Goal: Download file/media

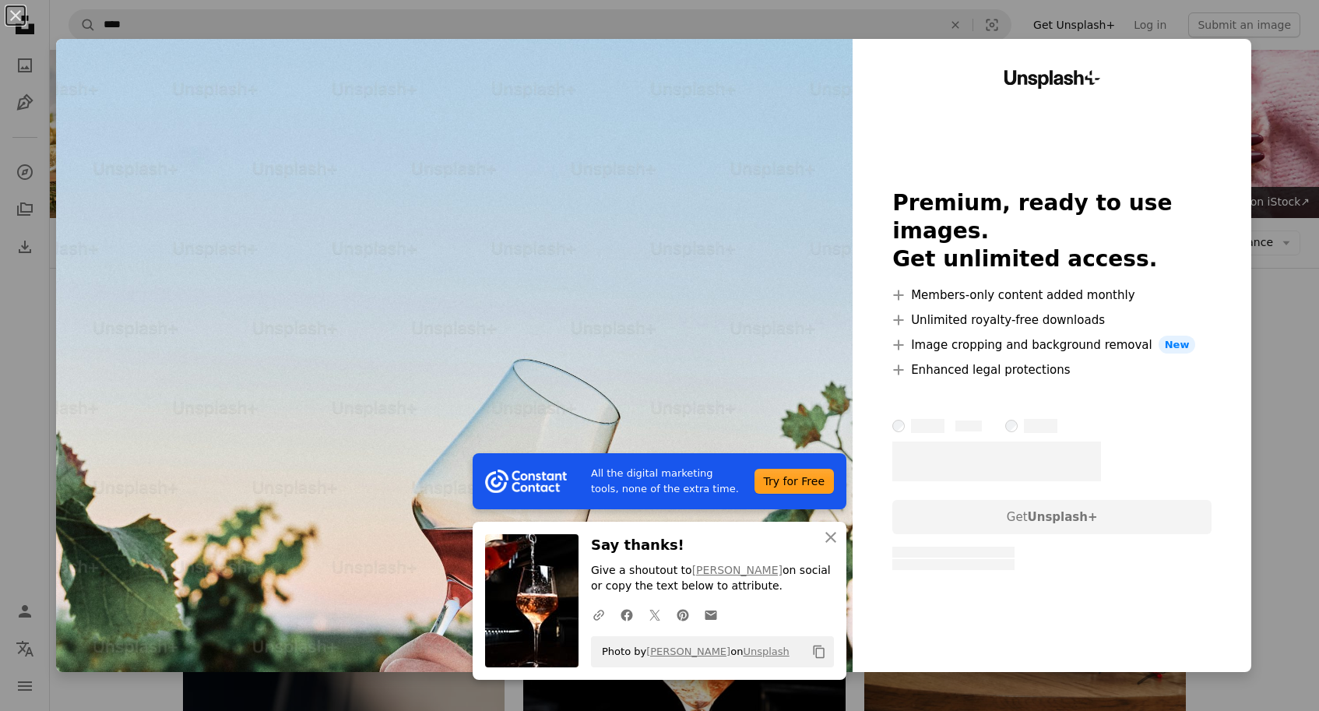
scroll to position [1118, 0]
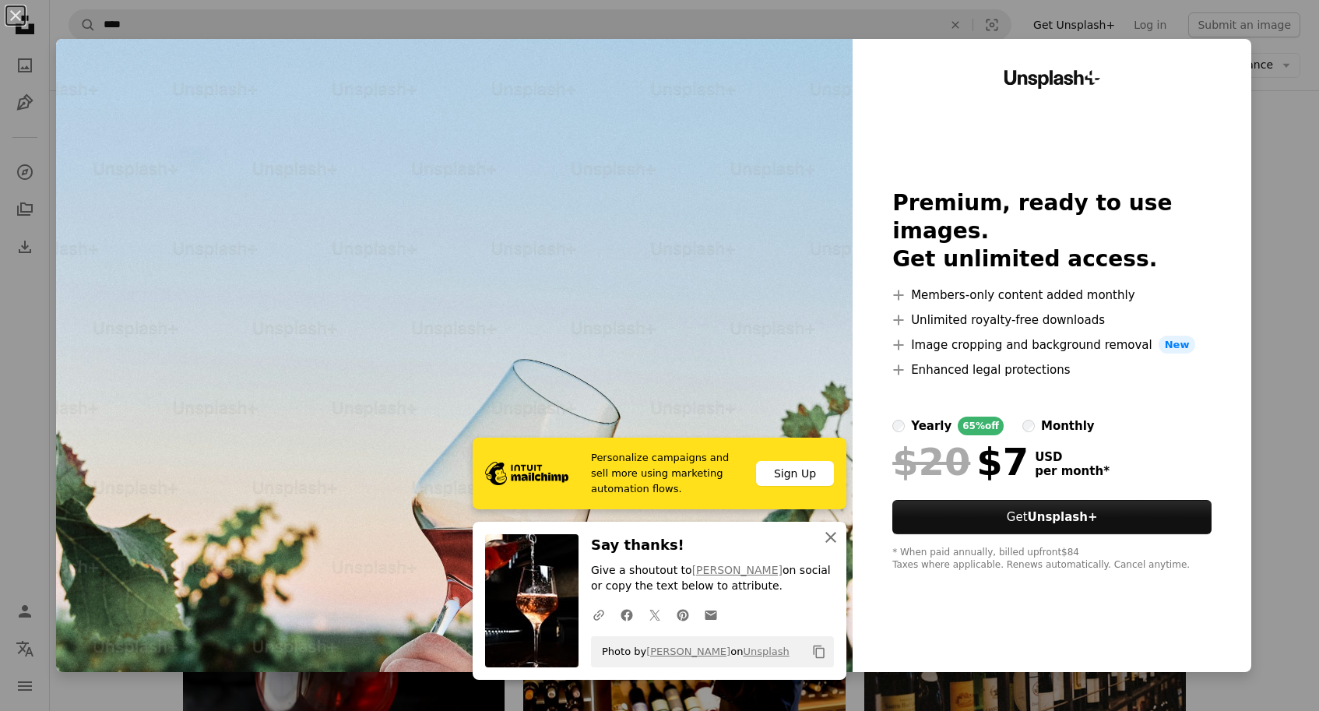
click at [829, 538] on icon "button" at bounding box center [830, 537] width 11 height 11
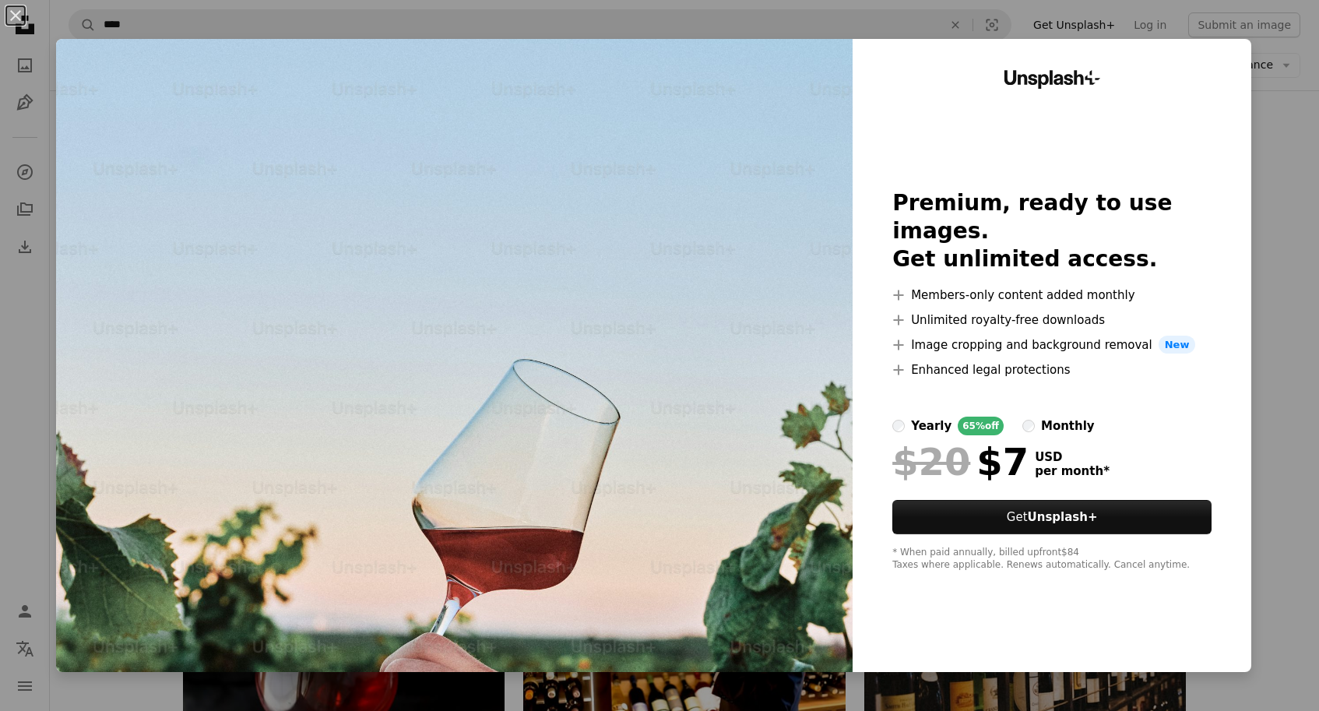
click at [1295, 234] on div "An X shape Unsplash+ Premium, ready to use images. Get unlimited access. A plus…" at bounding box center [659, 355] width 1319 height 711
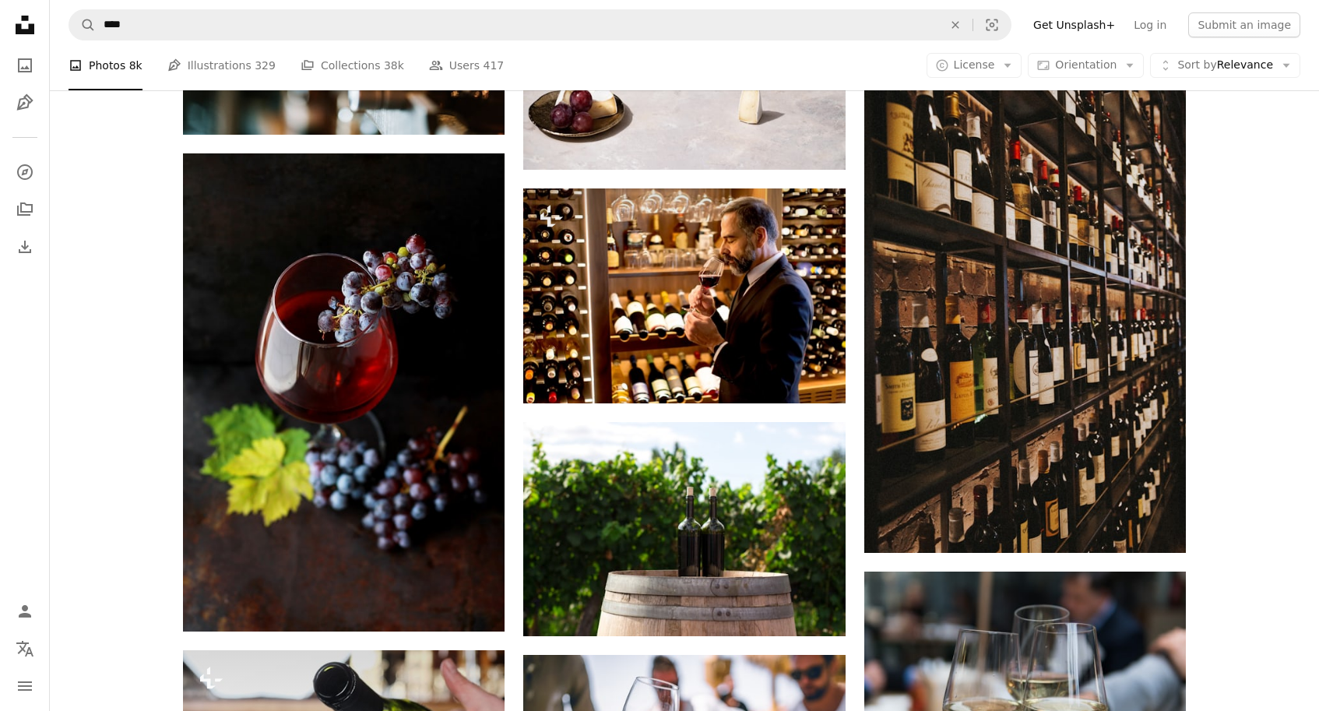
scroll to position [1453, 0]
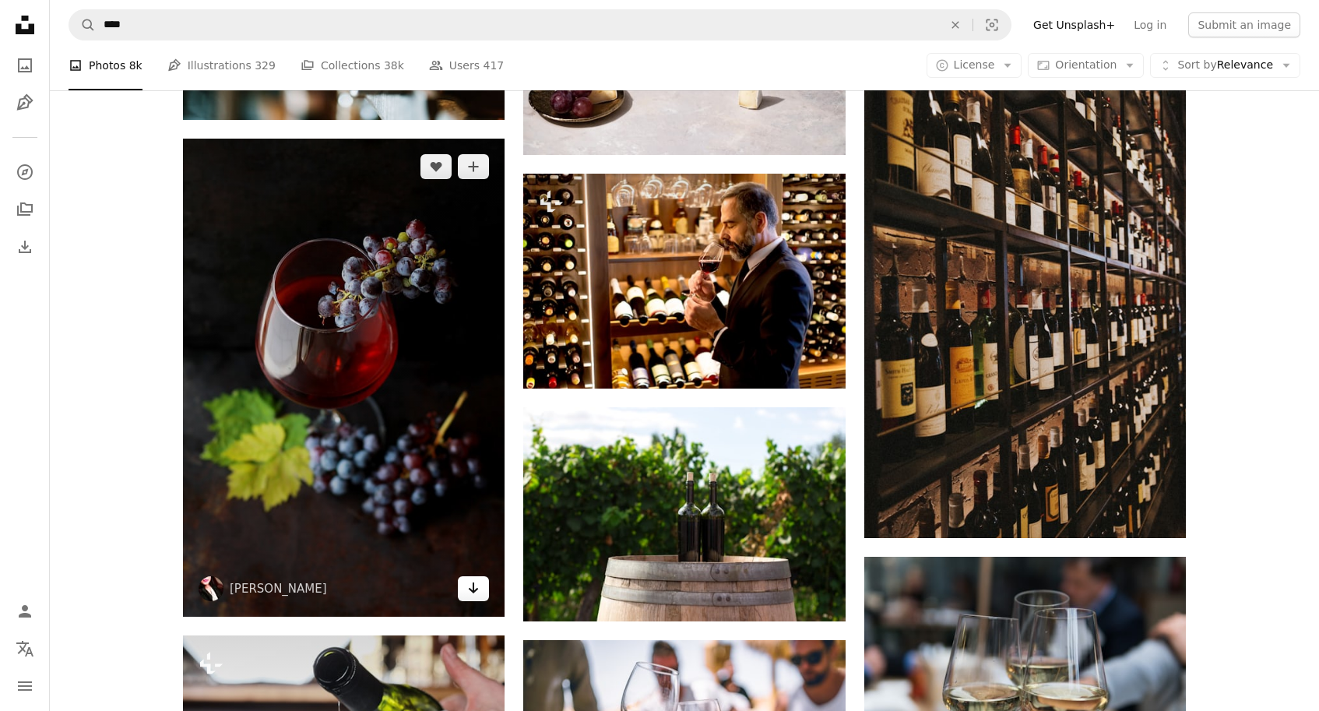
click at [477, 594] on icon "Arrow pointing down" at bounding box center [473, 588] width 12 height 19
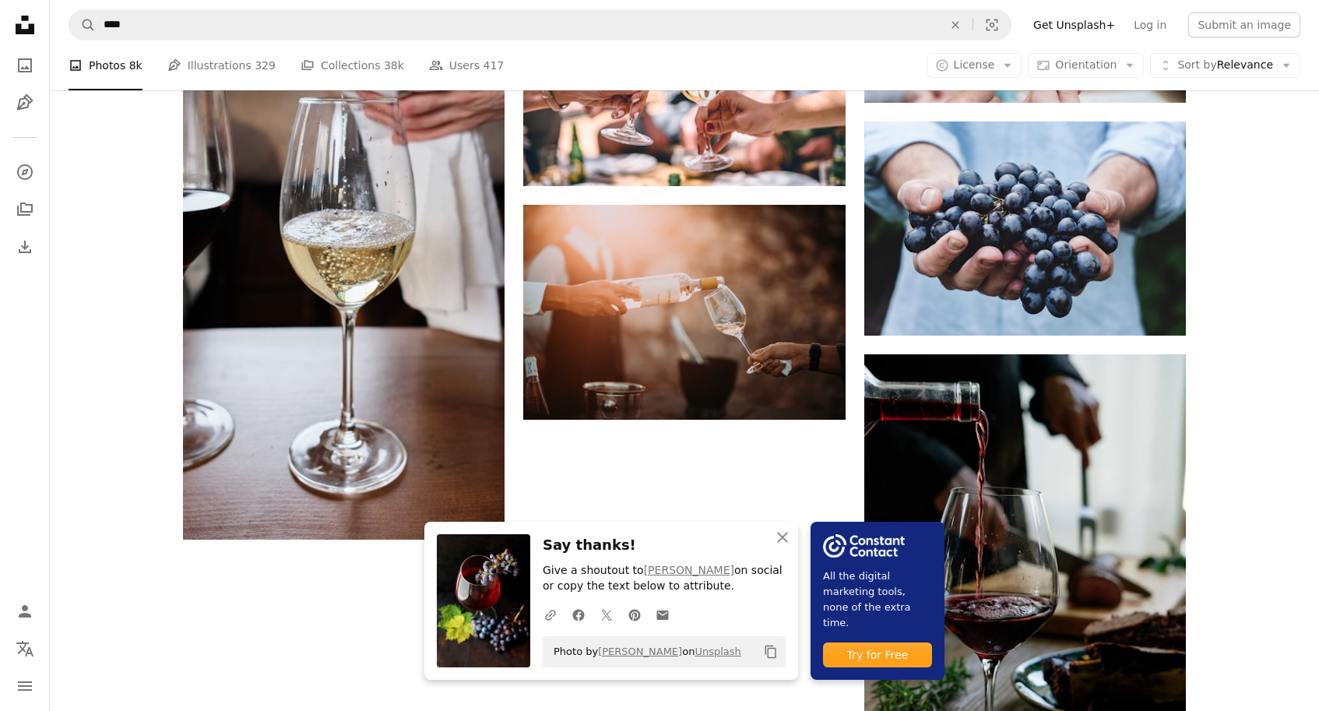
scroll to position [2122, 0]
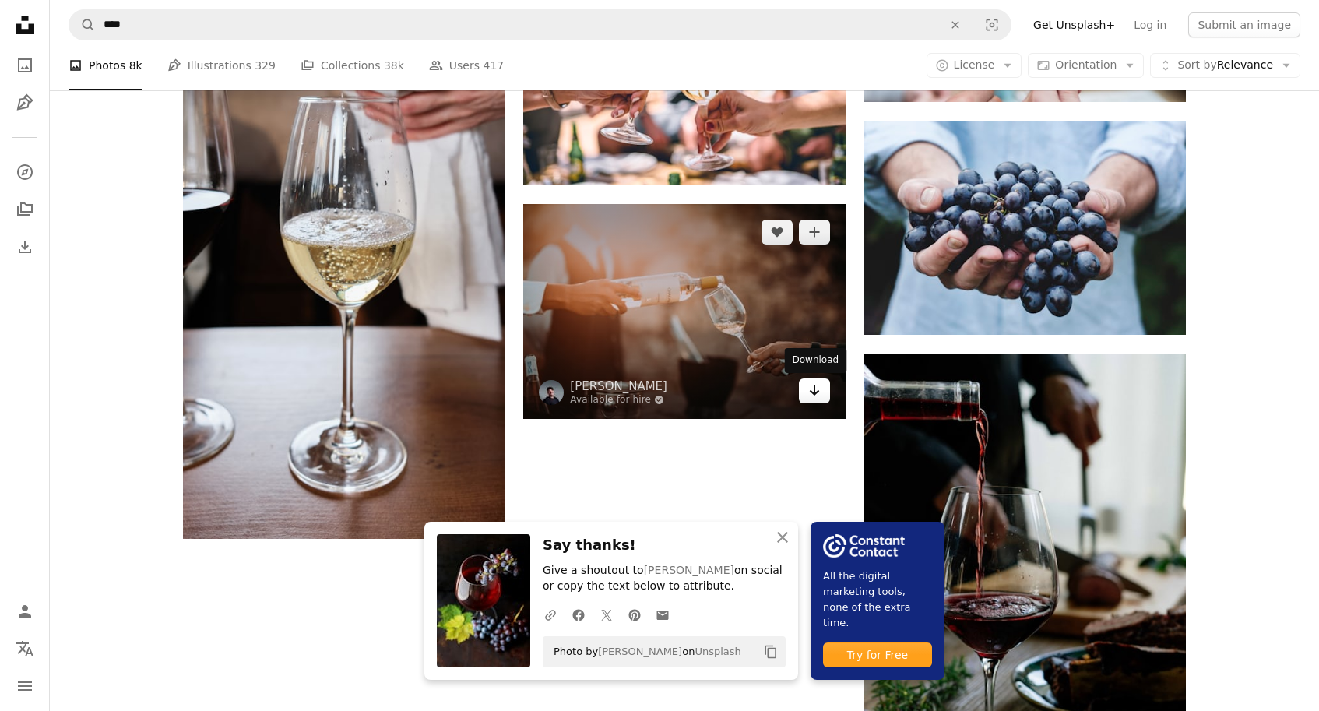
click at [812, 395] on icon "Arrow pointing down" at bounding box center [814, 390] width 12 height 19
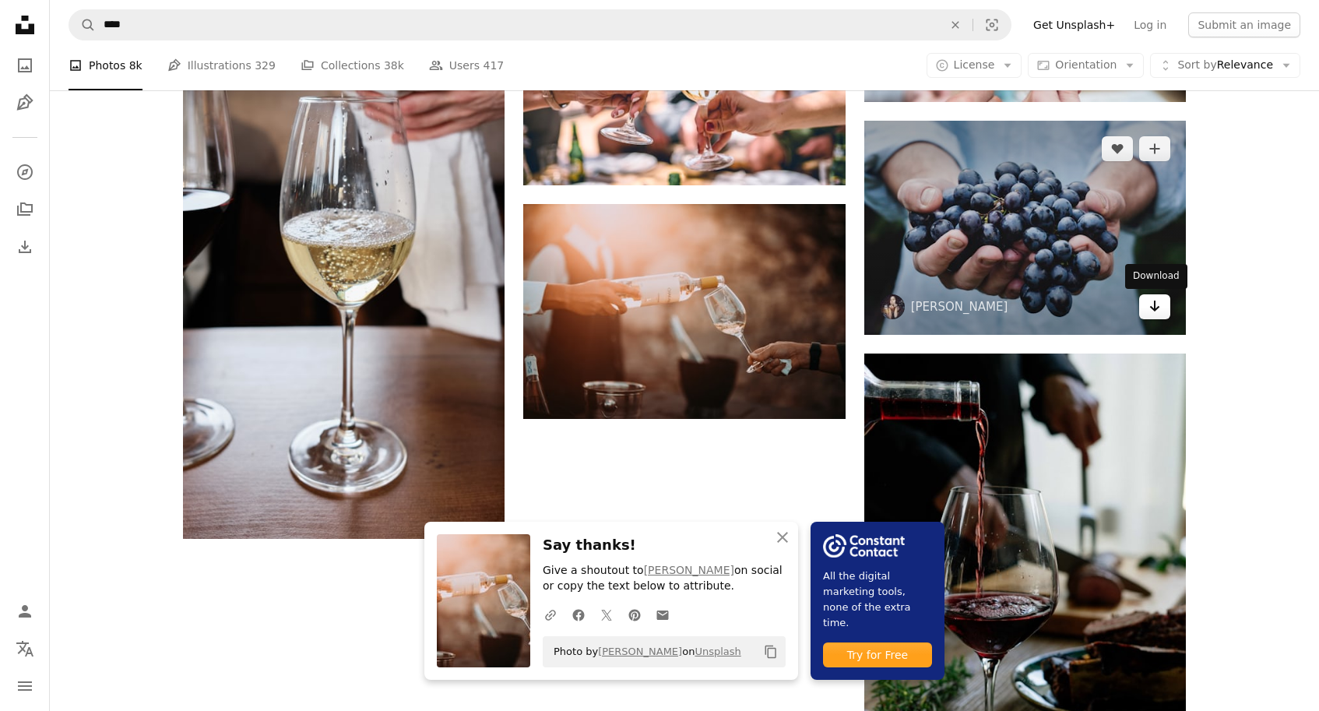
click at [1163, 308] on link "Arrow pointing down" at bounding box center [1154, 306] width 31 height 25
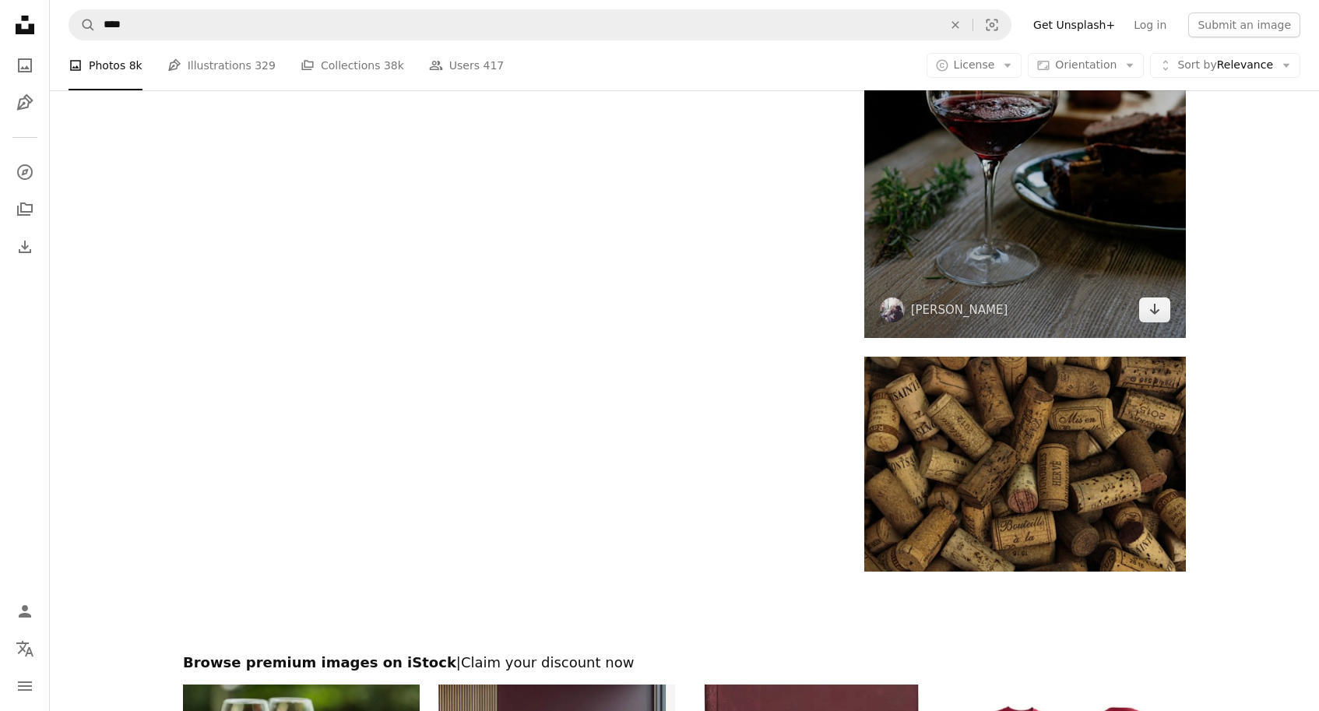
scroll to position [2621, 0]
click at [1158, 315] on icon "Arrow pointing down" at bounding box center [1155, 308] width 12 height 19
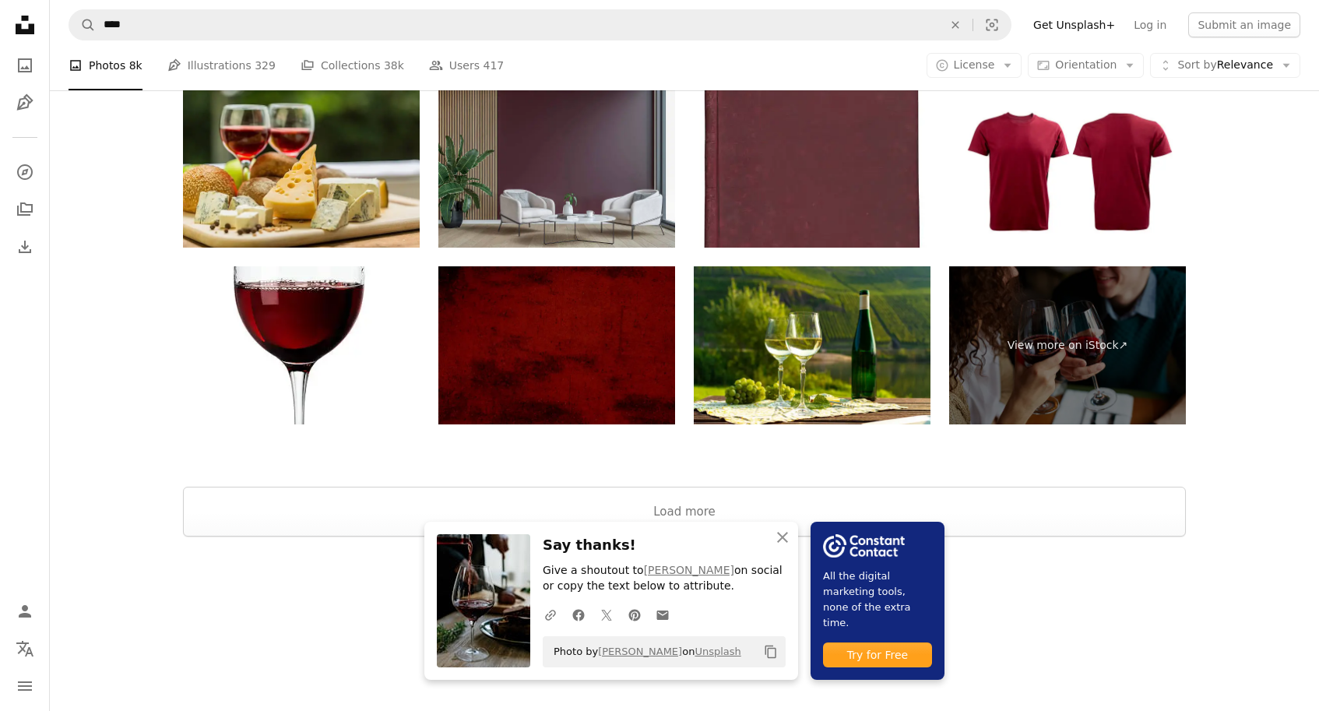
scroll to position [3220, 0]
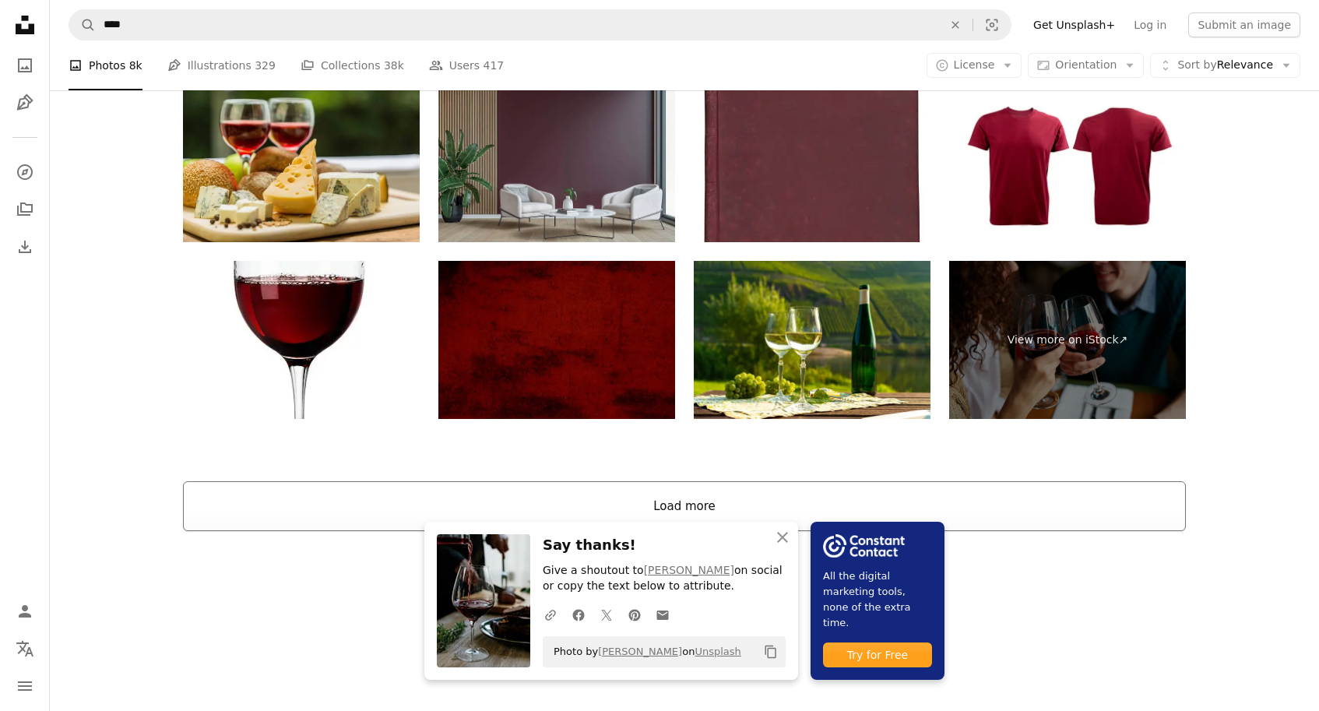
click at [688, 500] on button "Load more" at bounding box center [684, 506] width 1003 height 50
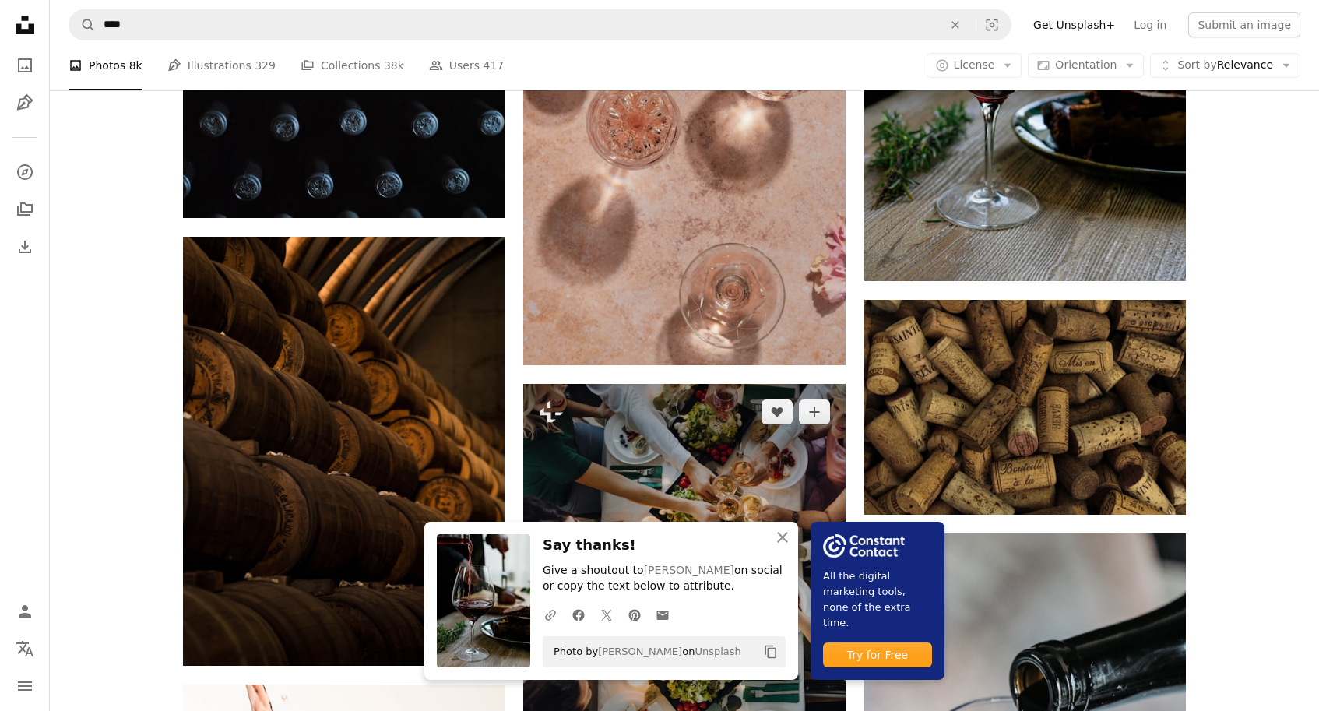
scroll to position [2676, 0]
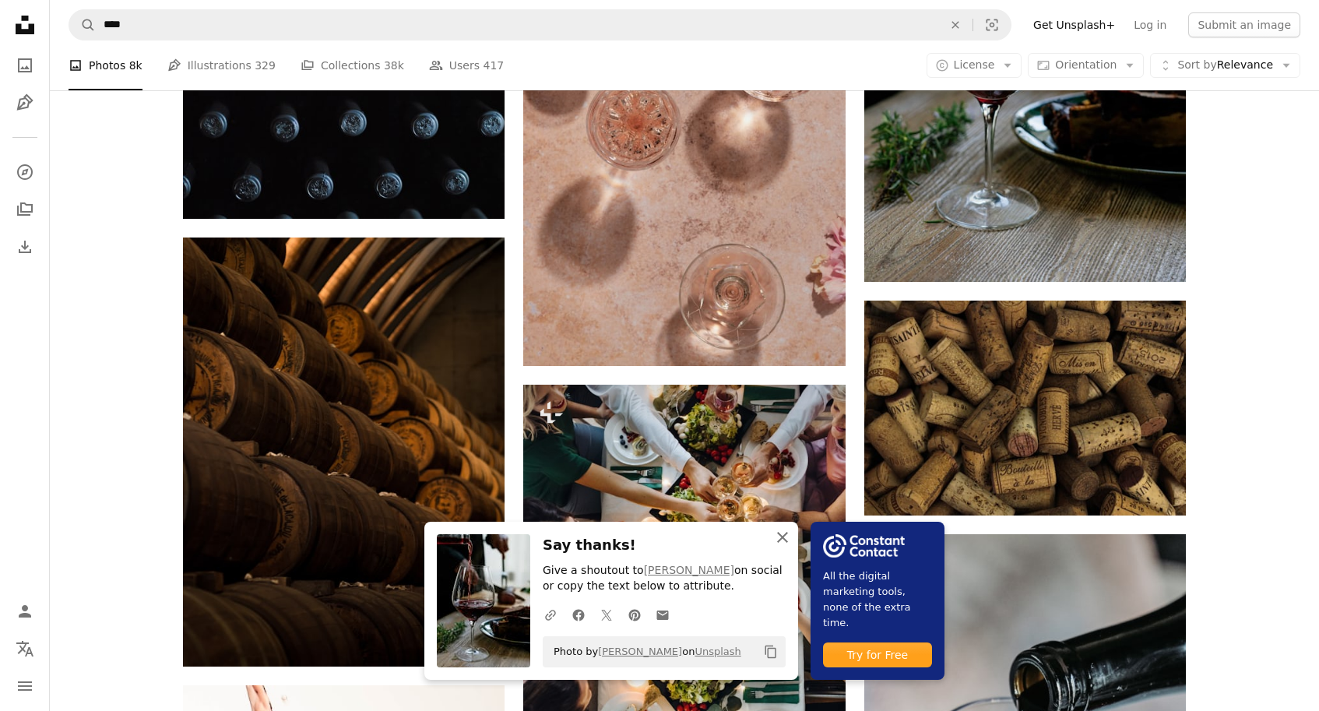
click at [784, 540] on icon "An X shape" at bounding box center [782, 537] width 19 height 19
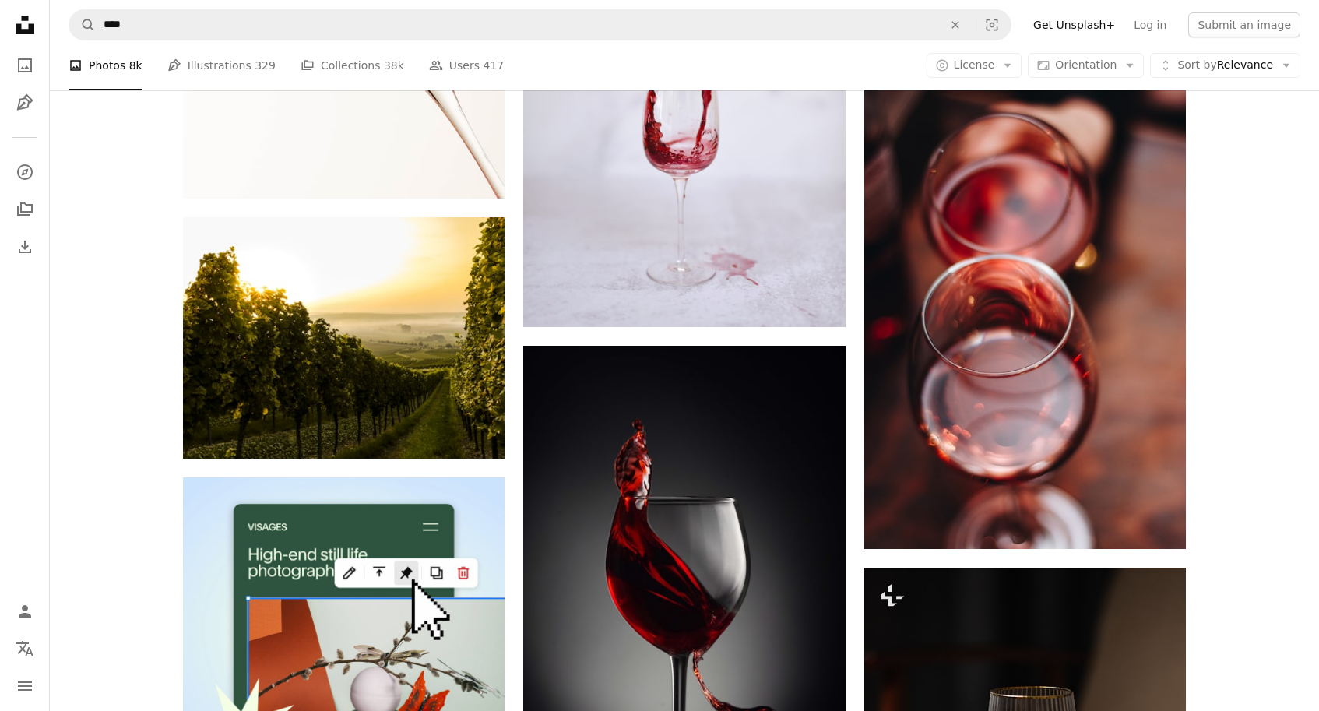
scroll to position [3657, 0]
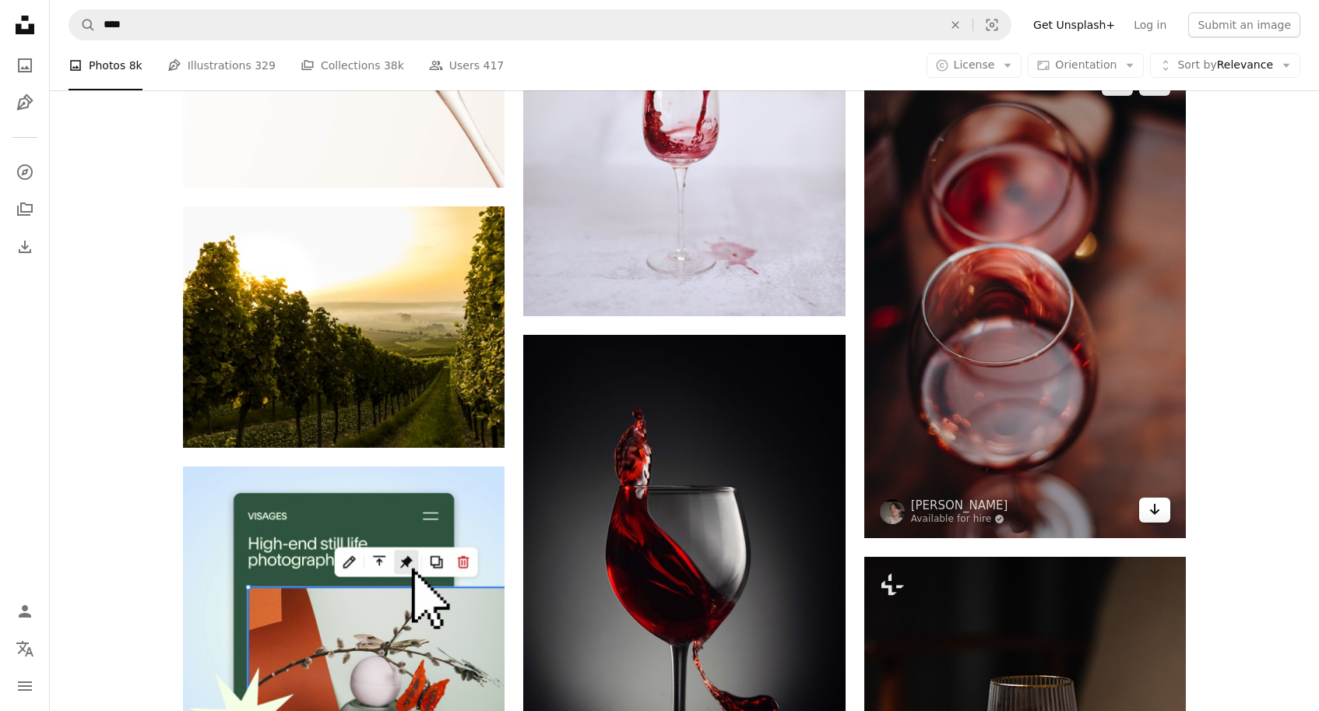
click at [1152, 508] on icon "Arrow pointing down" at bounding box center [1155, 509] width 12 height 19
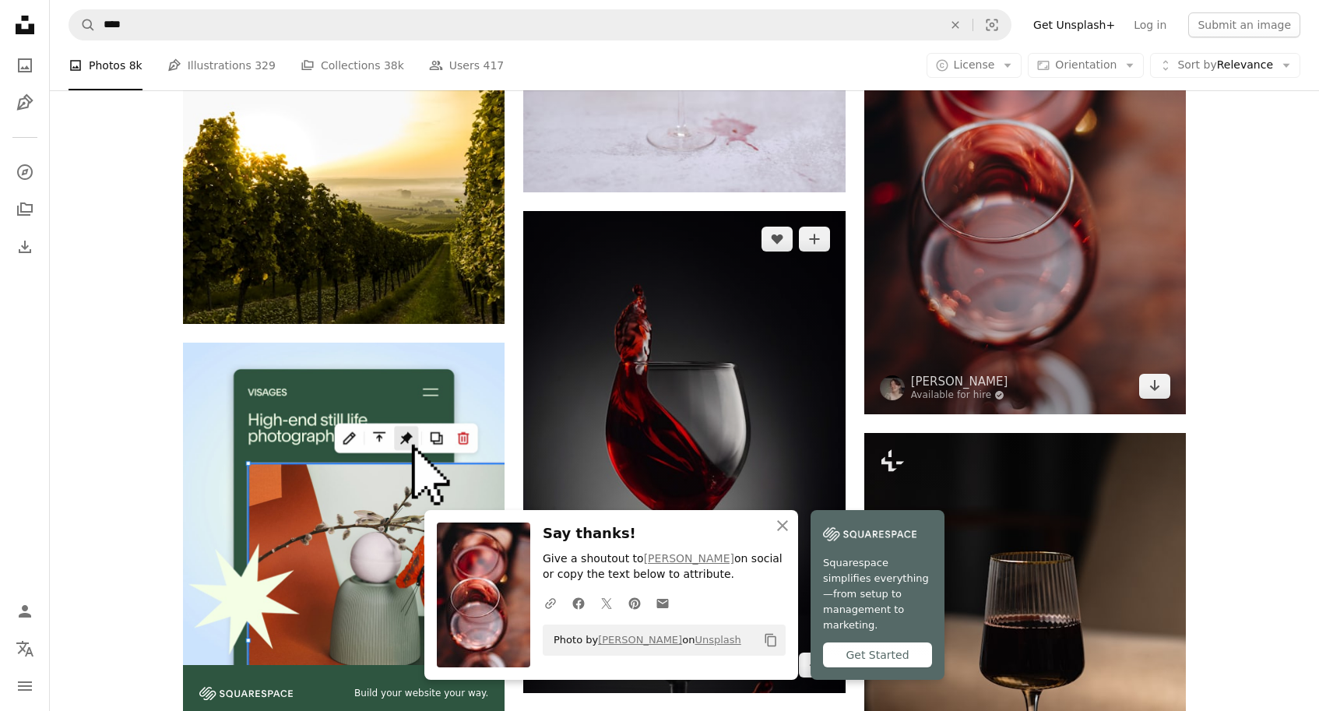
scroll to position [3798, 0]
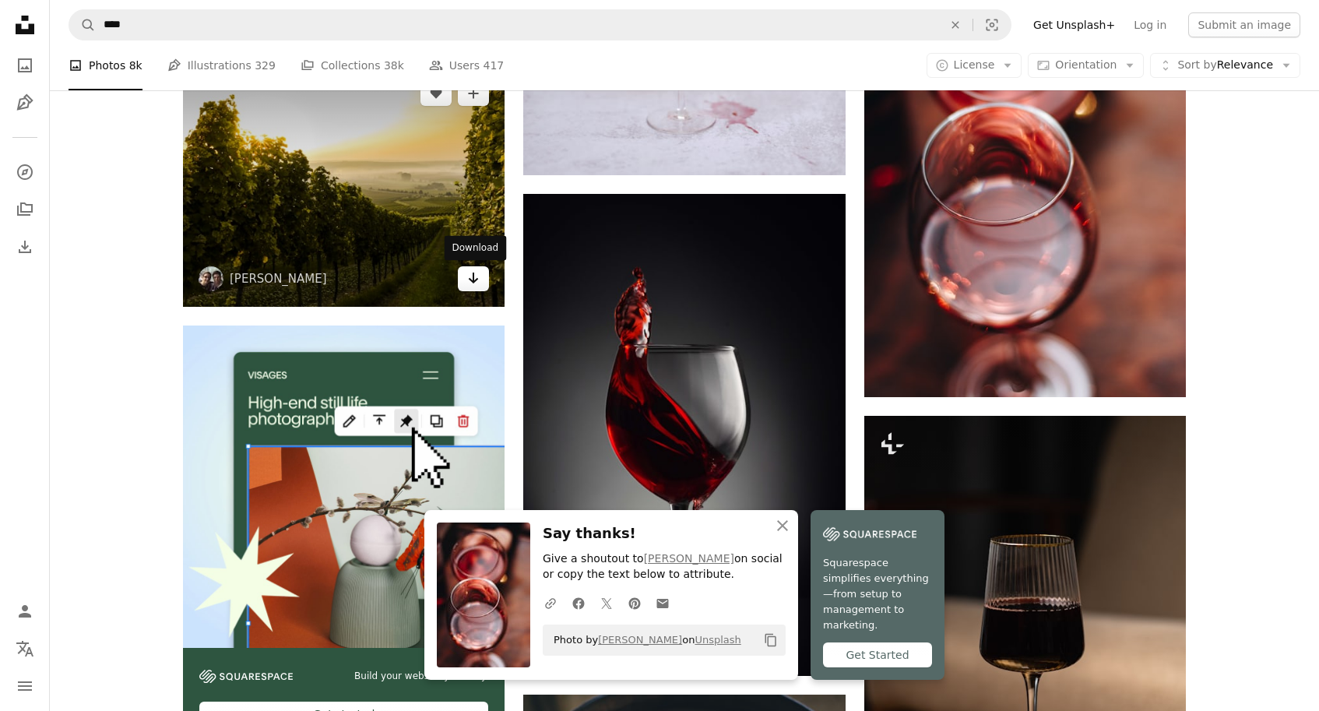
click at [477, 281] on icon "Arrow pointing down" at bounding box center [473, 278] width 12 height 19
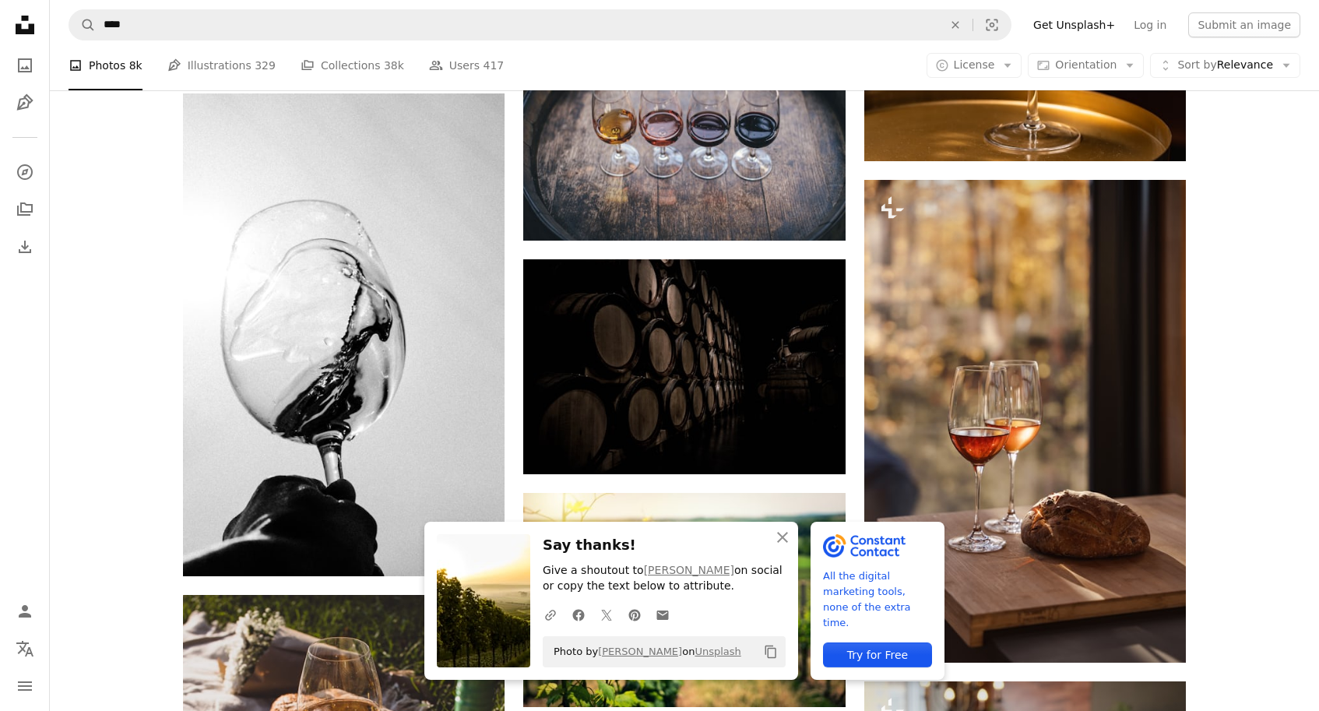
scroll to position [4467, 0]
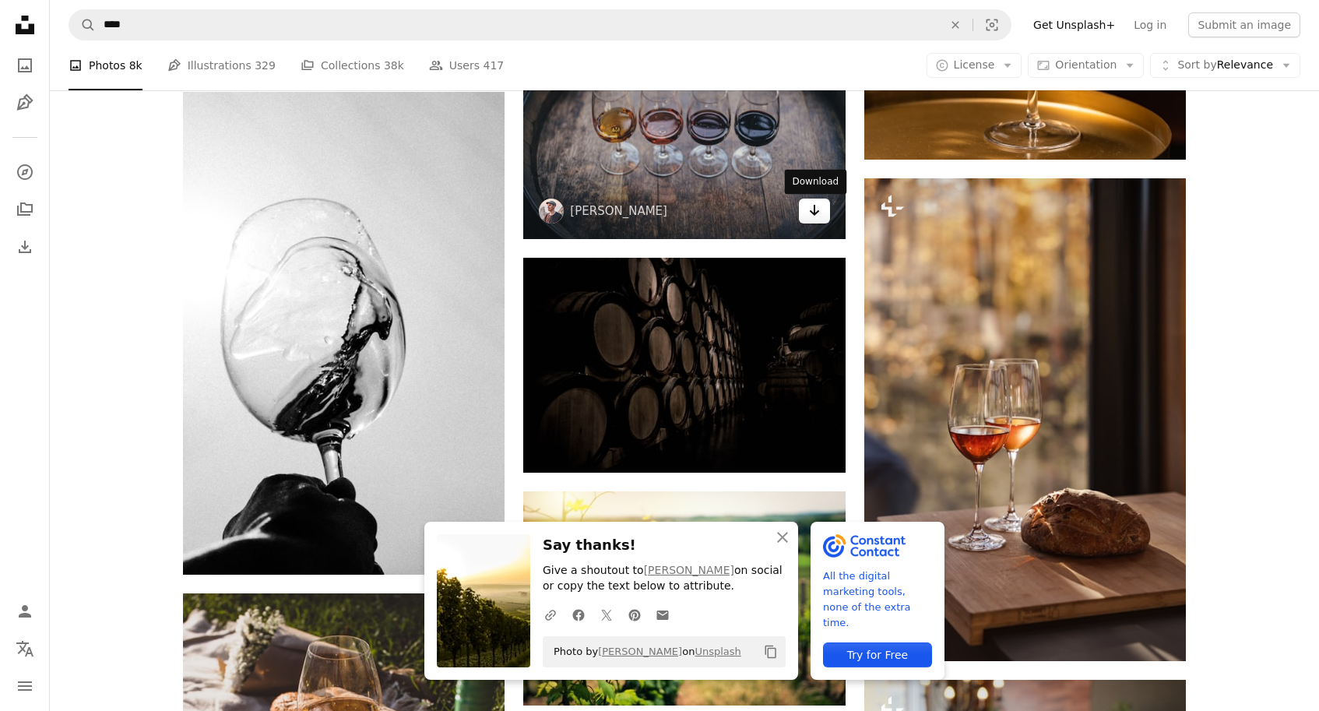
click at [811, 213] on icon "Arrow pointing down" at bounding box center [814, 210] width 12 height 19
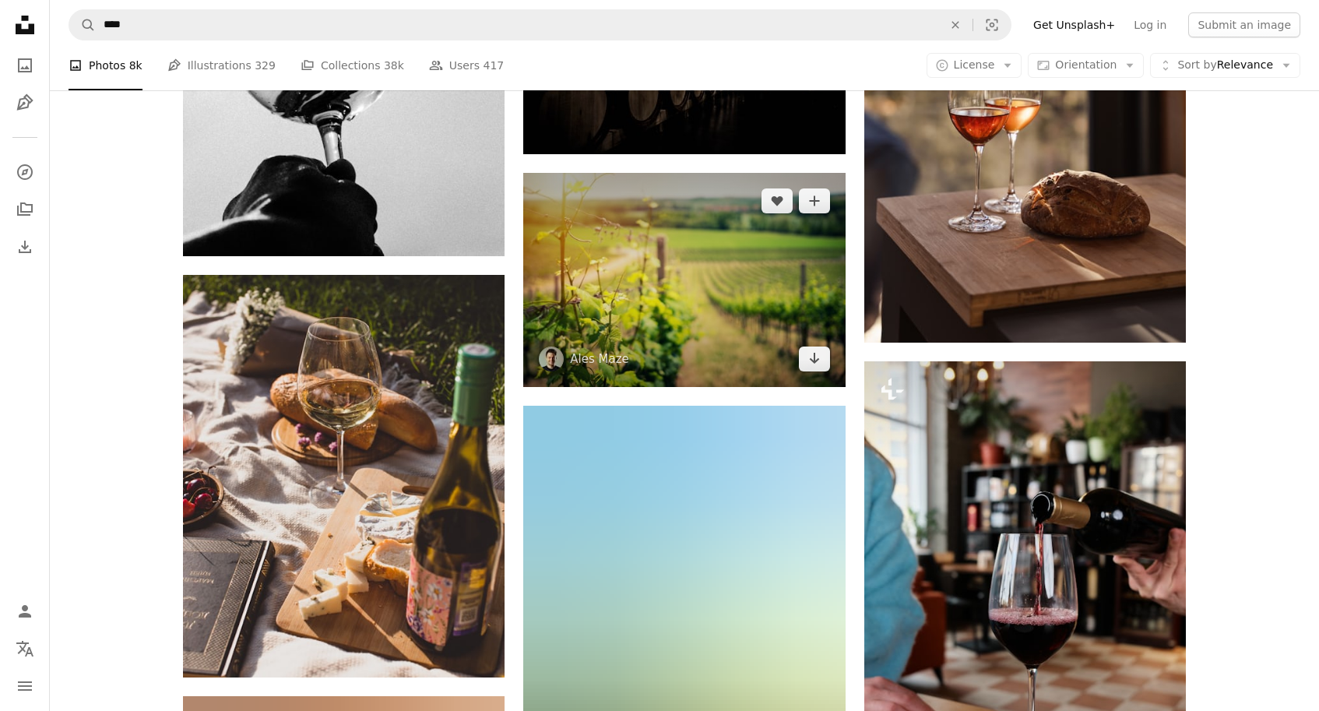
scroll to position [4794, 0]
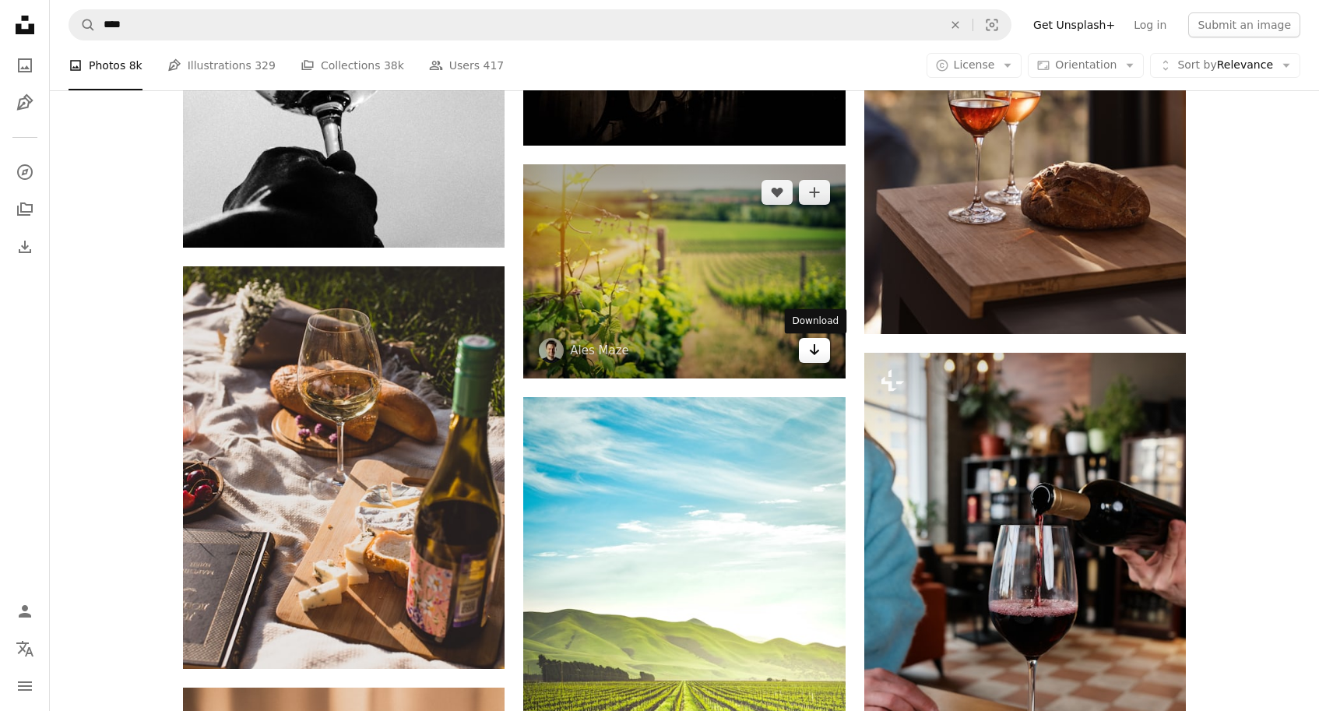
click at [822, 347] on link "Arrow pointing down" at bounding box center [814, 350] width 31 height 25
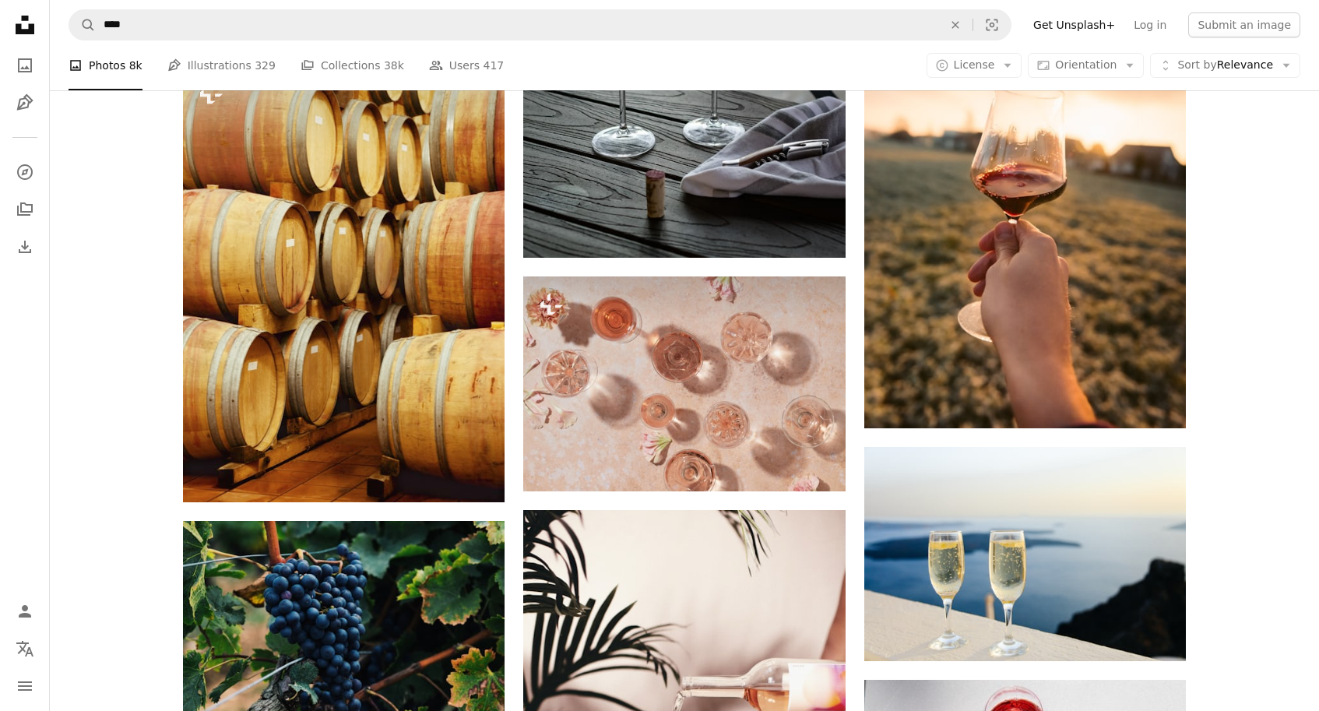
scroll to position [6149, 0]
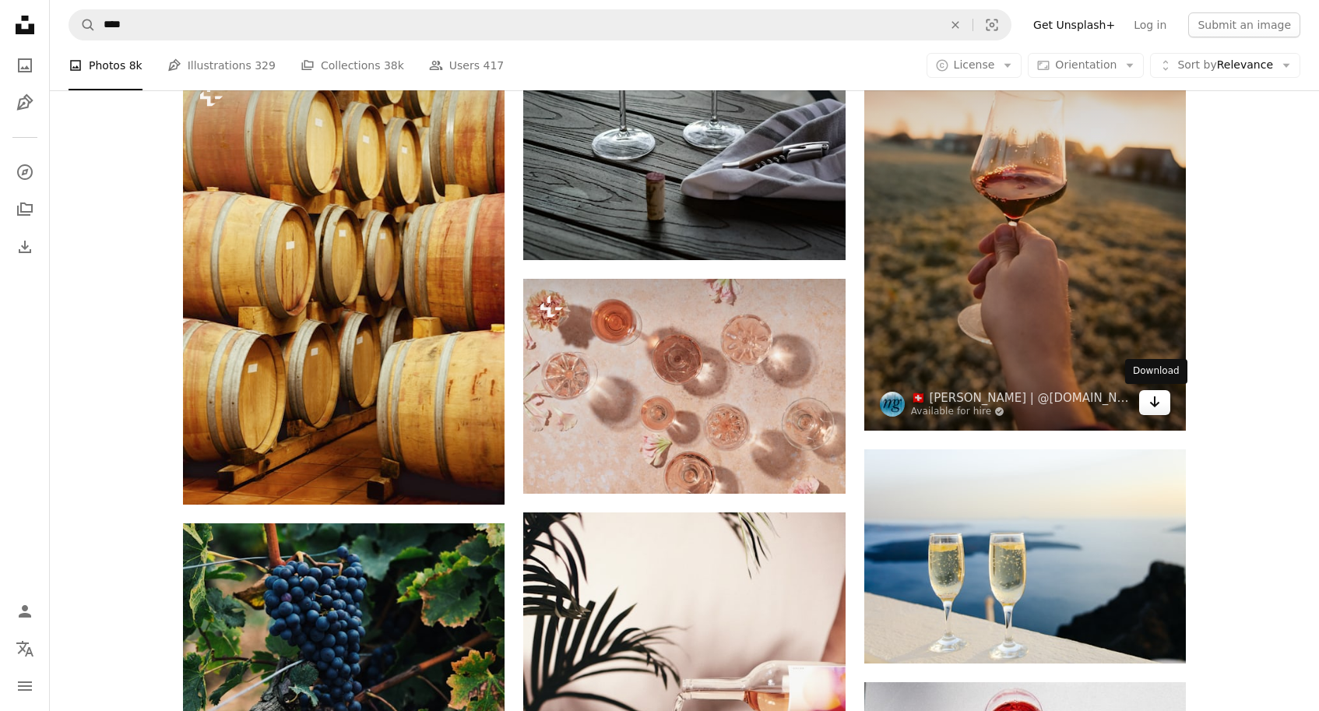
click at [1170, 398] on link "Arrow pointing down" at bounding box center [1154, 402] width 31 height 25
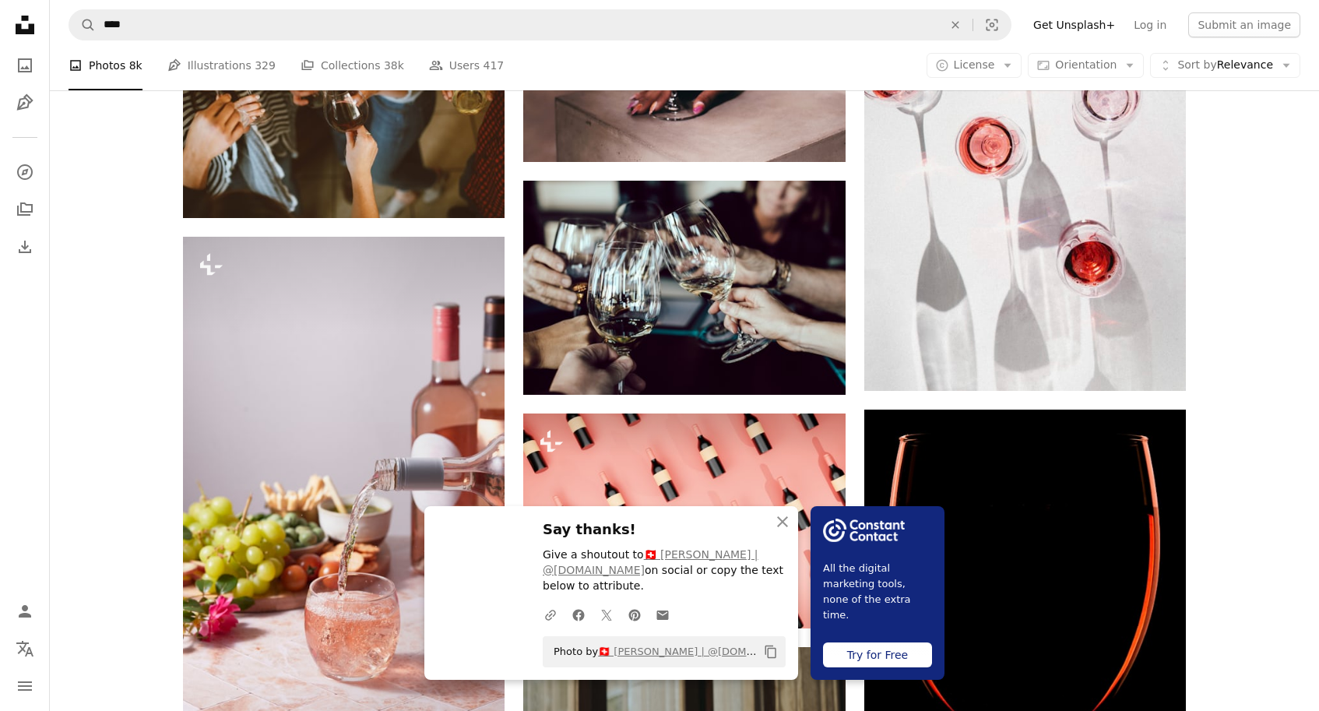
scroll to position [6903, 0]
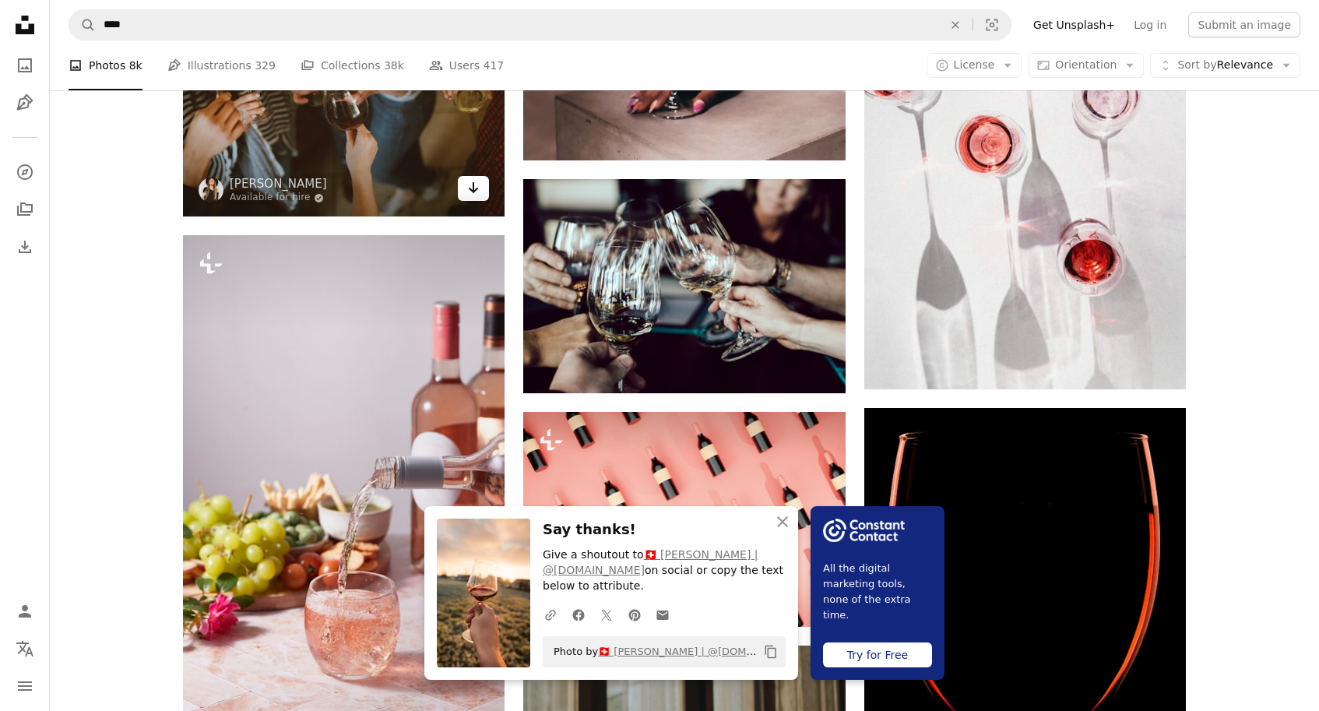
click at [469, 187] on icon "Arrow pointing down" at bounding box center [473, 187] width 12 height 19
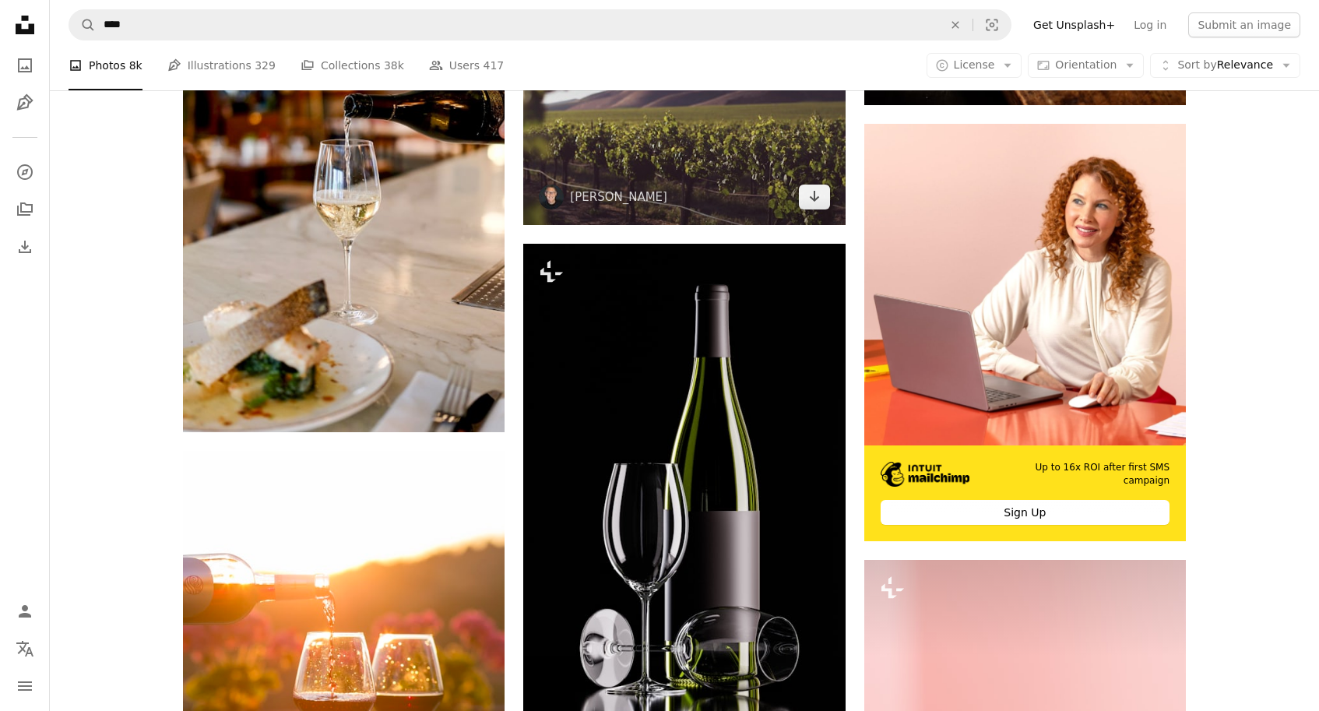
scroll to position [8194, 0]
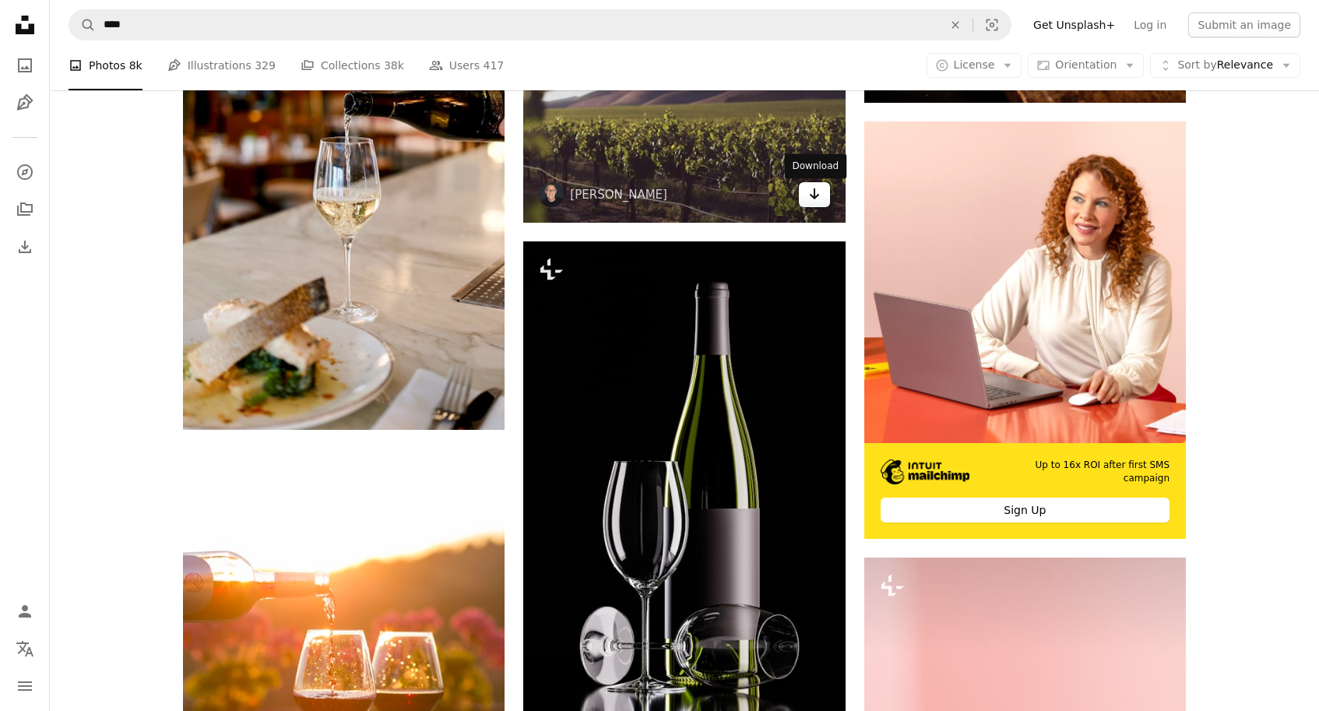
click at [817, 189] on icon "Arrow pointing down" at bounding box center [814, 194] width 12 height 19
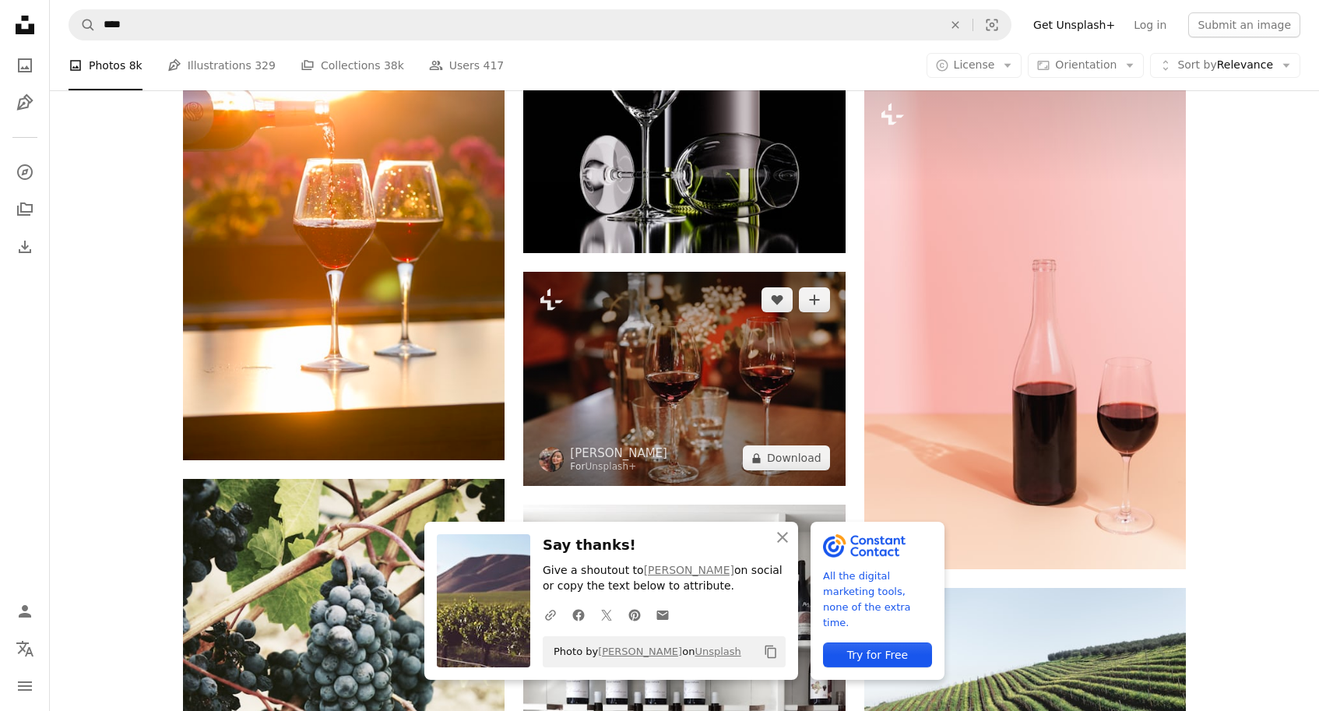
scroll to position [8666, 0]
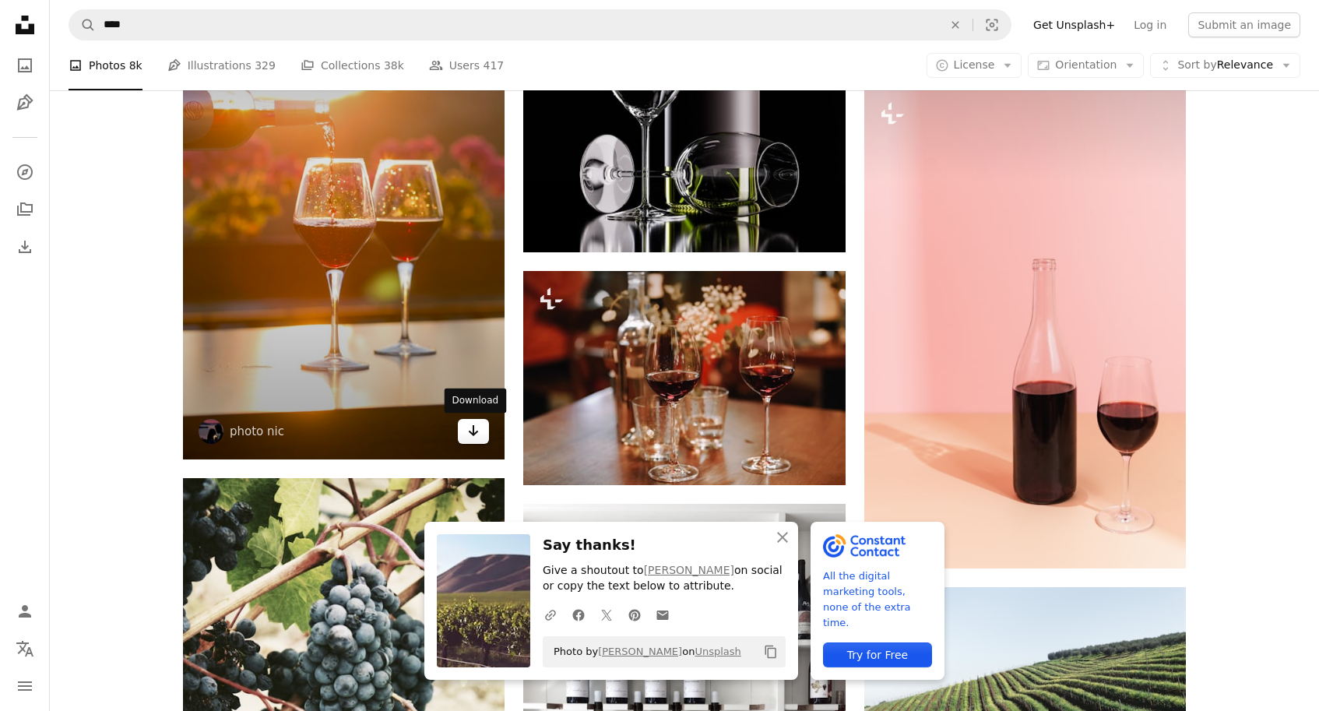
click at [476, 431] on icon "Arrow pointing down" at bounding box center [473, 430] width 12 height 19
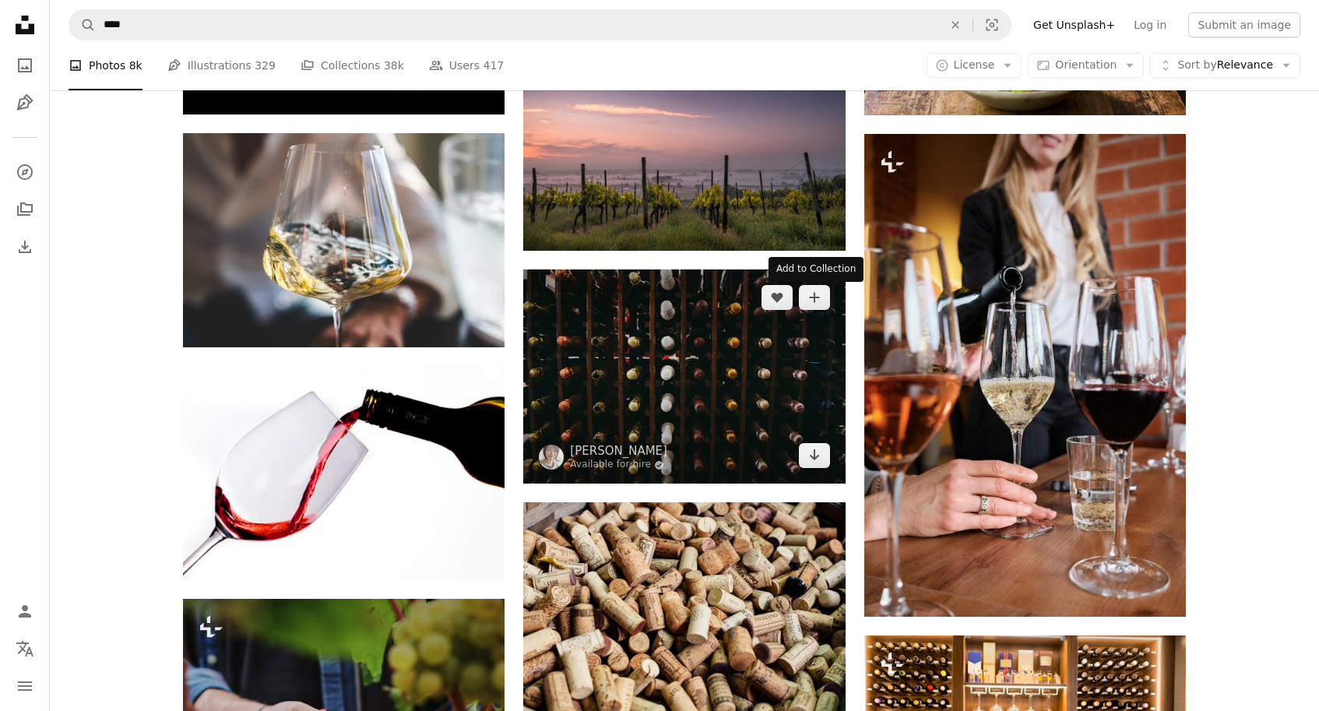
scroll to position [10508, 0]
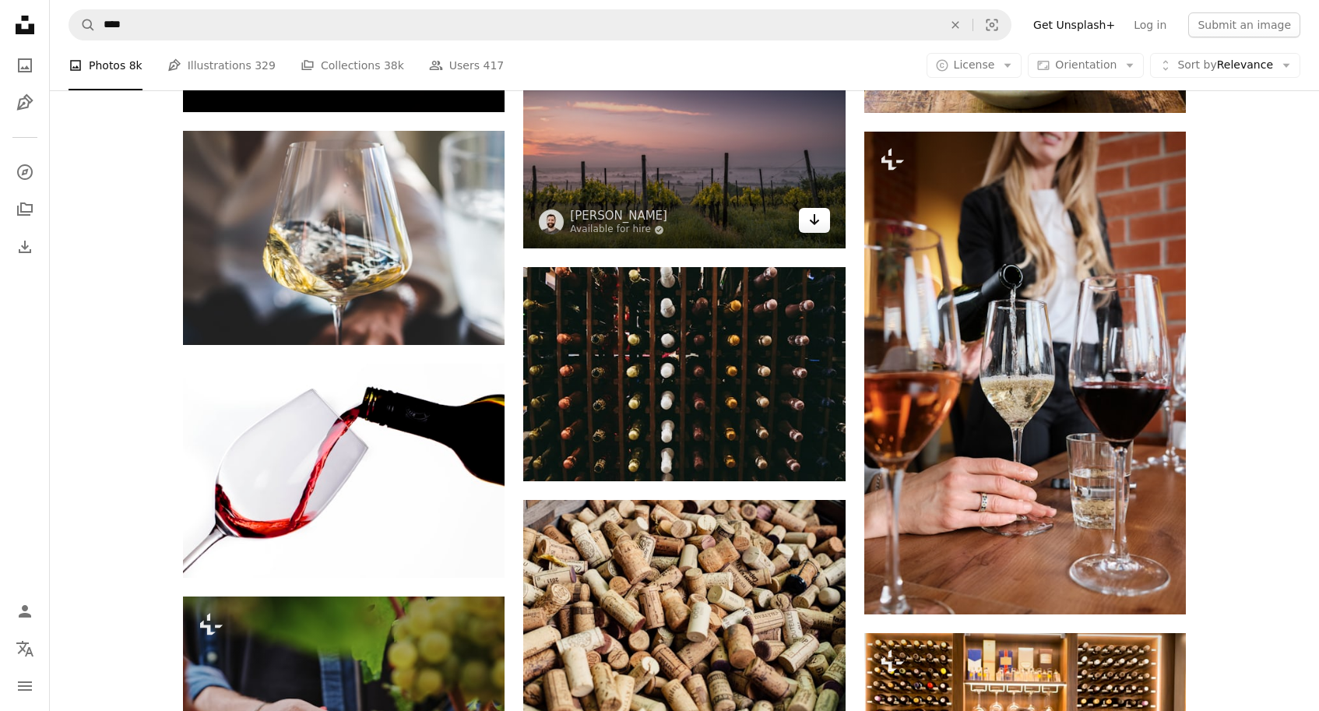
click at [818, 226] on icon "Arrow pointing down" at bounding box center [814, 219] width 12 height 19
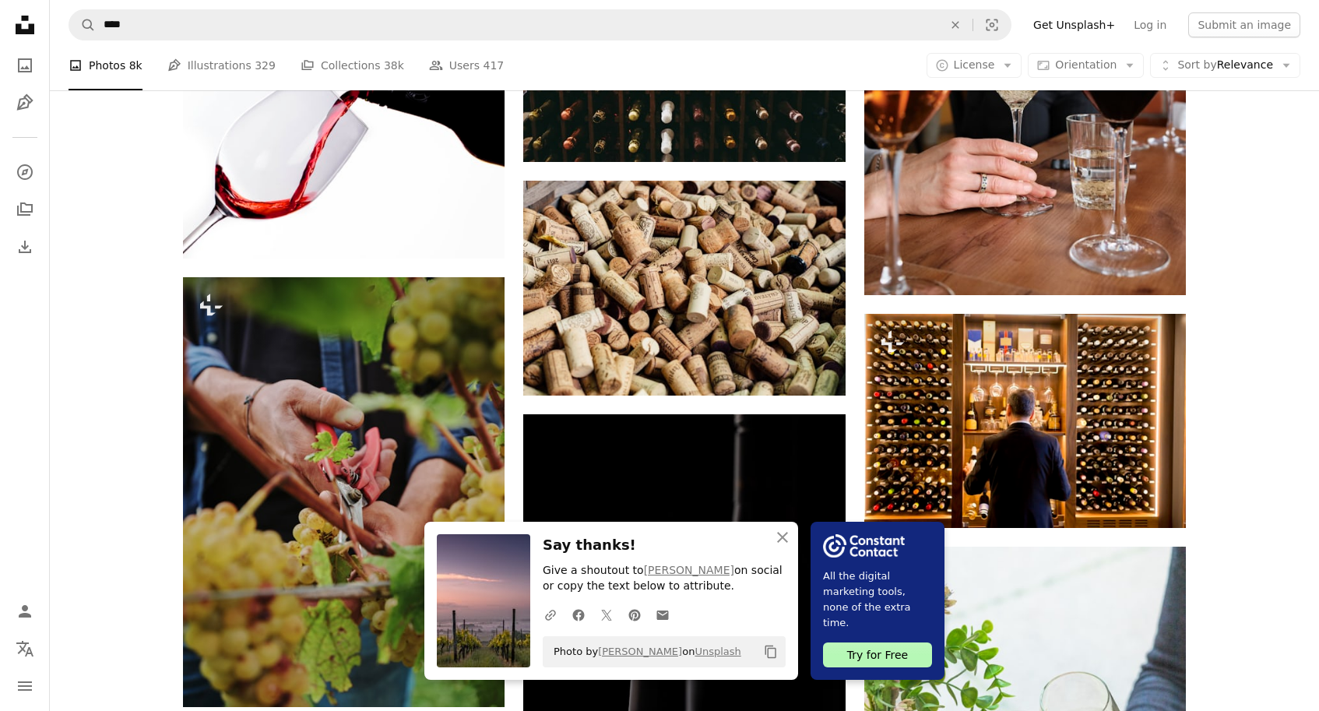
scroll to position [10829, 0]
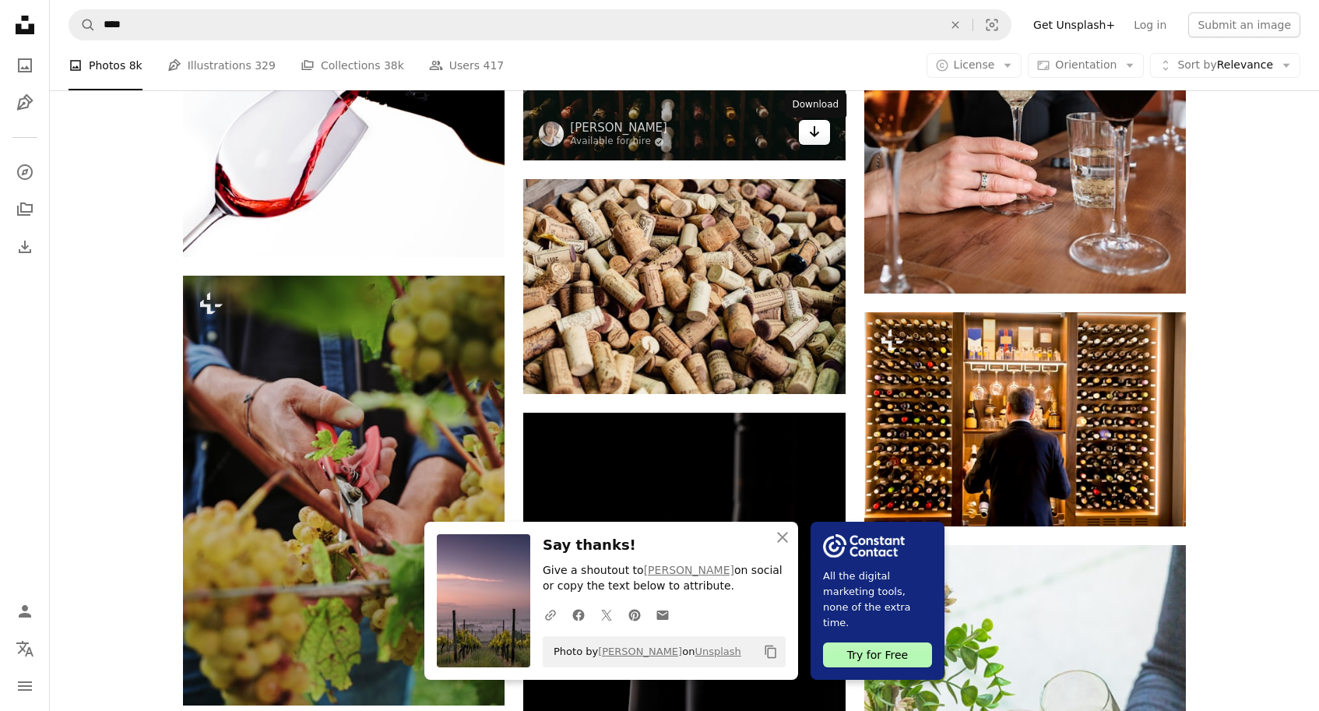
click at [812, 137] on icon "Download" at bounding box center [814, 131] width 10 height 11
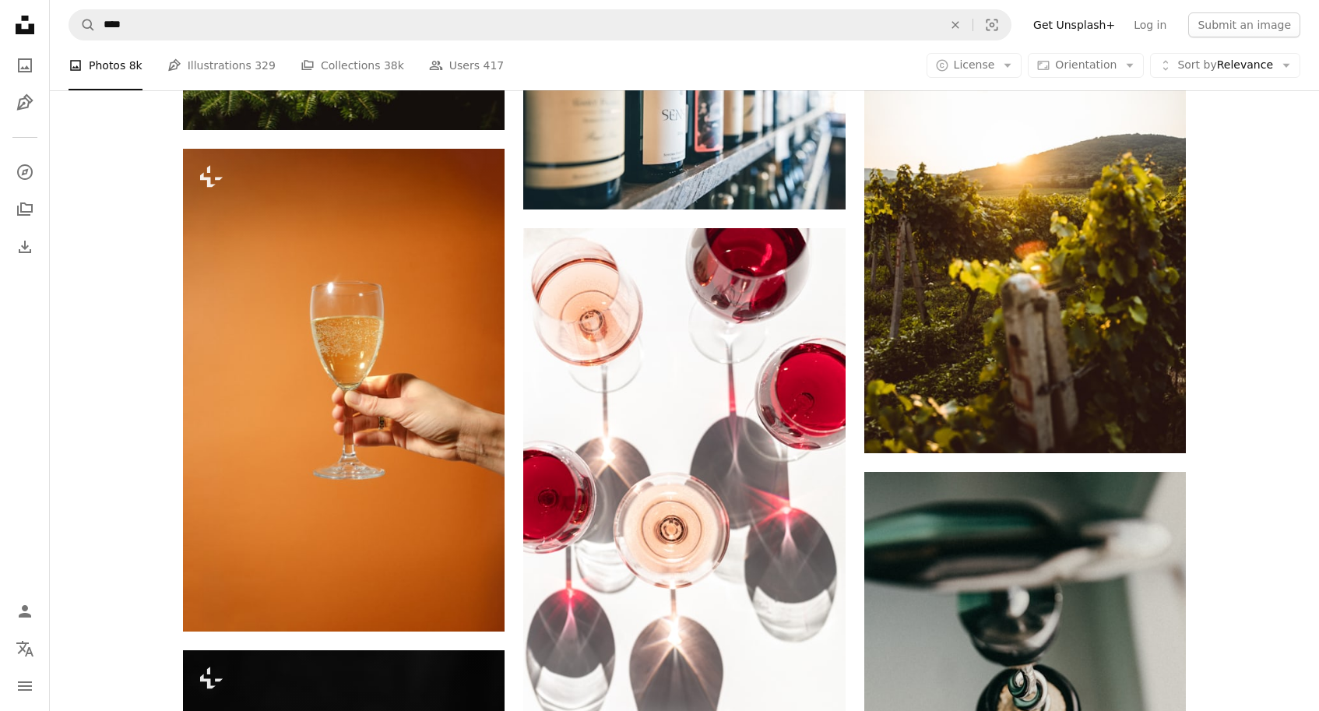
scroll to position [11938, 0]
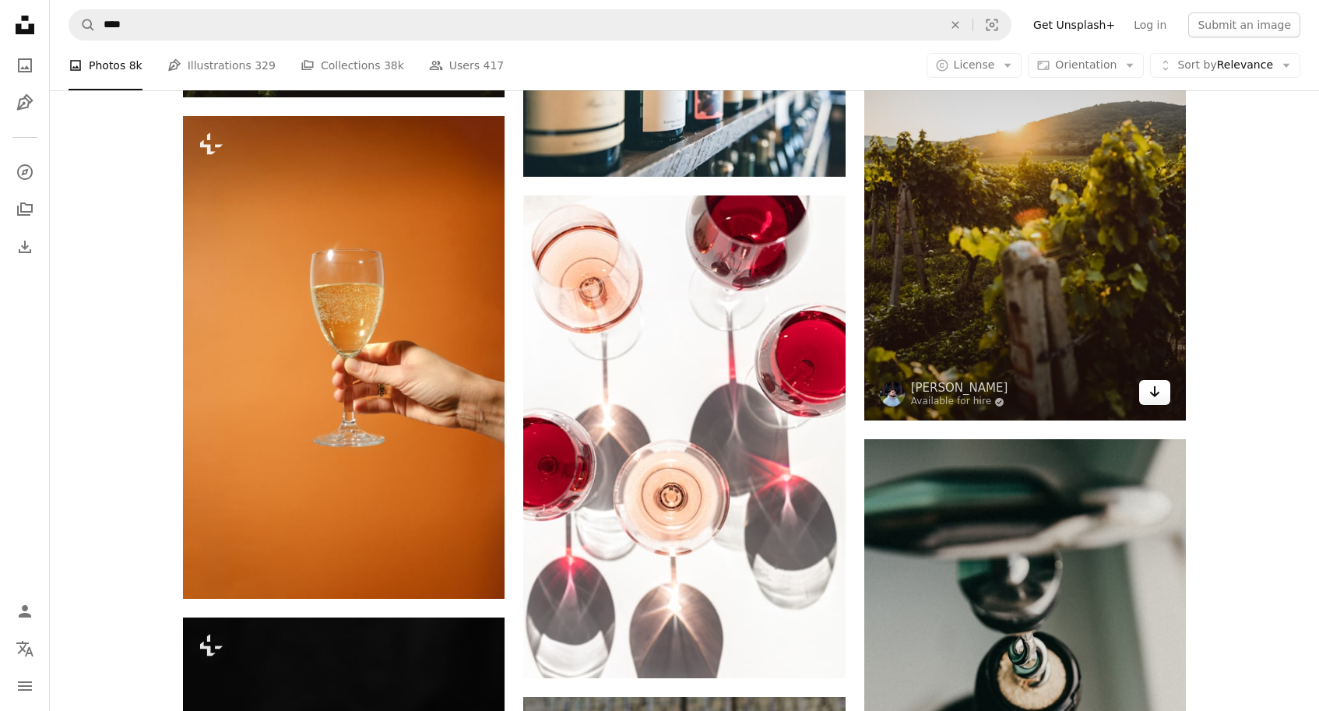
click at [1158, 401] on link "Arrow pointing down" at bounding box center [1154, 392] width 31 height 25
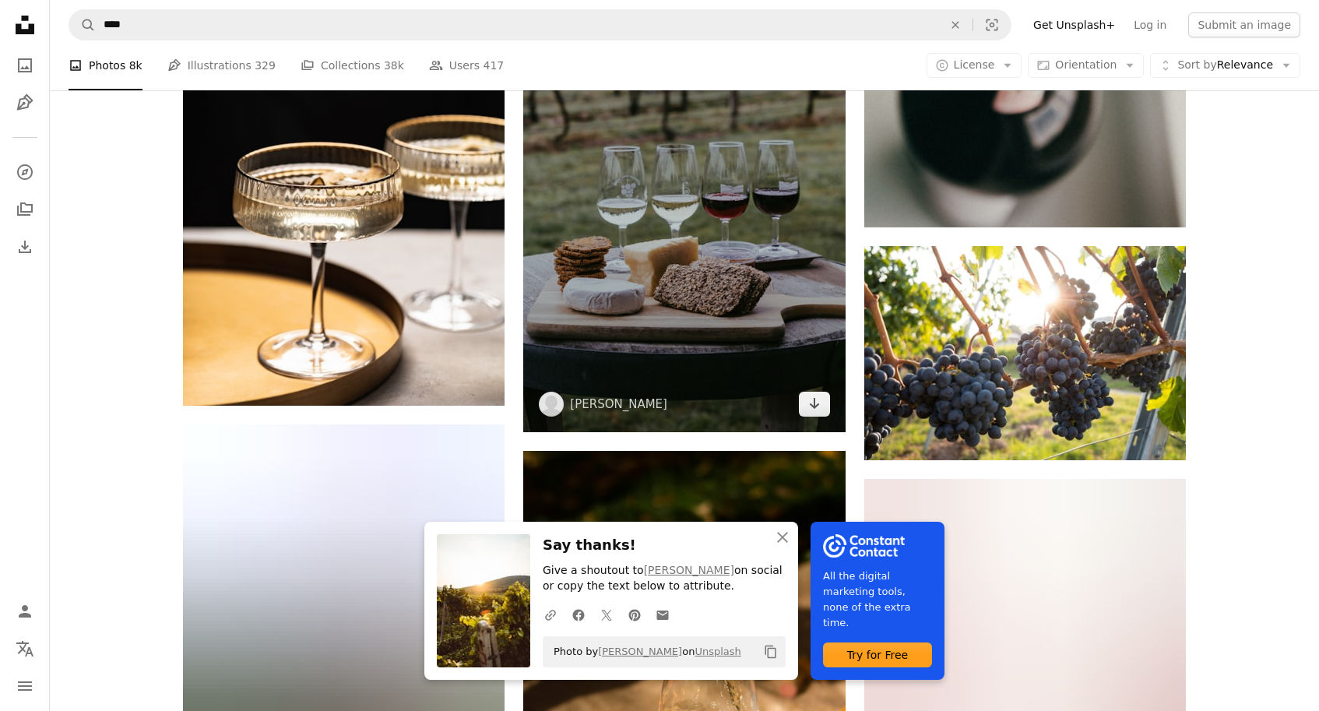
scroll to position [12619, 0]
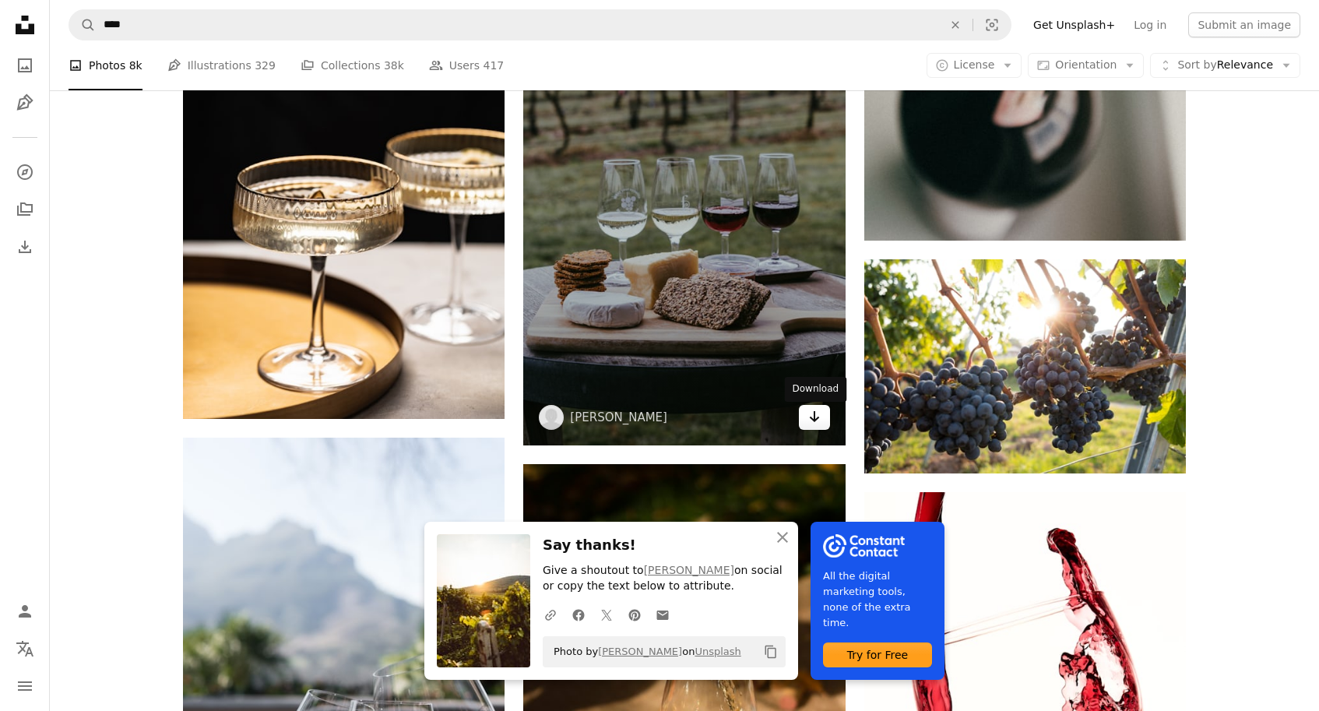
click at [820, 420] on icon "Arrow pointing down" at bounding box center [814, 416] width 12 height 19
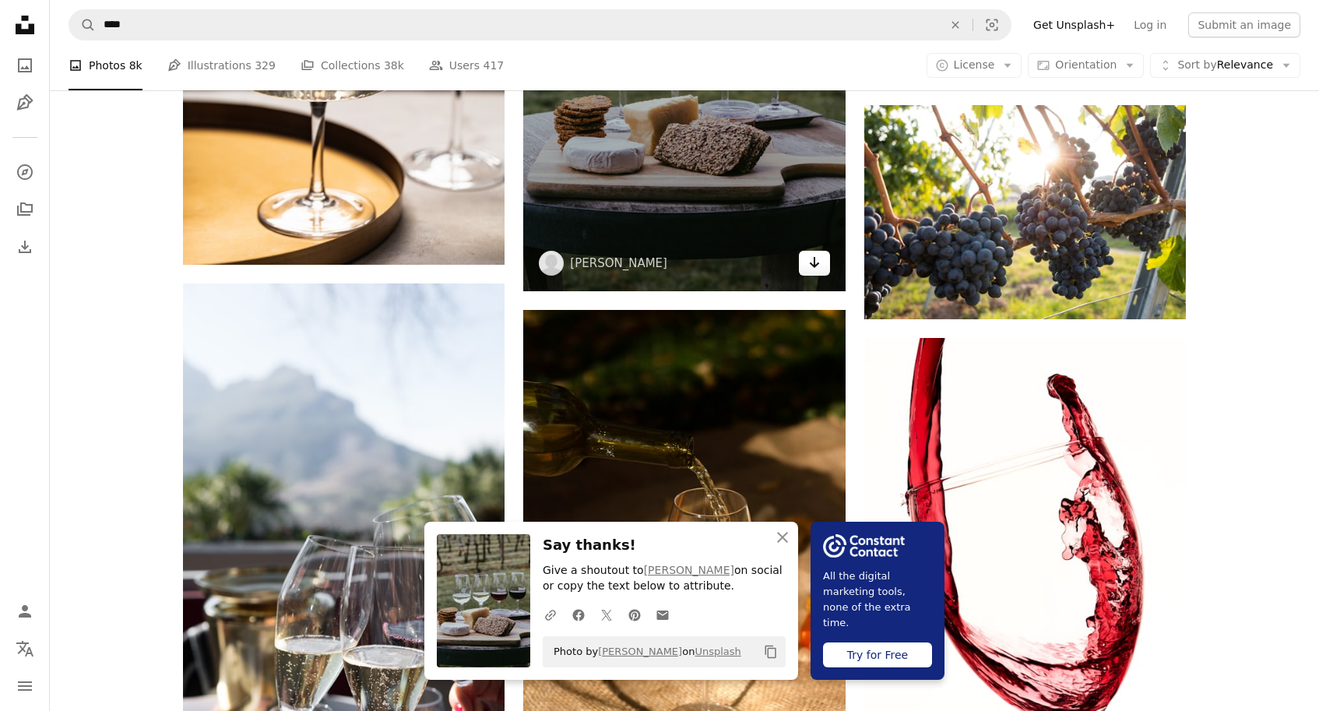
scroll to position [12781, 0]
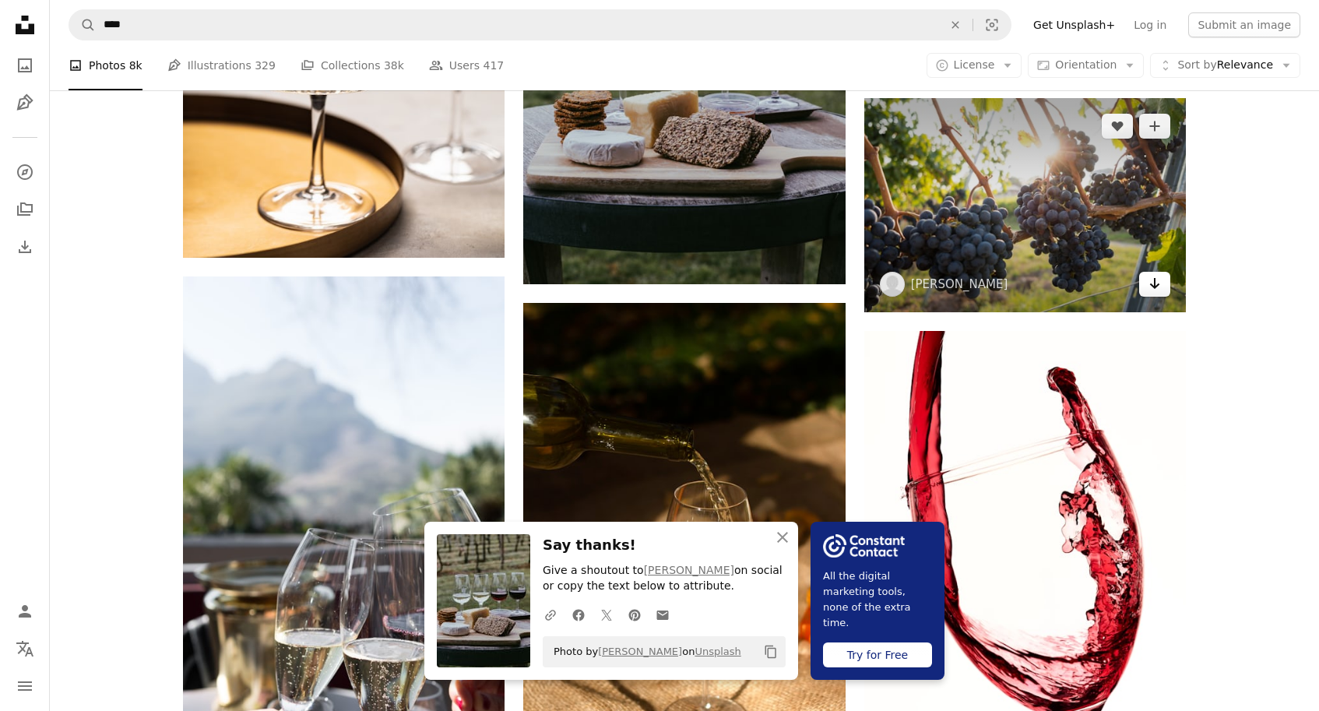
click at [1158, 286] on icon "Arrow pointing down" at bounding box center [1155, 283] width 12 height 19
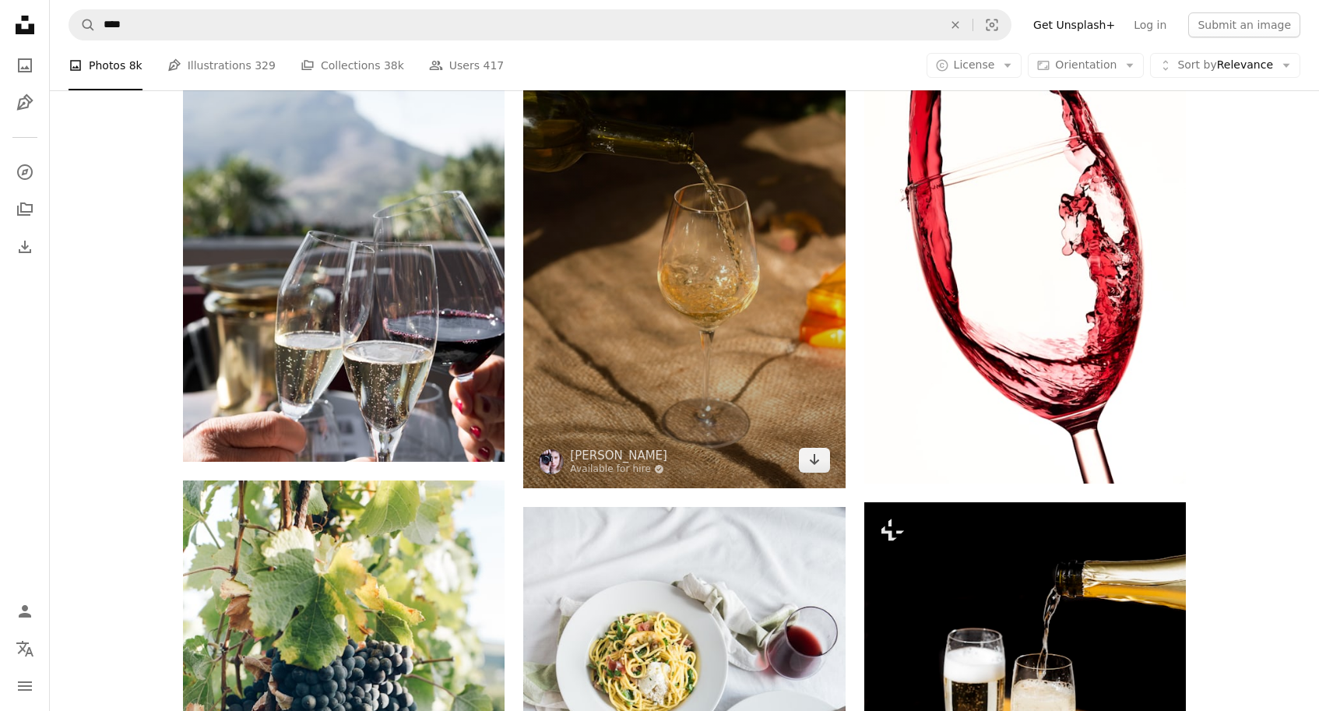
scroll to position [13085, 0]
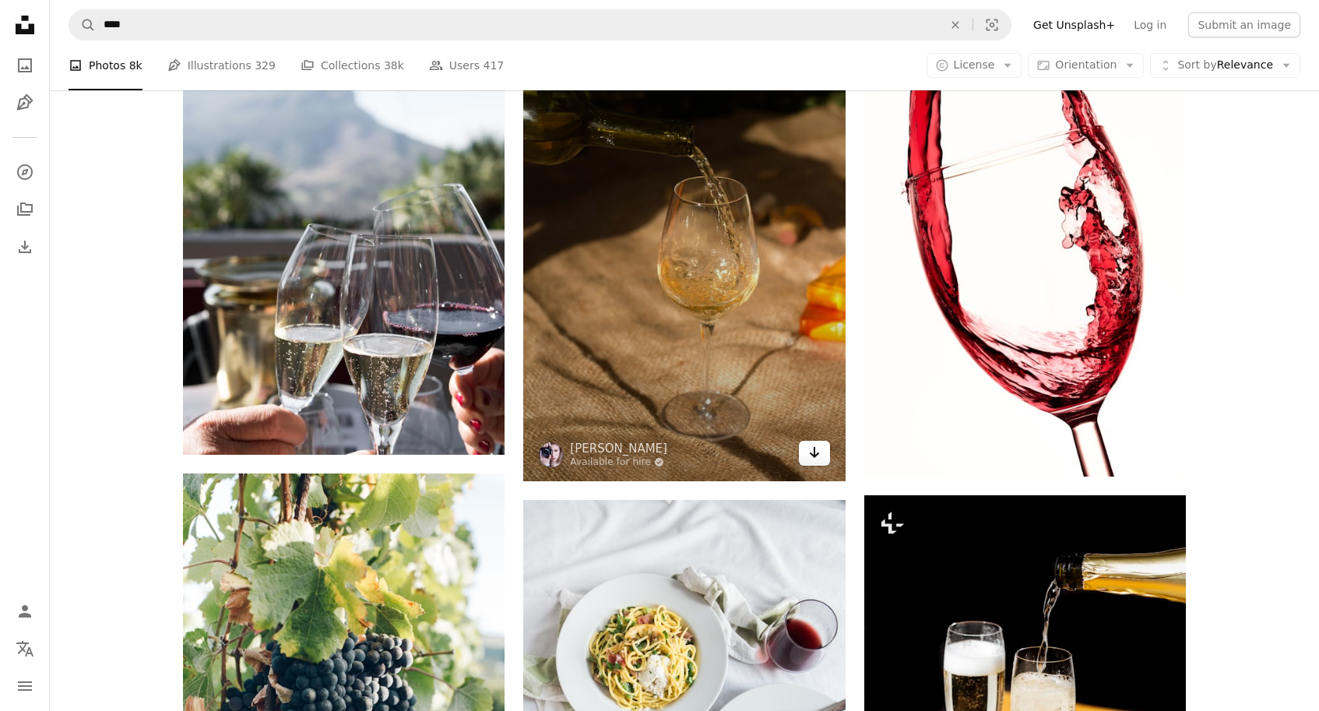
click at [818, 458] on icon "Arrow pointing down" at bounding box center [814, 452] width 12 height 19
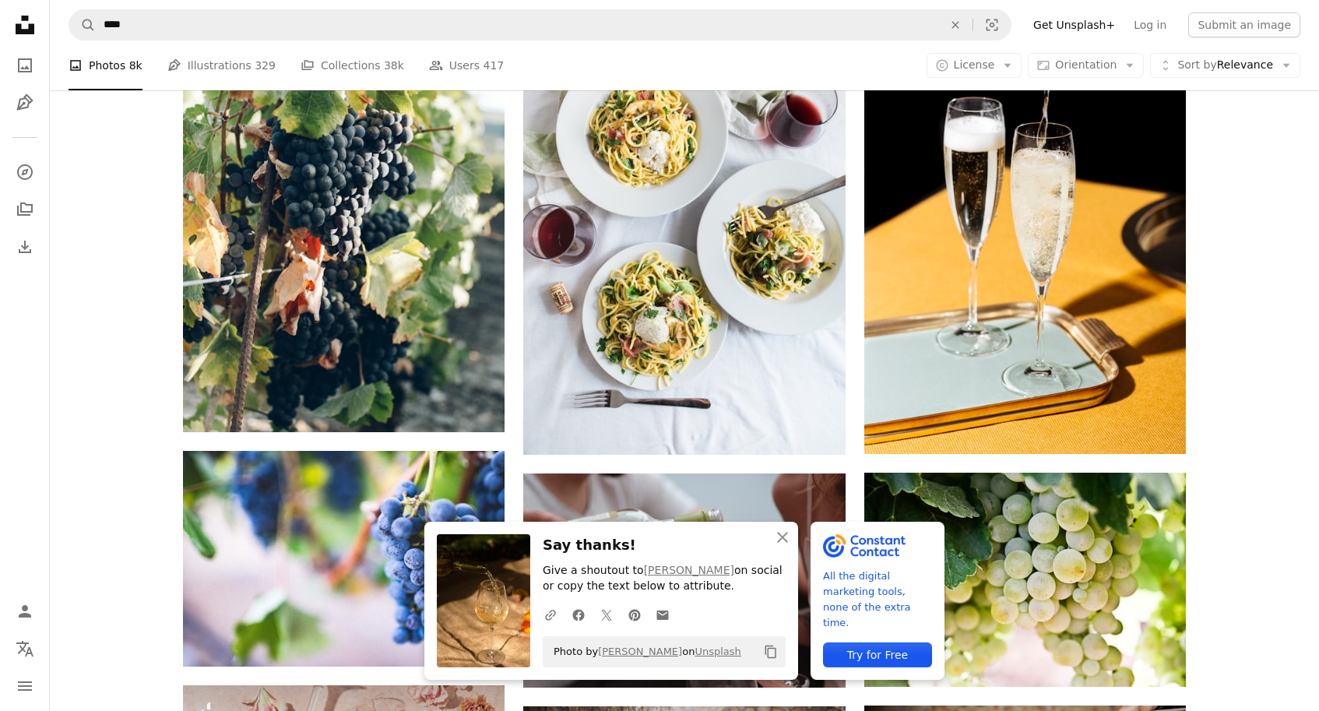
scroll to position [13614, 0]
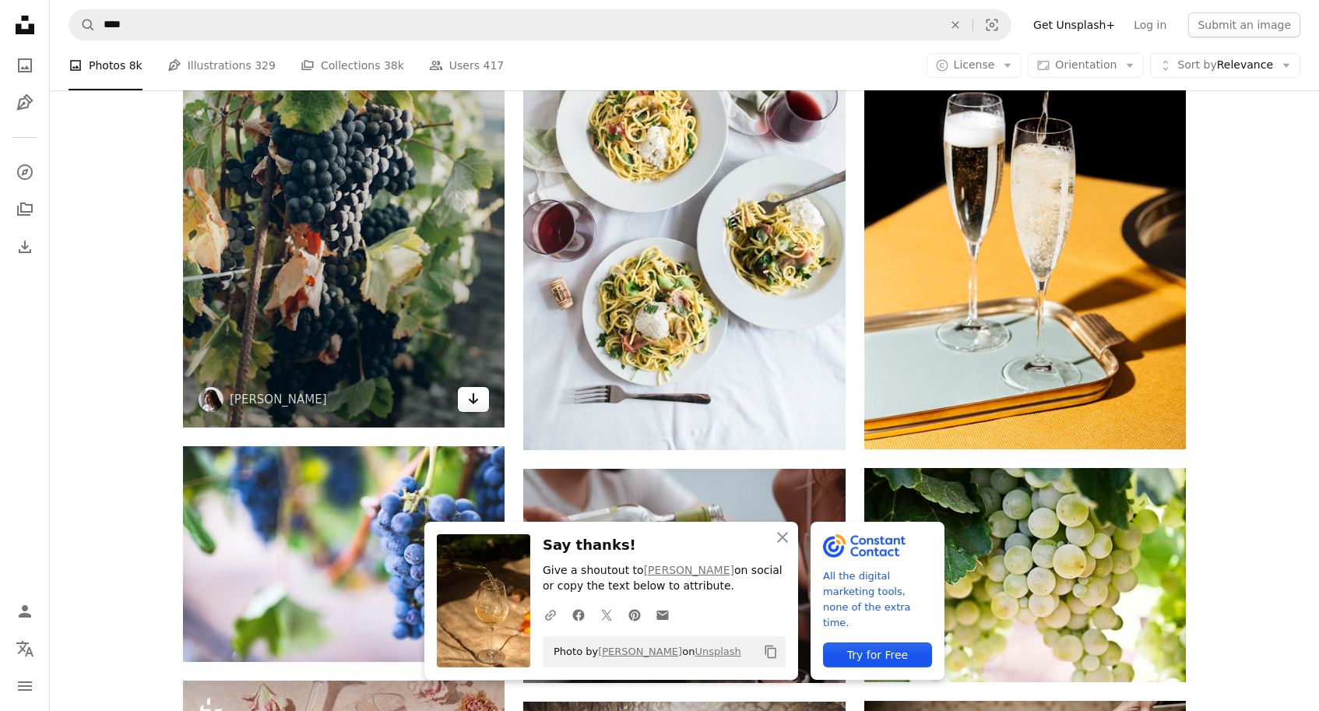
click at [473, 401] on icon "Download" at bounding box center [474, 398] width 10 height 11
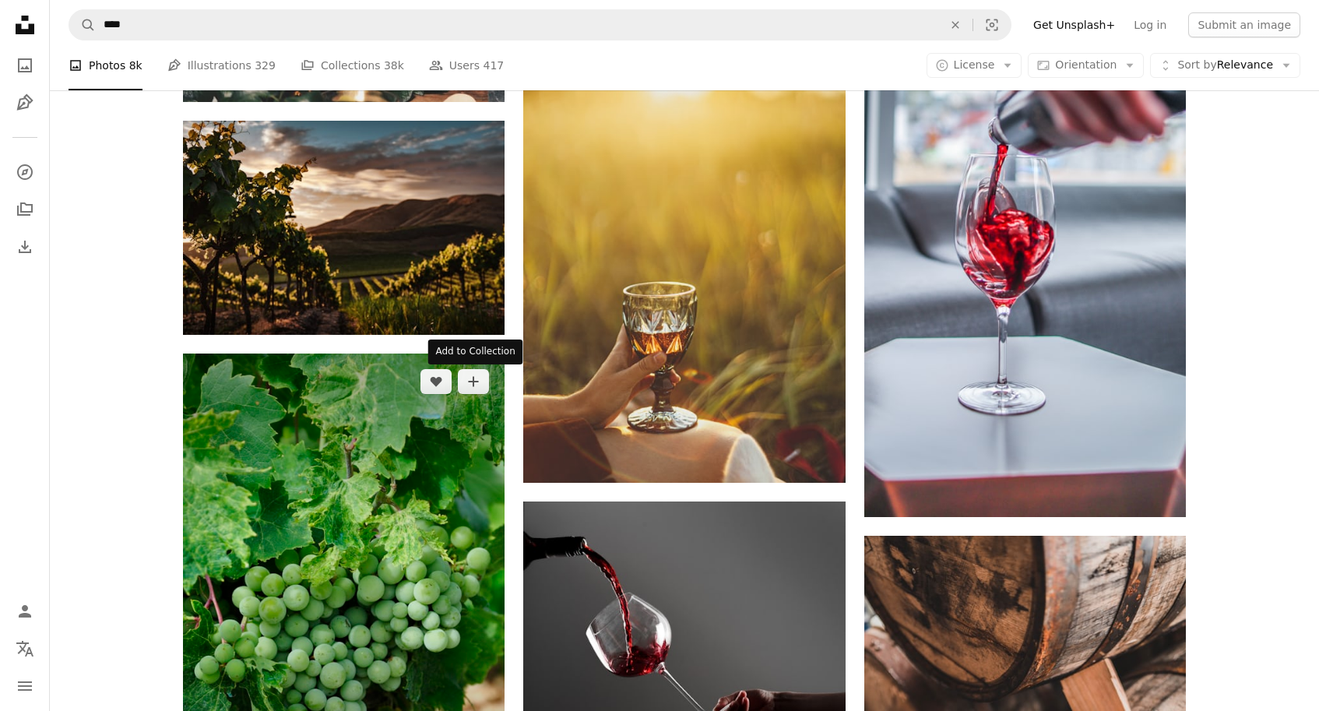
scroll to position [15253, 0]
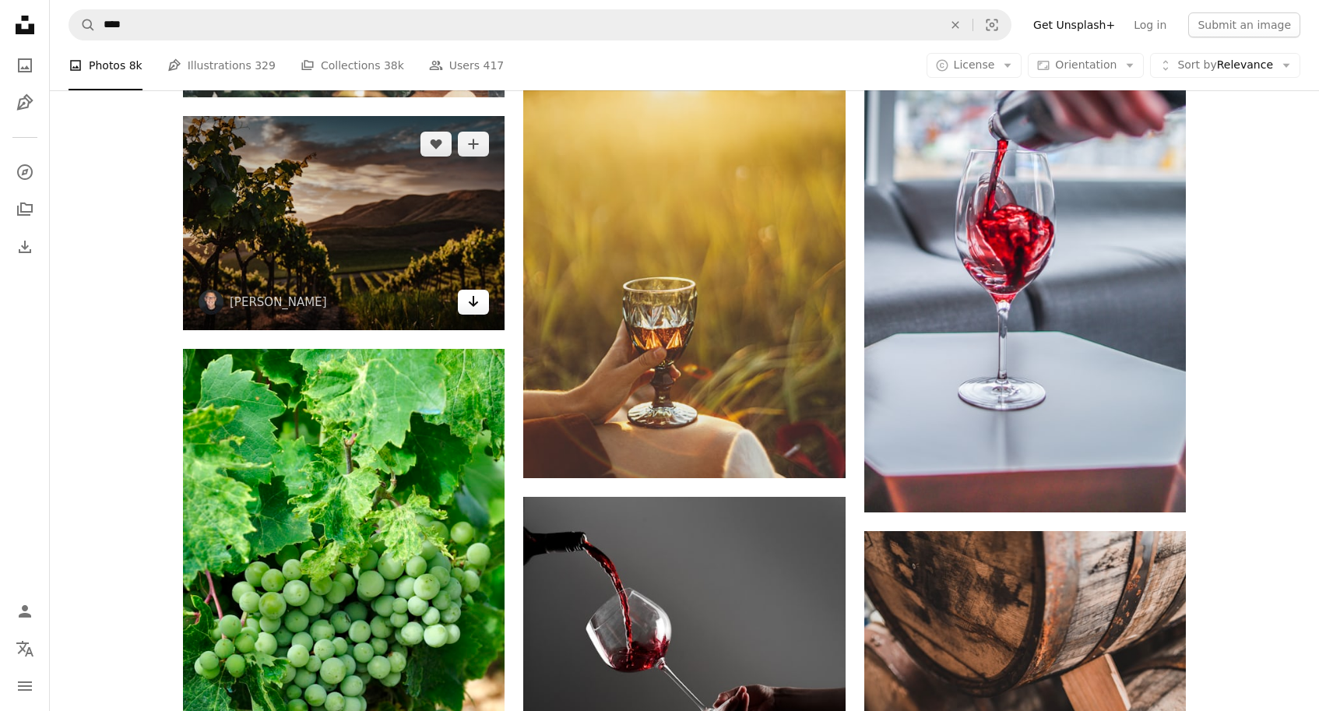
click at [471, 309] on icon "Arrow pointing down" at bounding box center [473, 301] width 12 height 19
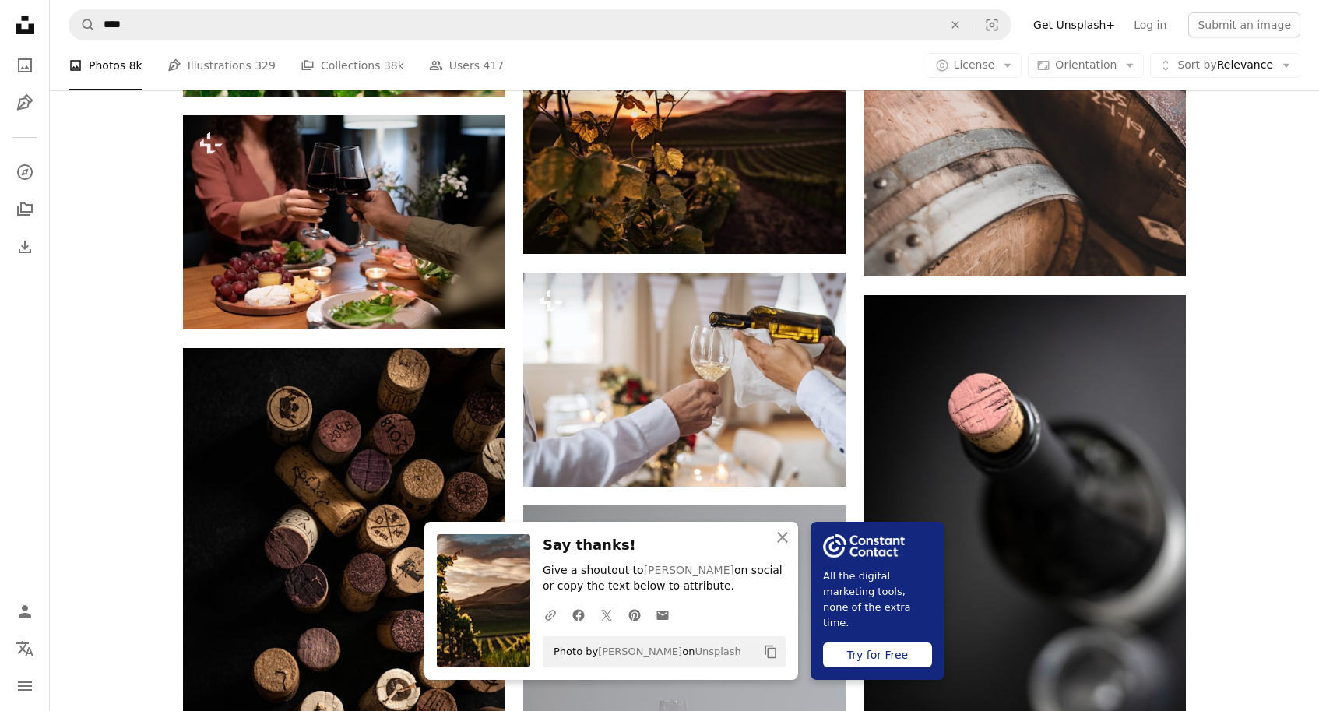
scroll to position [15993, 0]
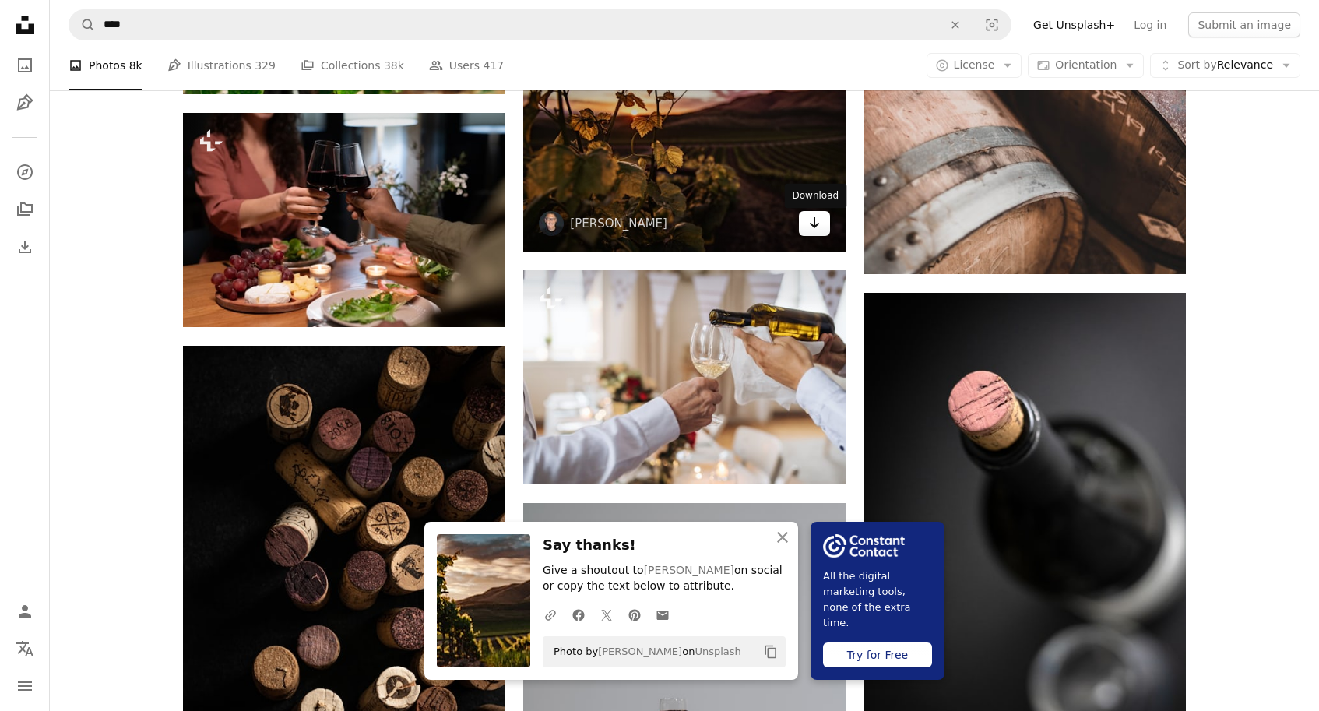
click at [819, 225] on icon "Arrow pointing down" at bounding box center [814, 222] width 12 height 19
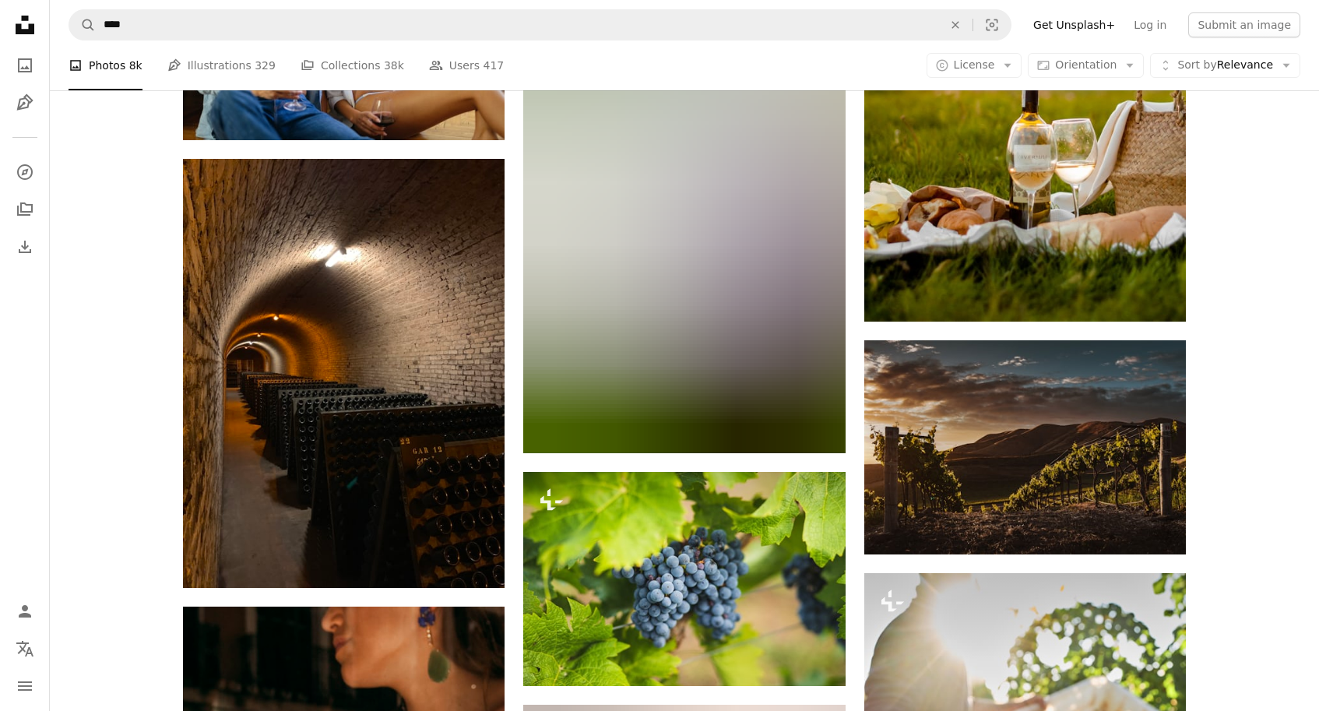
scroll to position [27199, 0]
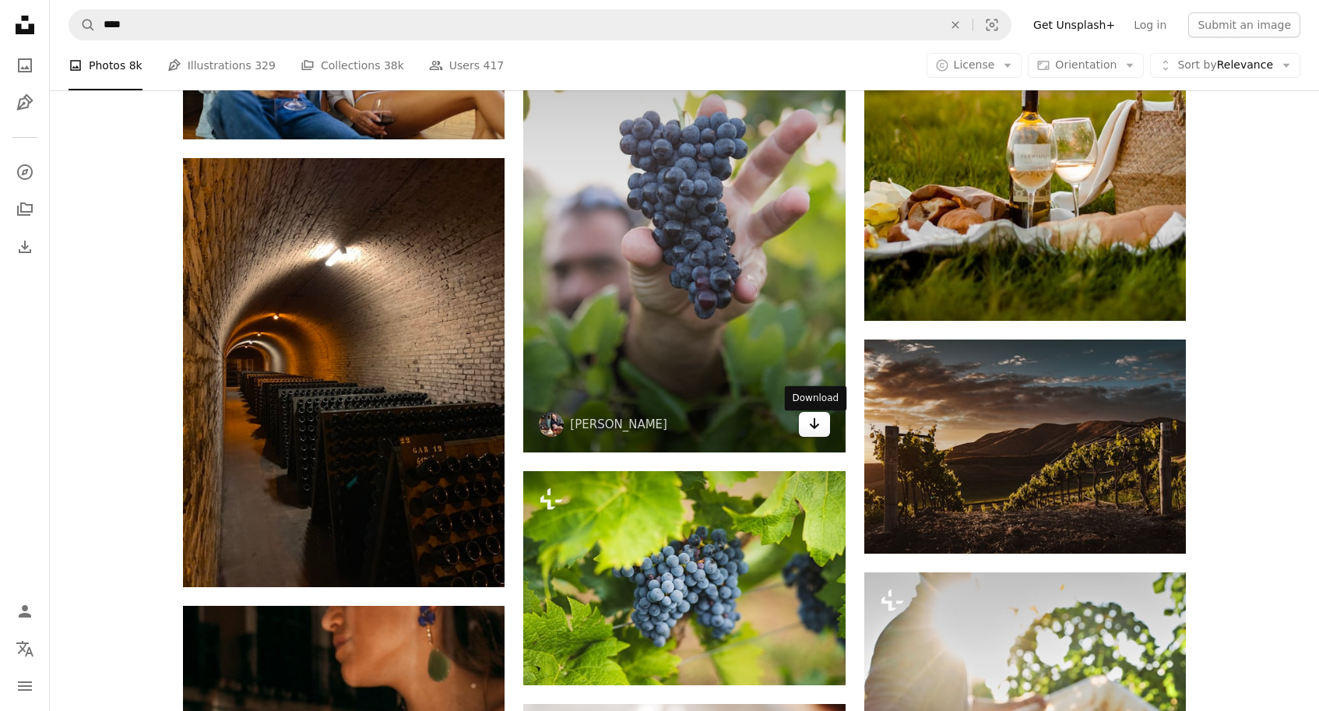
click at [808, 432] on icon "Arrow pointing down" at bounding box center [814, 423] width 12 height 19
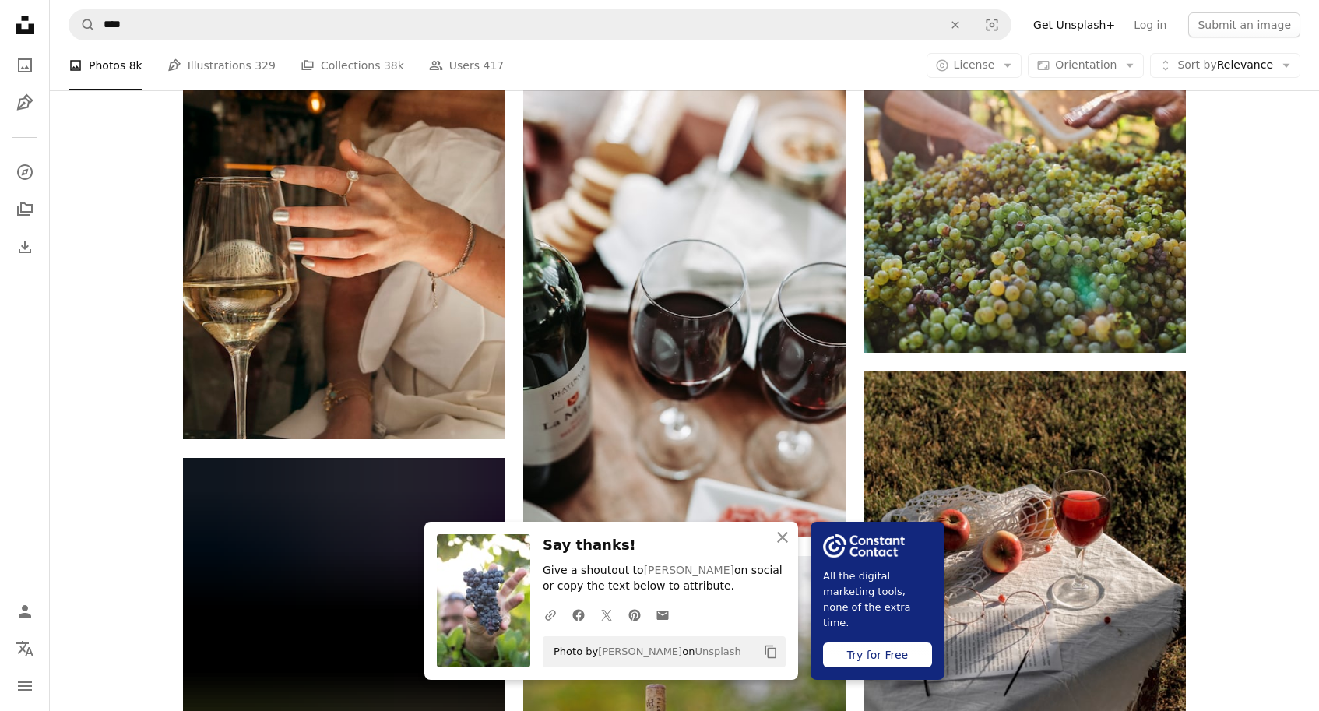
scroll to position [27845, 0]
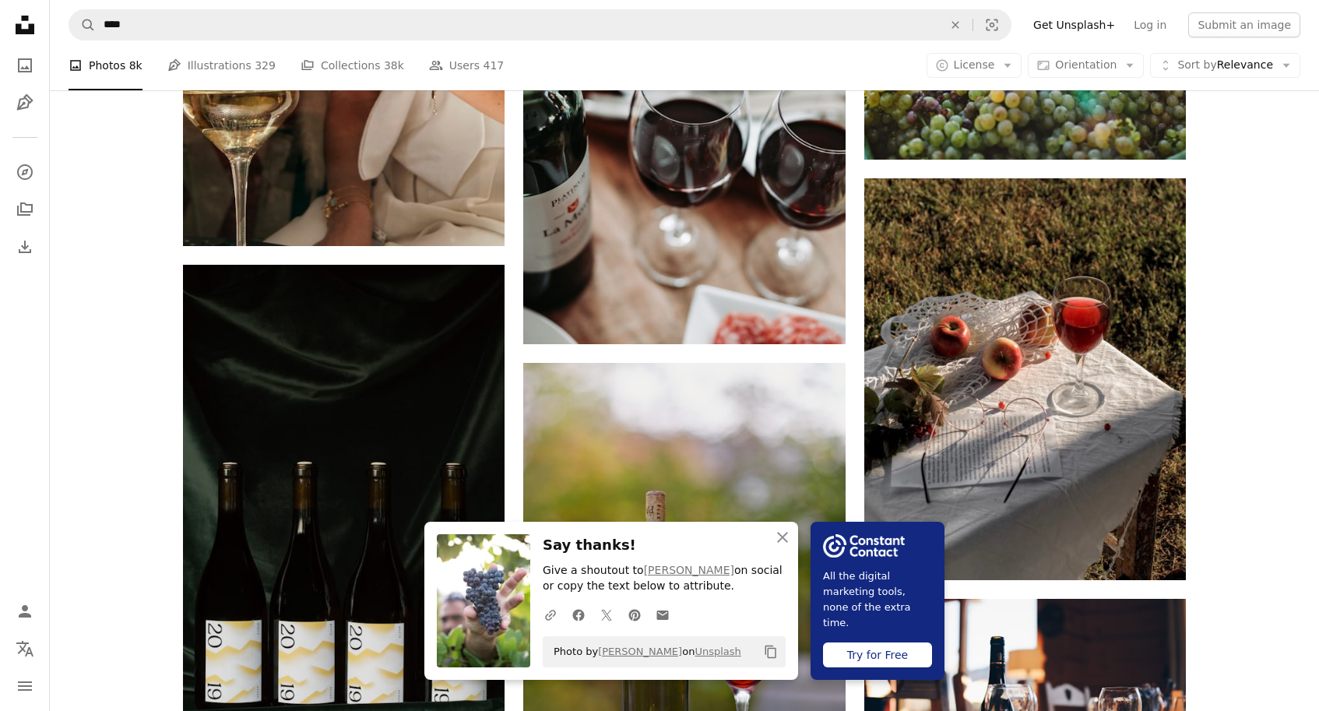
scroll to position [28046, 0]
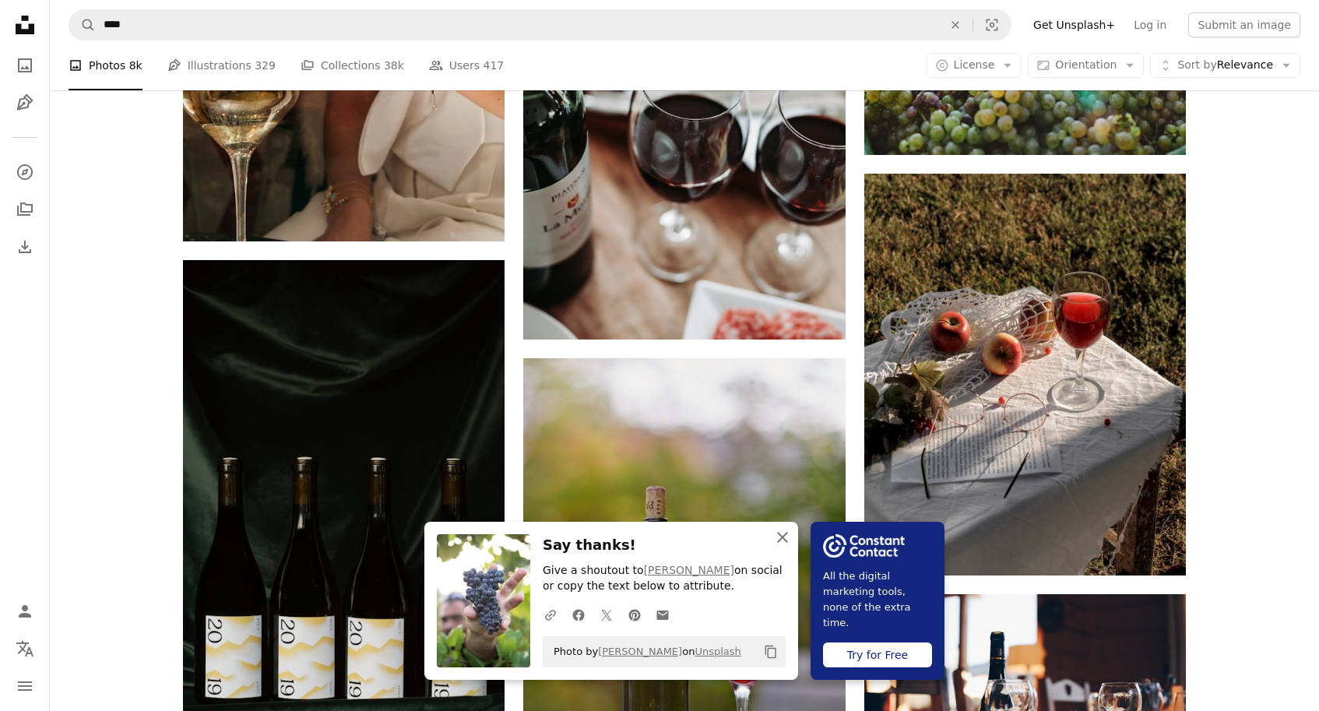
click at [787, 535] on icon "An X shape" at bounding box center [782, 537] width 19 height 19
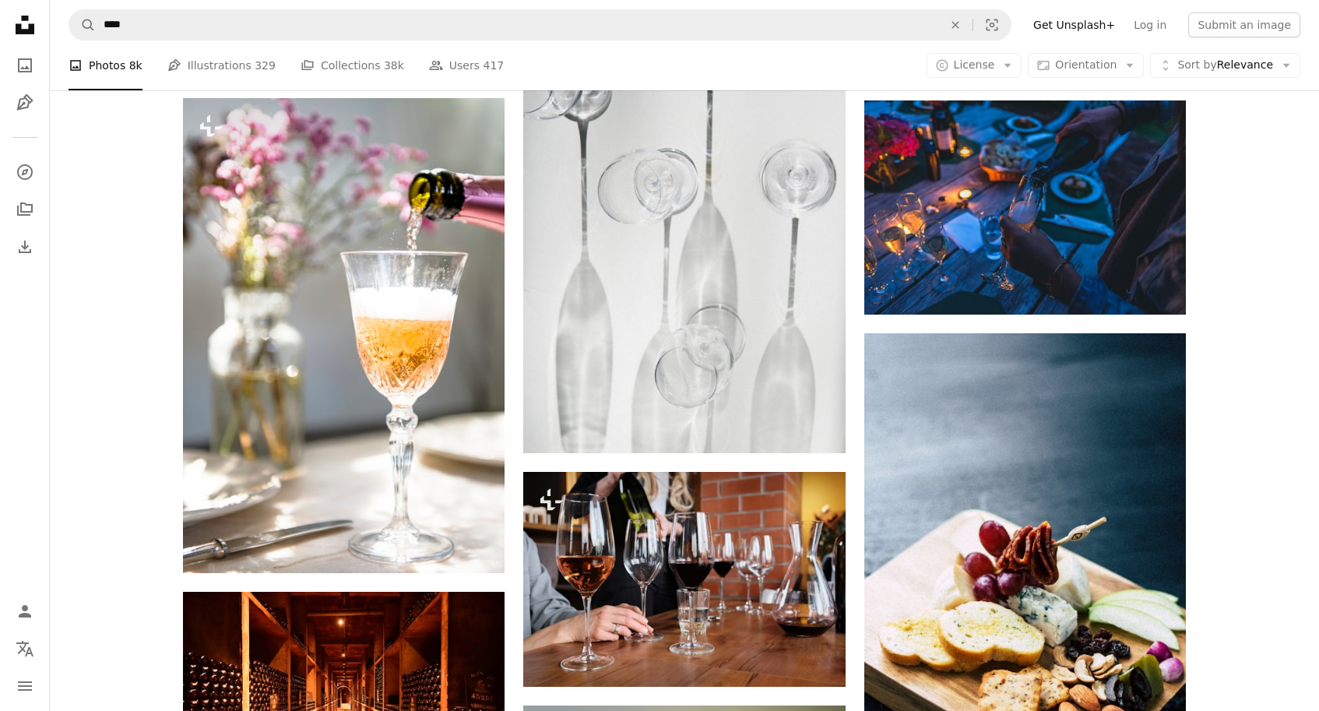
scroll to position [31735, 0]
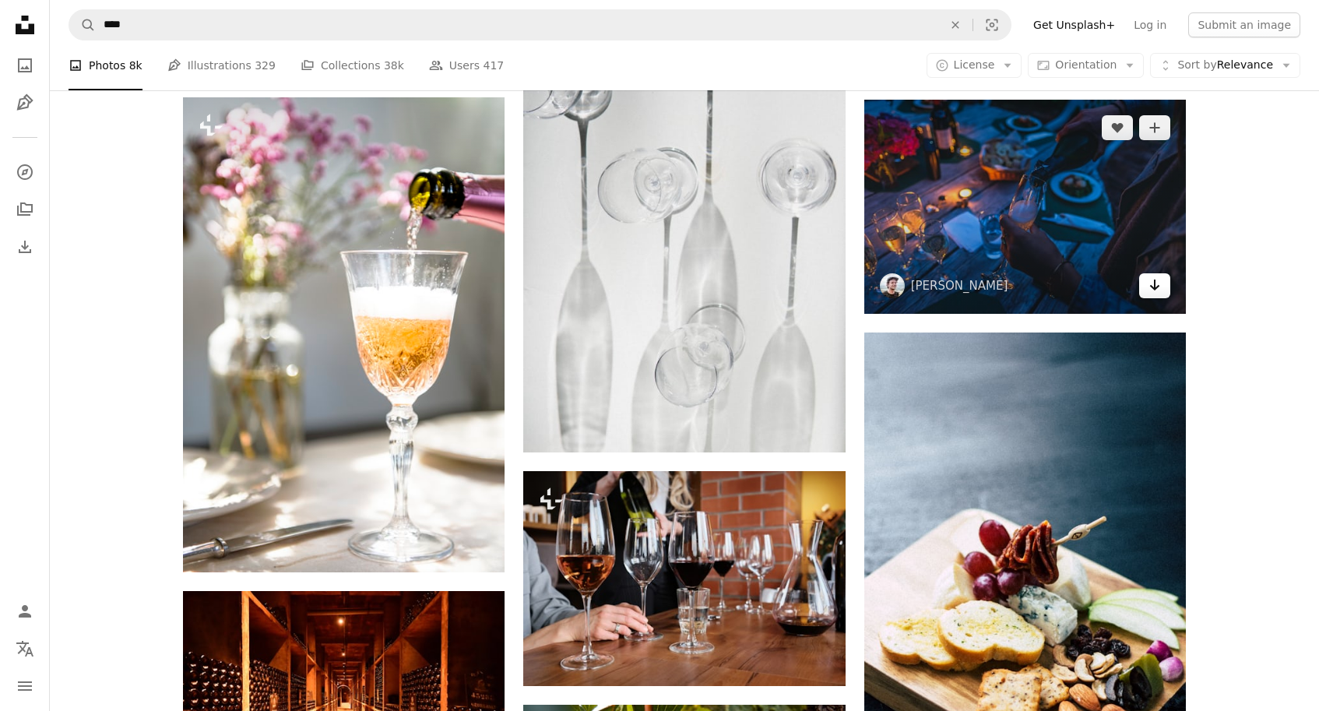
click at [1168, 288] on link "Arrow pointing down" at bounding box center [1154, 285] width 31 height 25
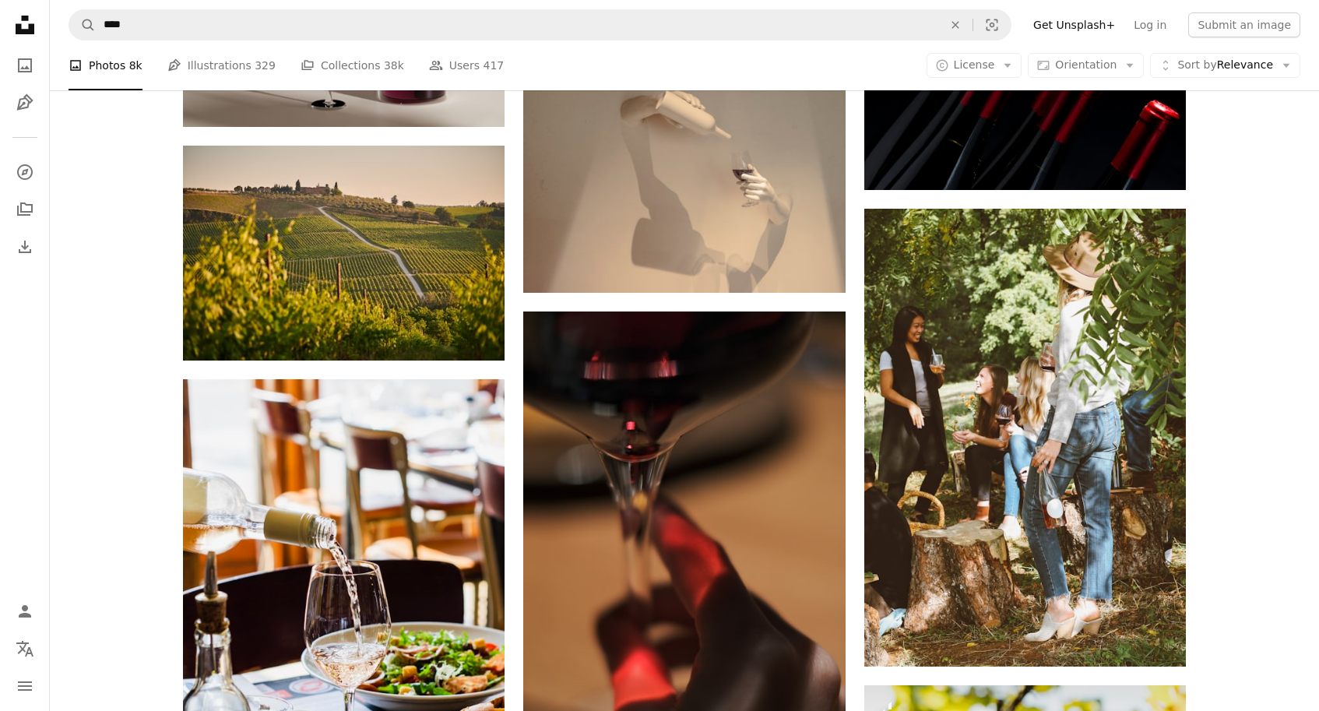
scroll to position [33111, 0]
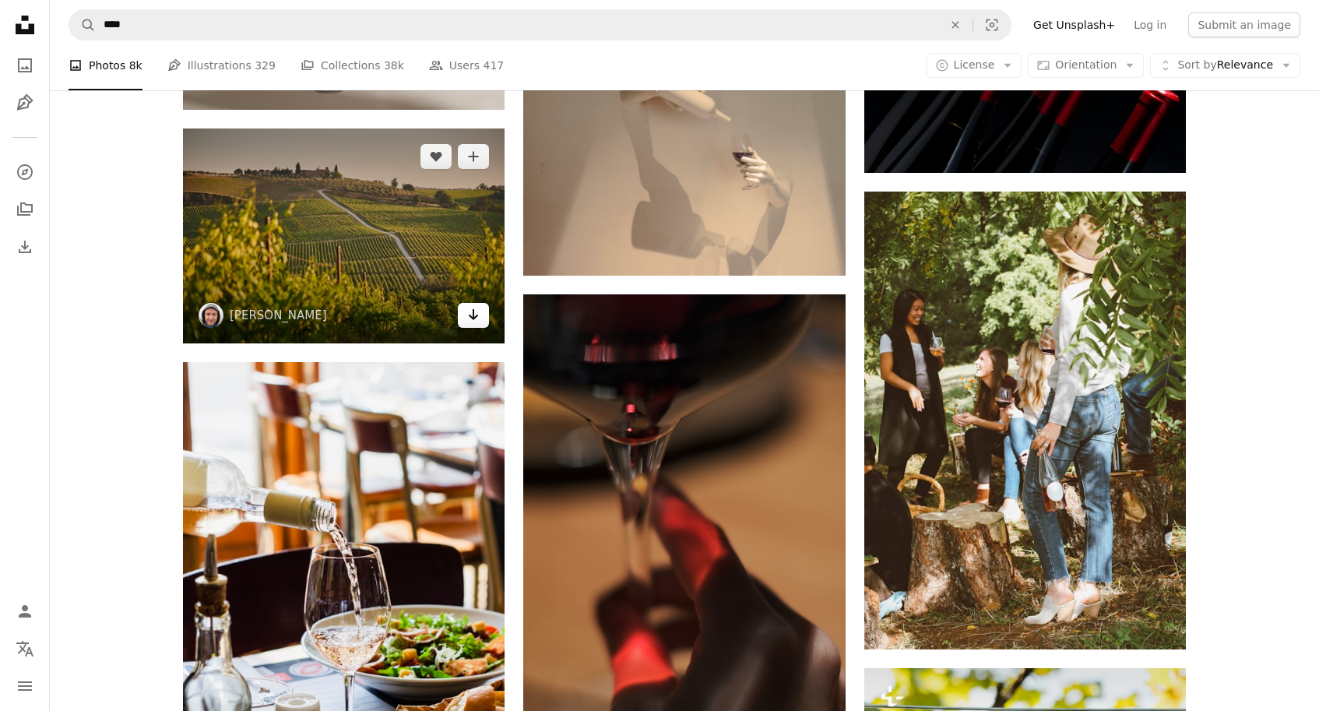
click at [469, 318] on icon "Arrow pointing down" at bounding box center [473, 314] width 12 height 19
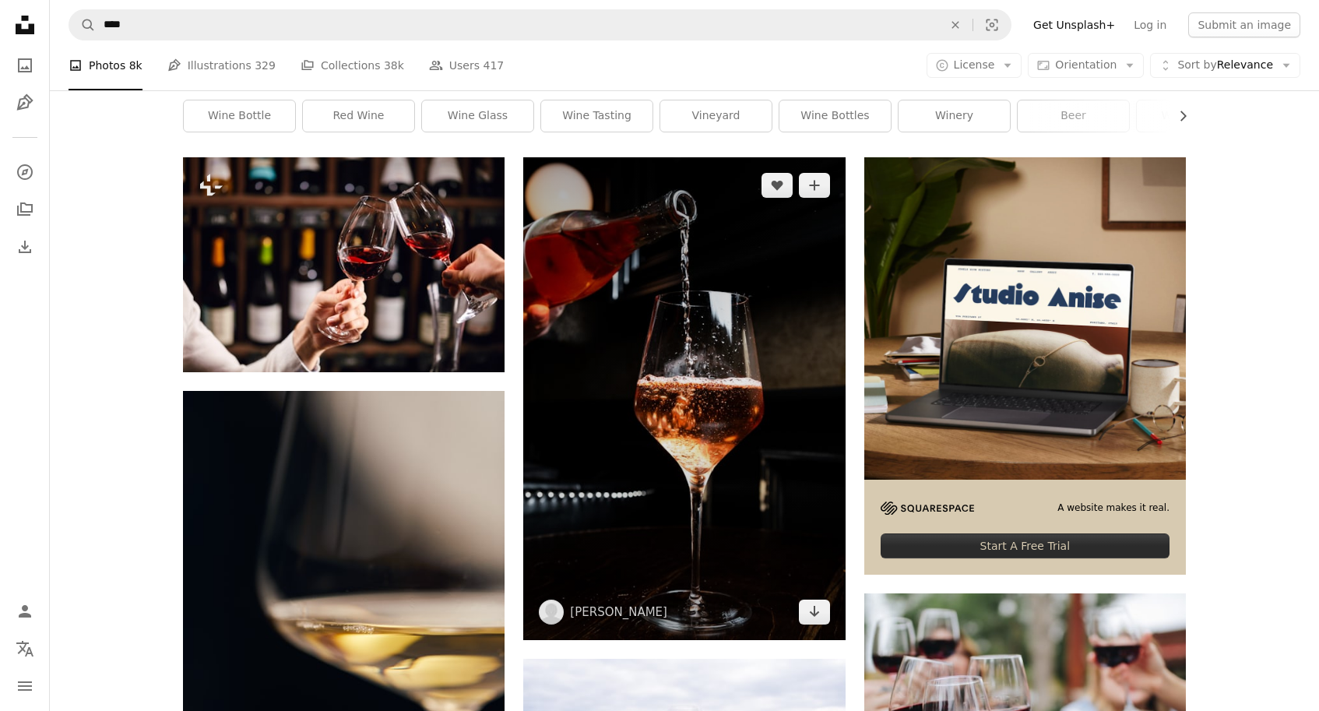
scroll to position [252, 0]
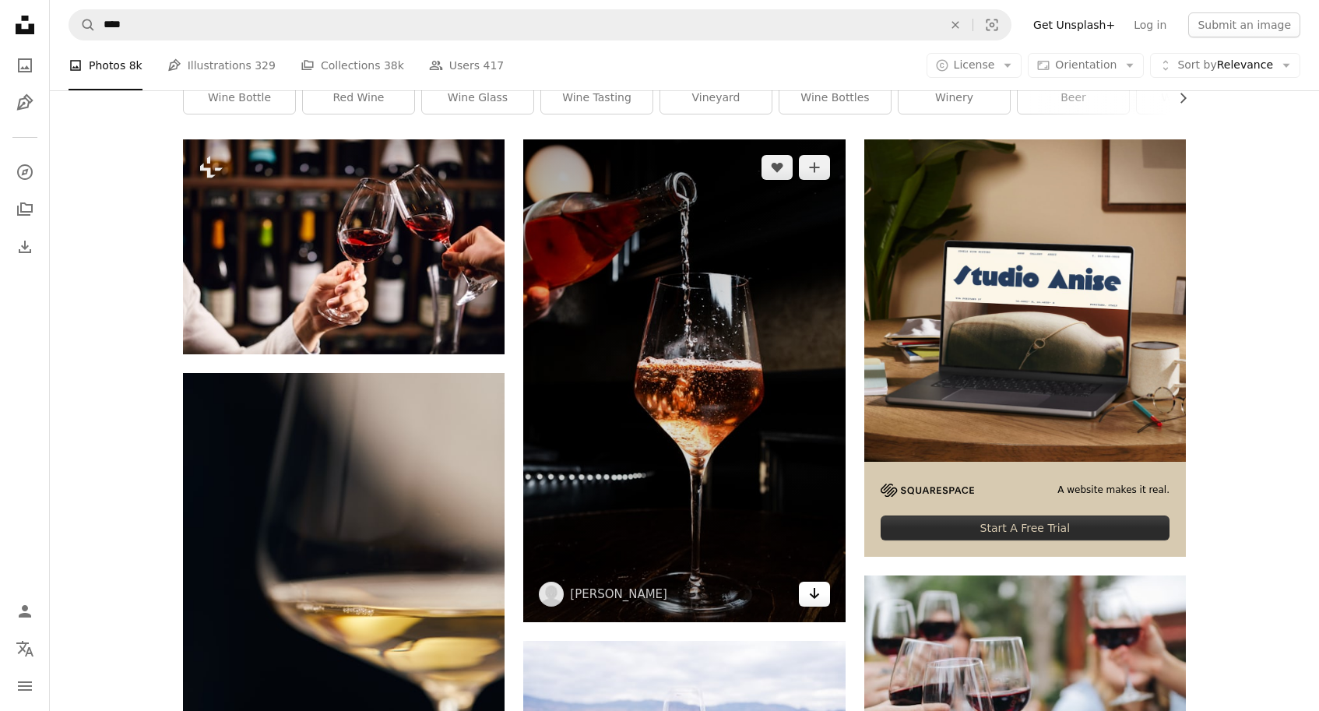
click at [816, 598] on icon "Arrow pointing down" at bounding box center [814, 593] width 12 height 19
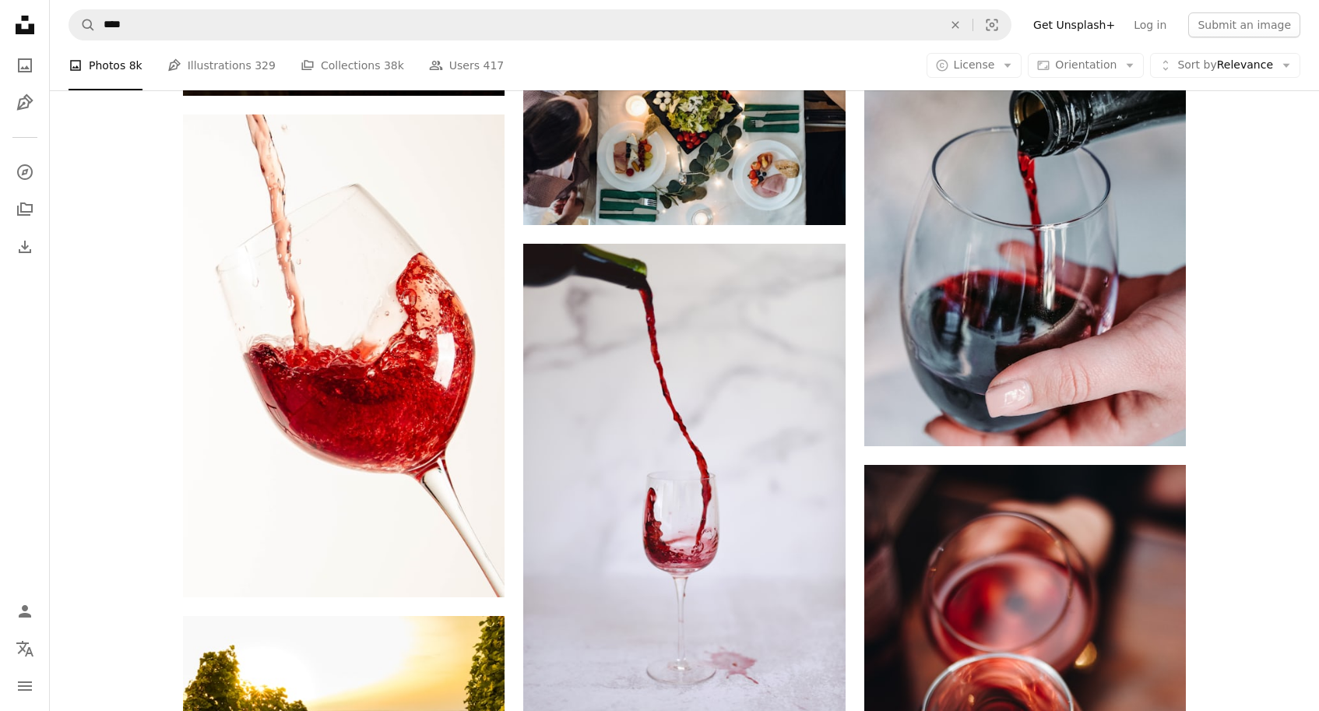
scroll to position [3248, 0]
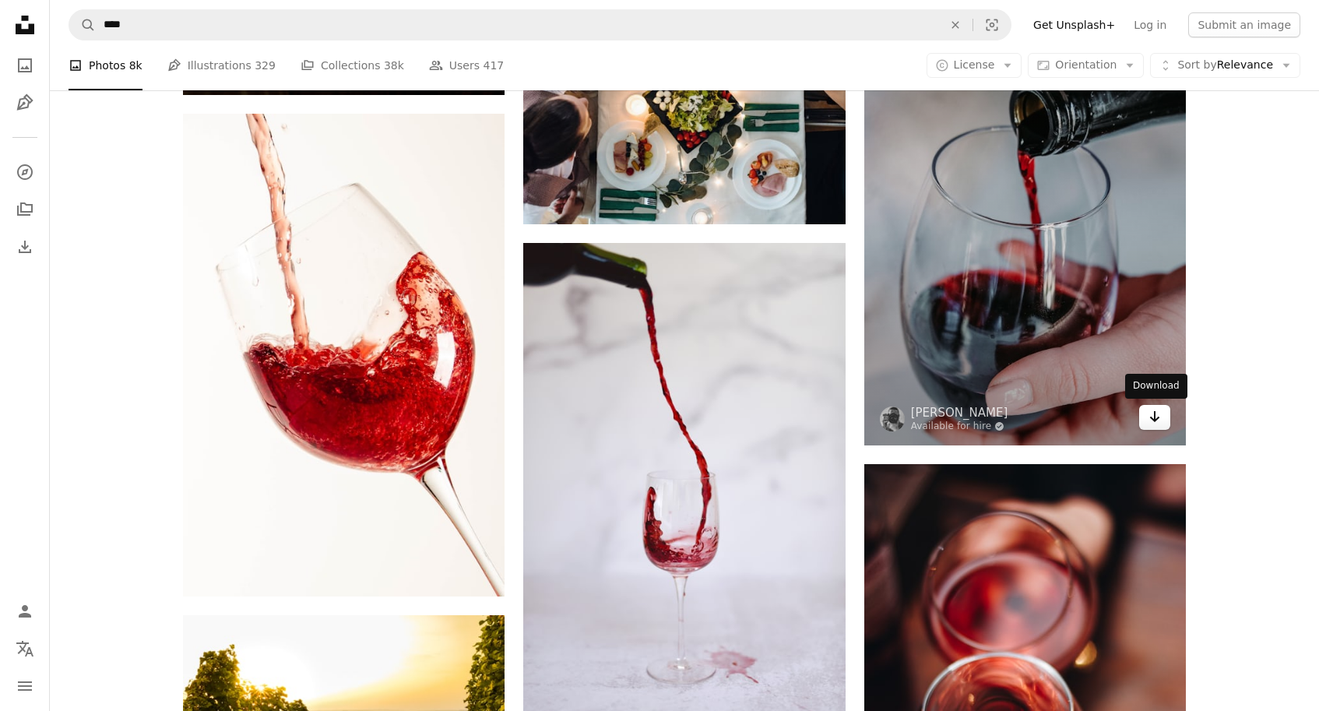
click at [1155, 417] on icon "Download" at bounding box center [1155, 416] width 10 height 11
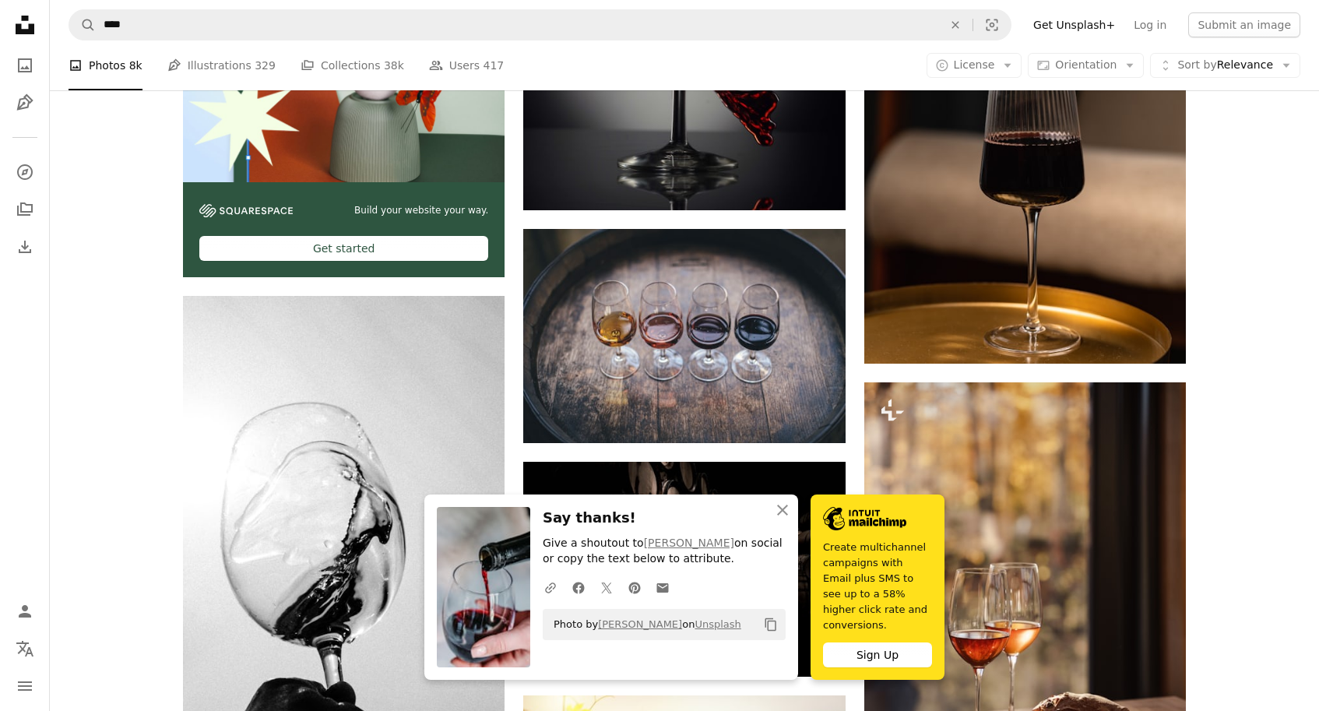
scroll to position [4264, 0]
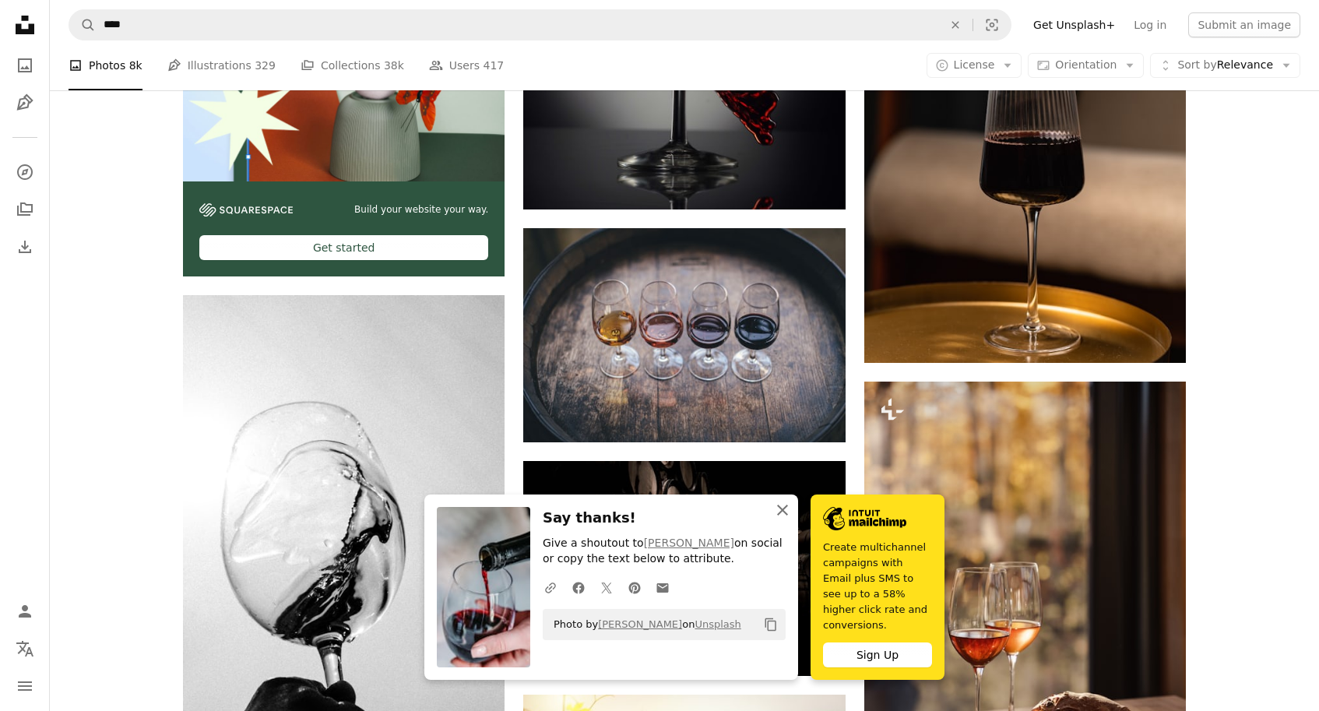
click at [783, 515] on icon "button" at bounding box center [782, 510] width 11 height 11
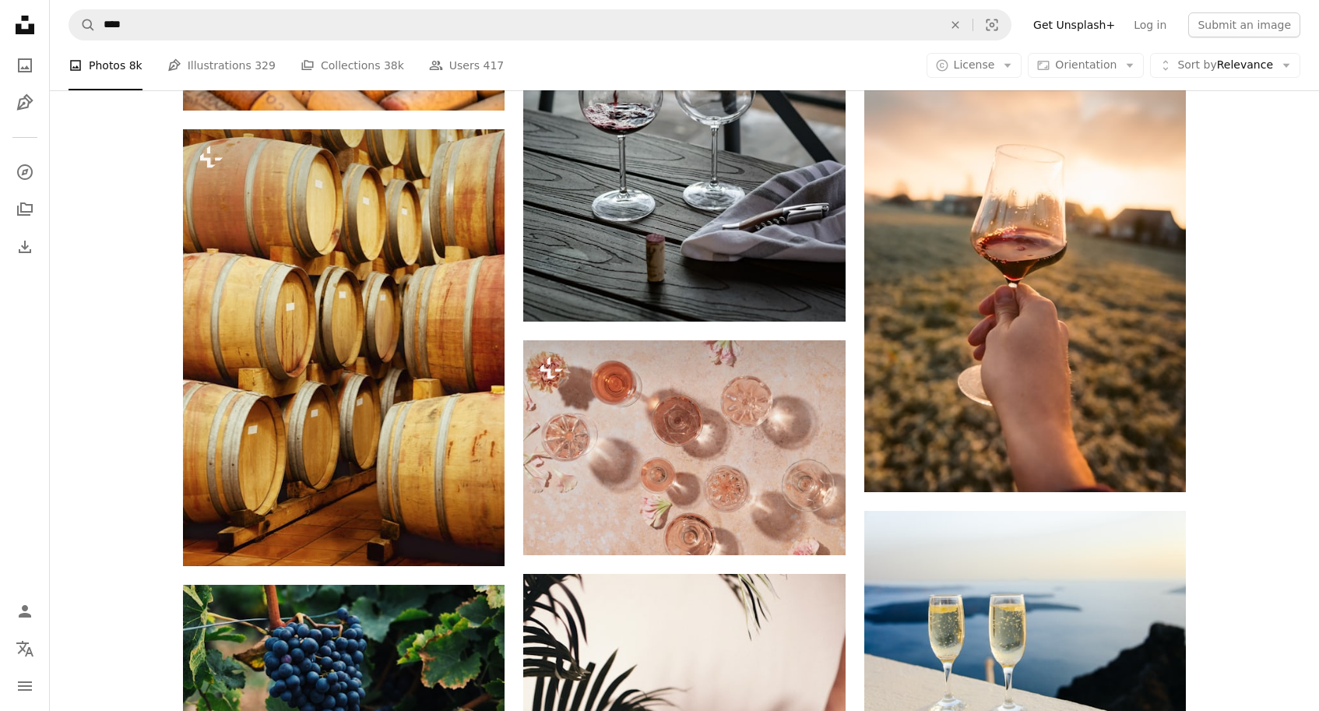
scroll to position [6099, 0]
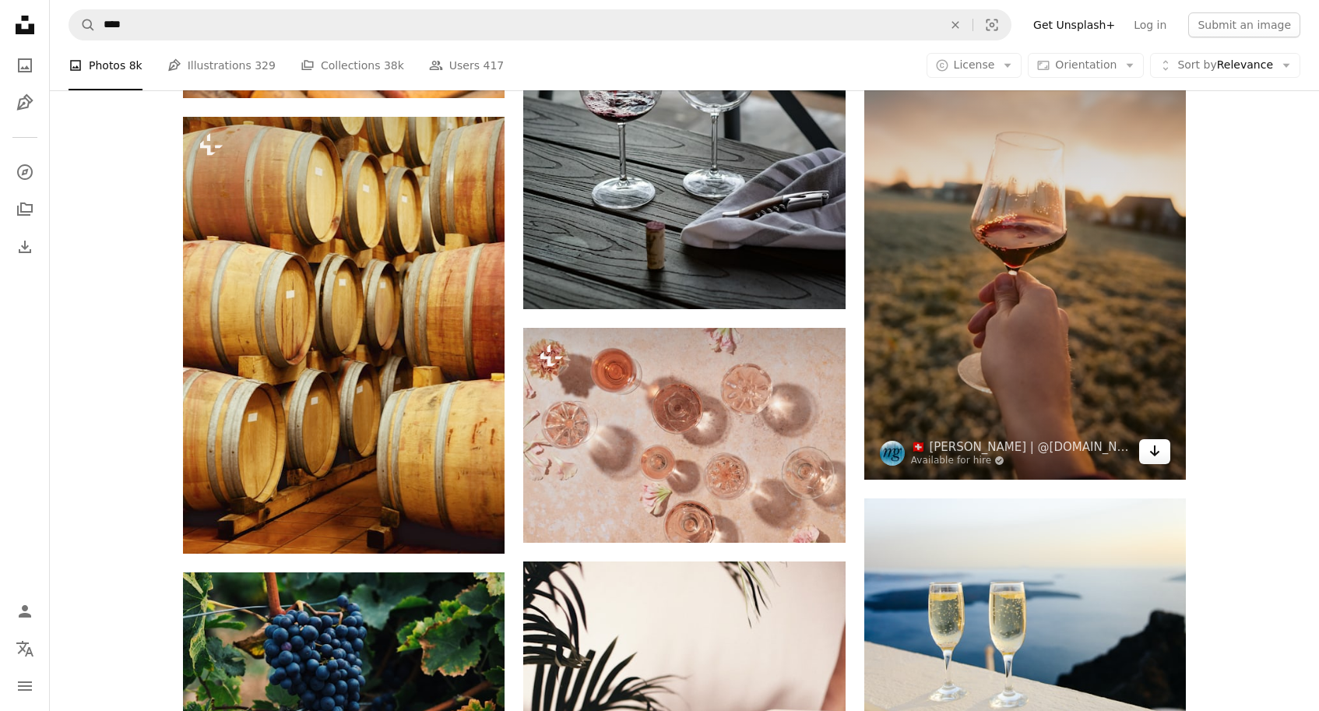
click at [1151, 453] on icon "Arrow pointing down" at bounding box center [1155, 451] width 12 height 19
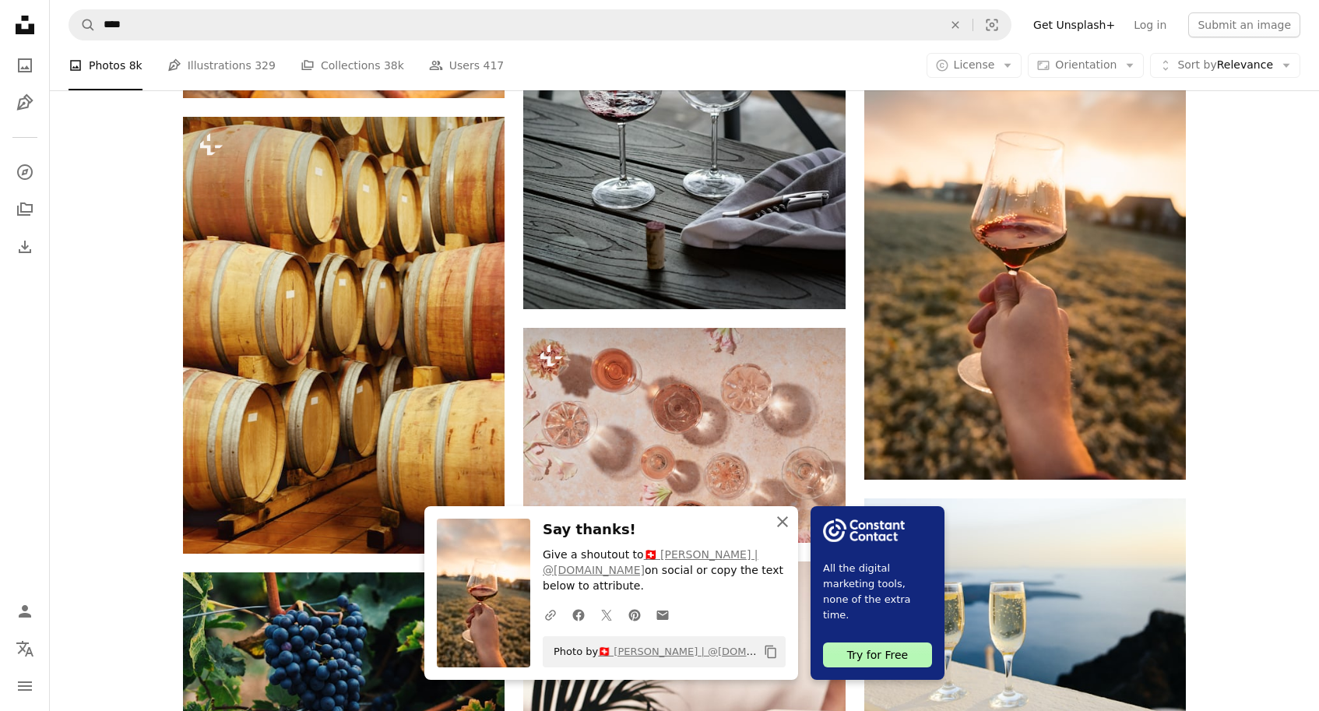
click at [786, 522] on icon "An X shape" at bounding box center [782, 521] width 19 height 19
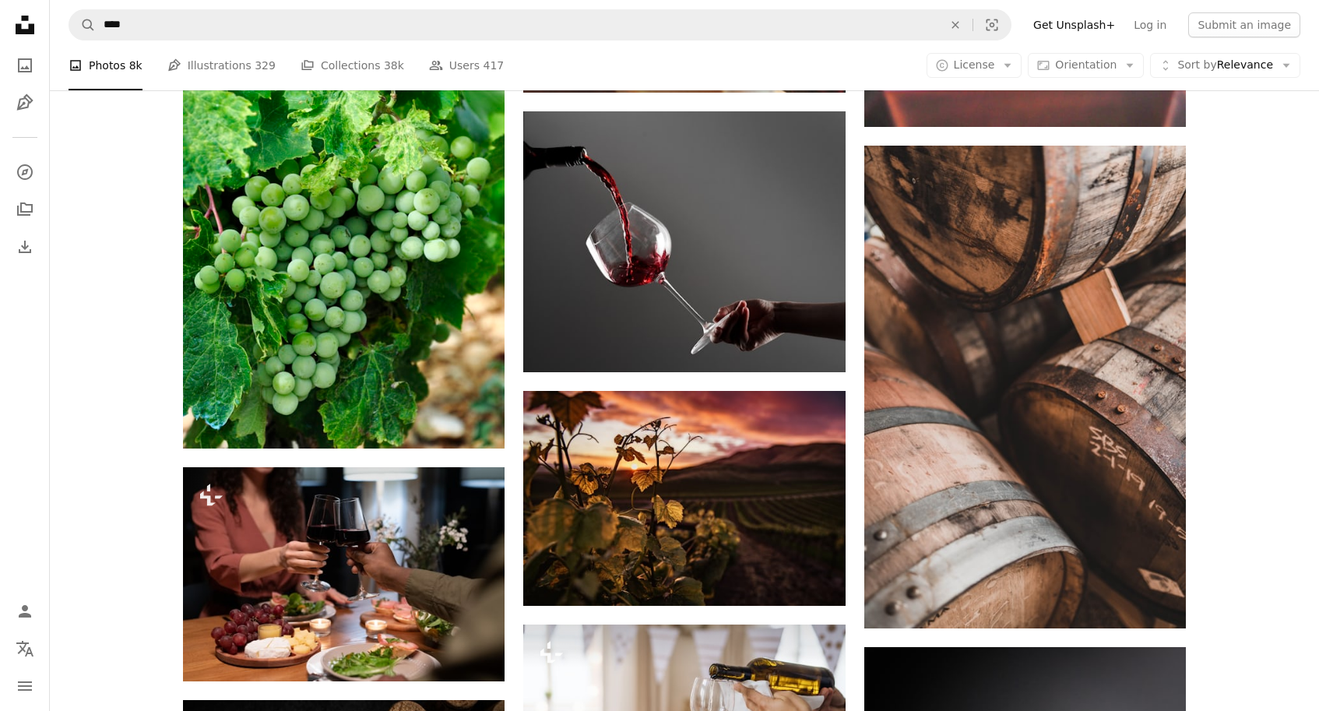
scroll to position [15640, 0]
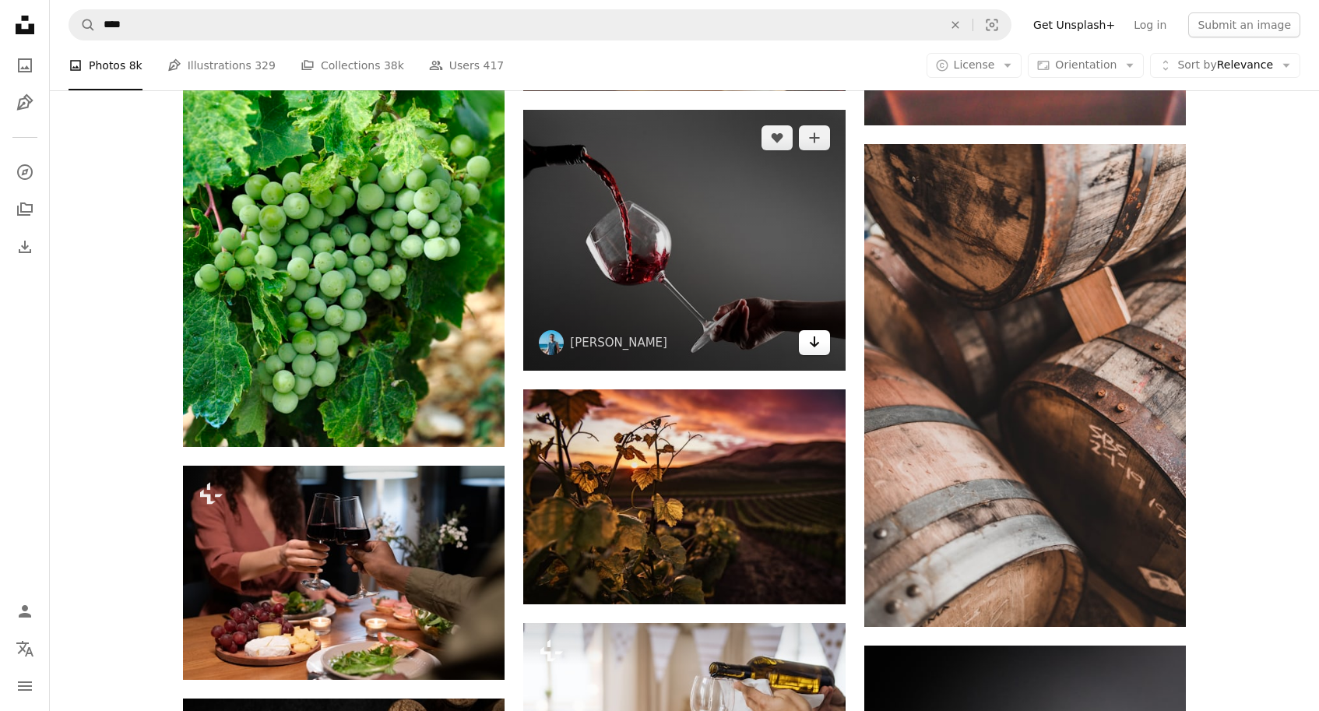
click at [808, 347] on icon "Arrow pointing down" at bounding box center [814, 341] width 12 height 19
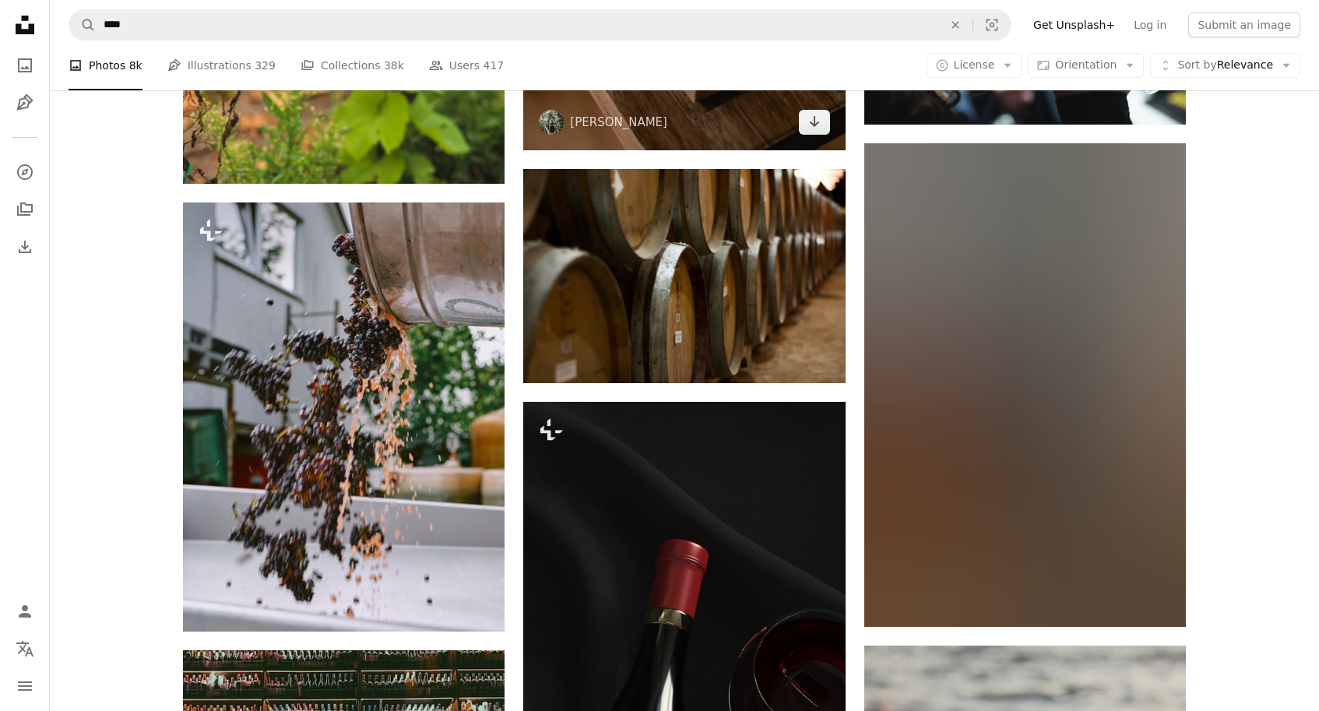
scroll to position [19570, 0]
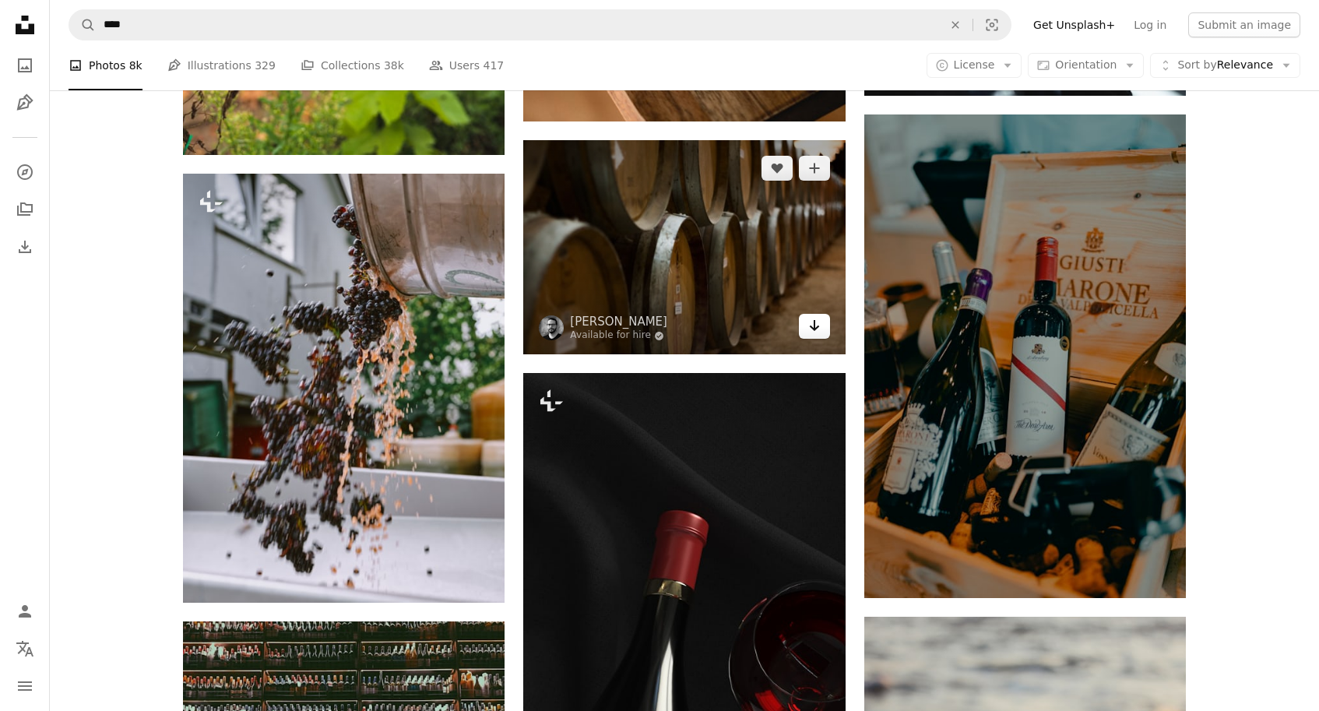
click at [811, 329] on icon "Arrow pointing down" at bounding box center [814, 325] width 12 height 19
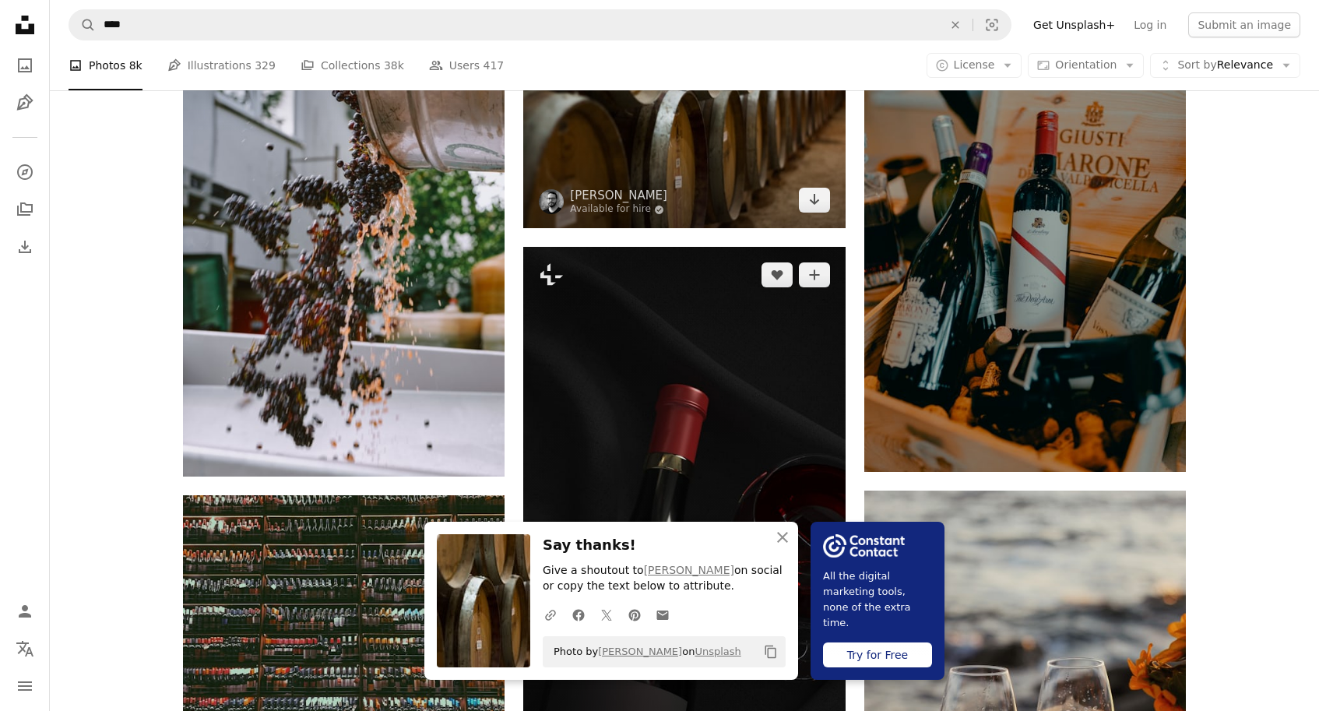
scroll to position [19720, 0]
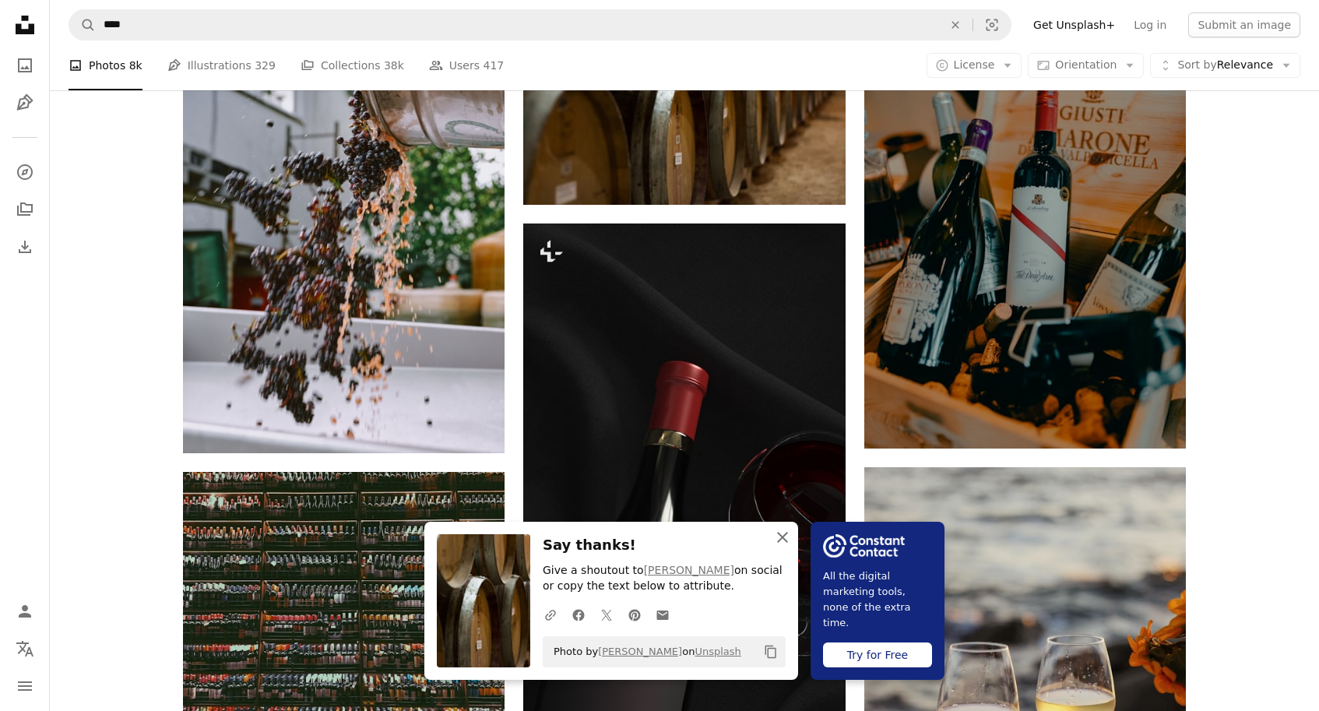
click at [779, 540] on icon "button" at bounding box center [782, 537] width 11 height 11
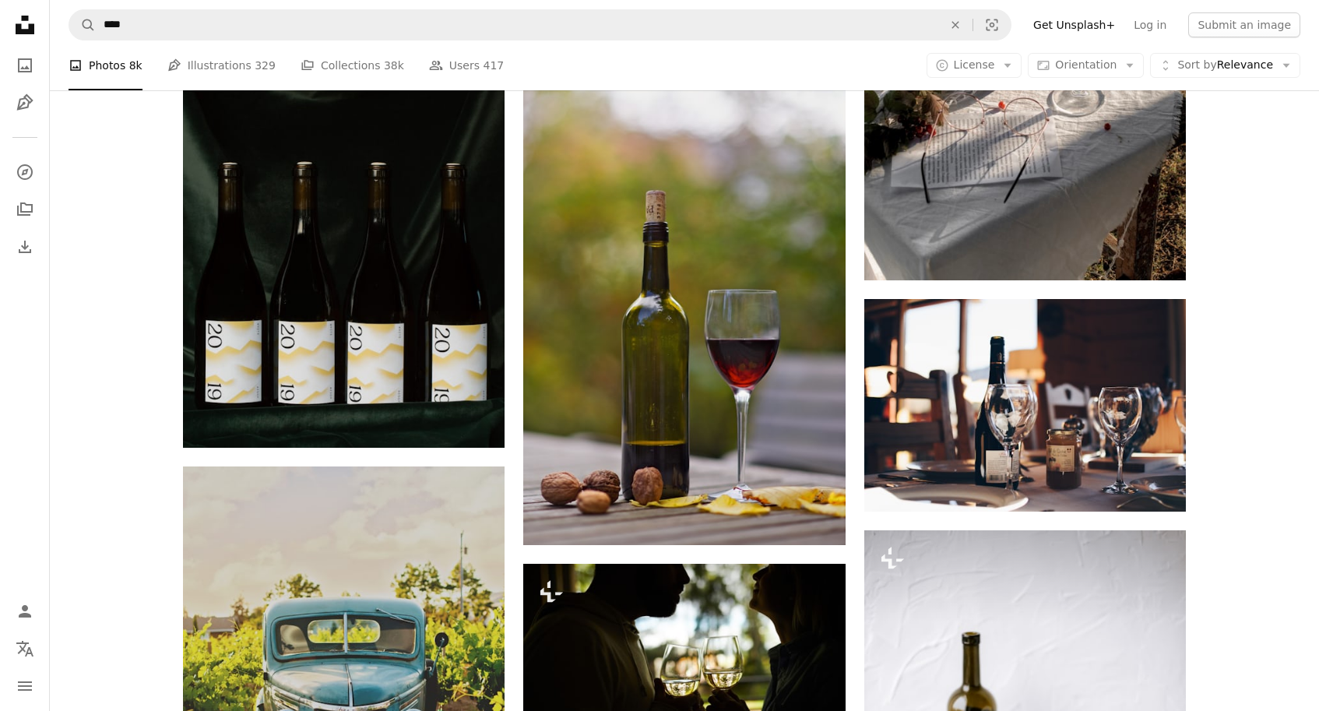
scroll to position [28350, 0]
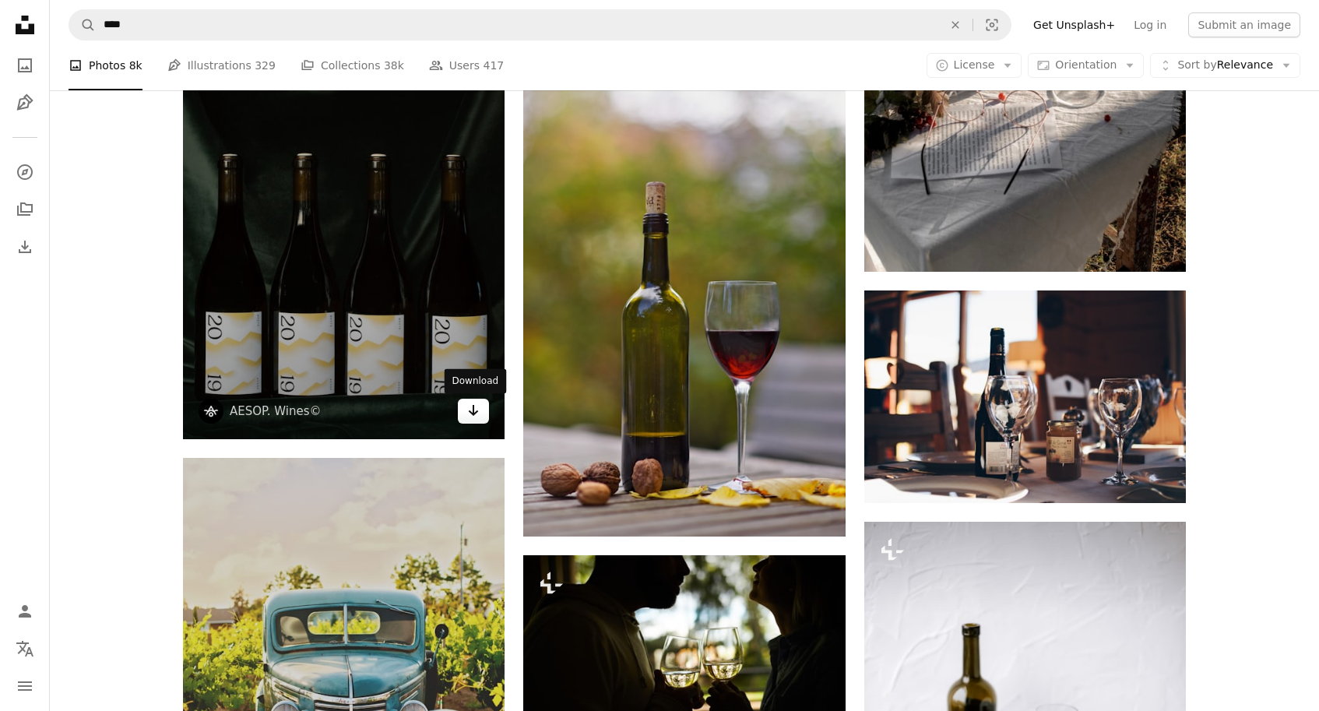
click at [475, 409] on icon "Arrow pointing down" at bounding box center [473, 410] width 12 height 19
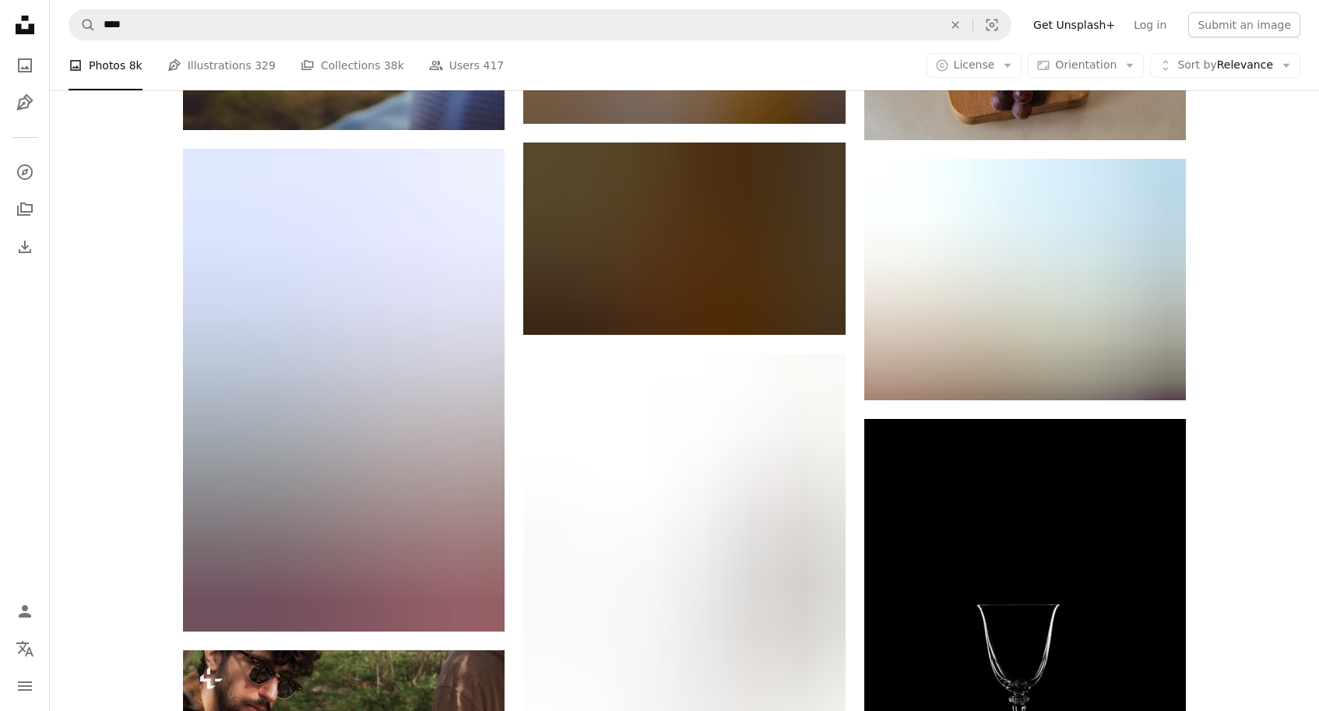
scroll to position [30683, 0]
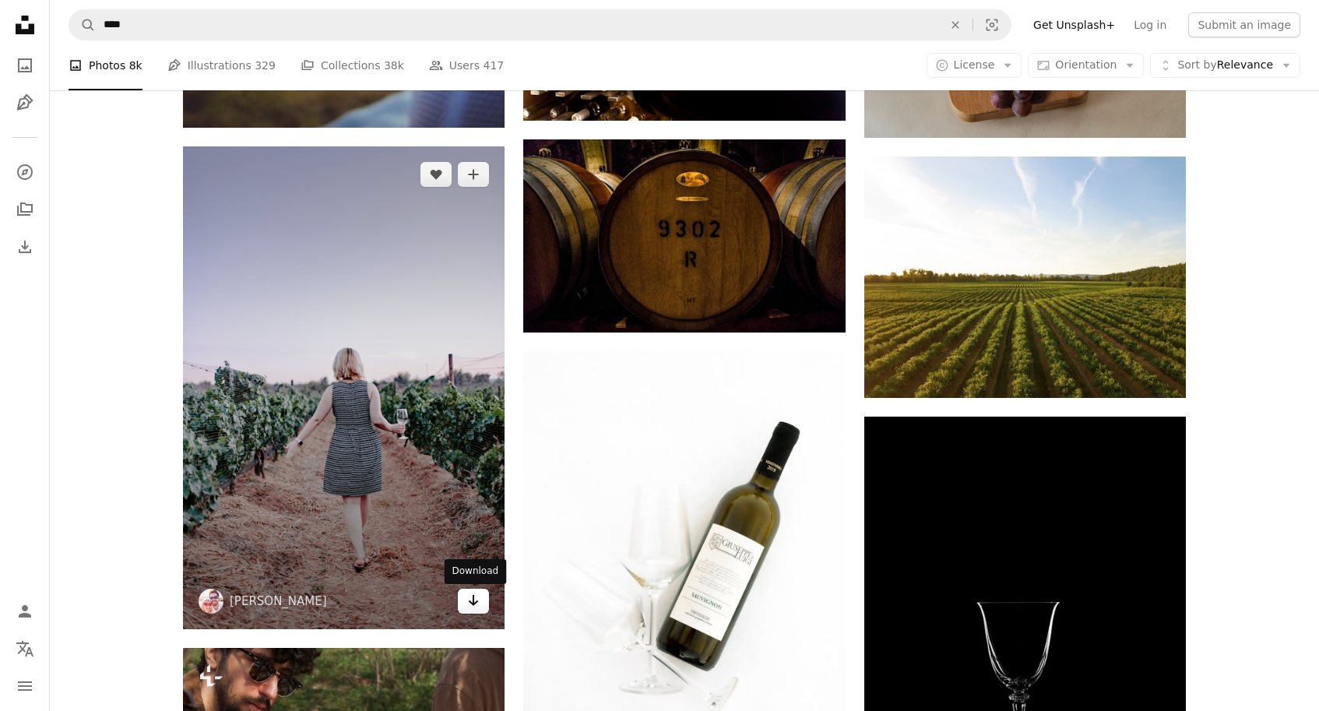
click at [478, 610] on icon "Arrow pointing down" at bounding box center [473, 600] width 12 height 19
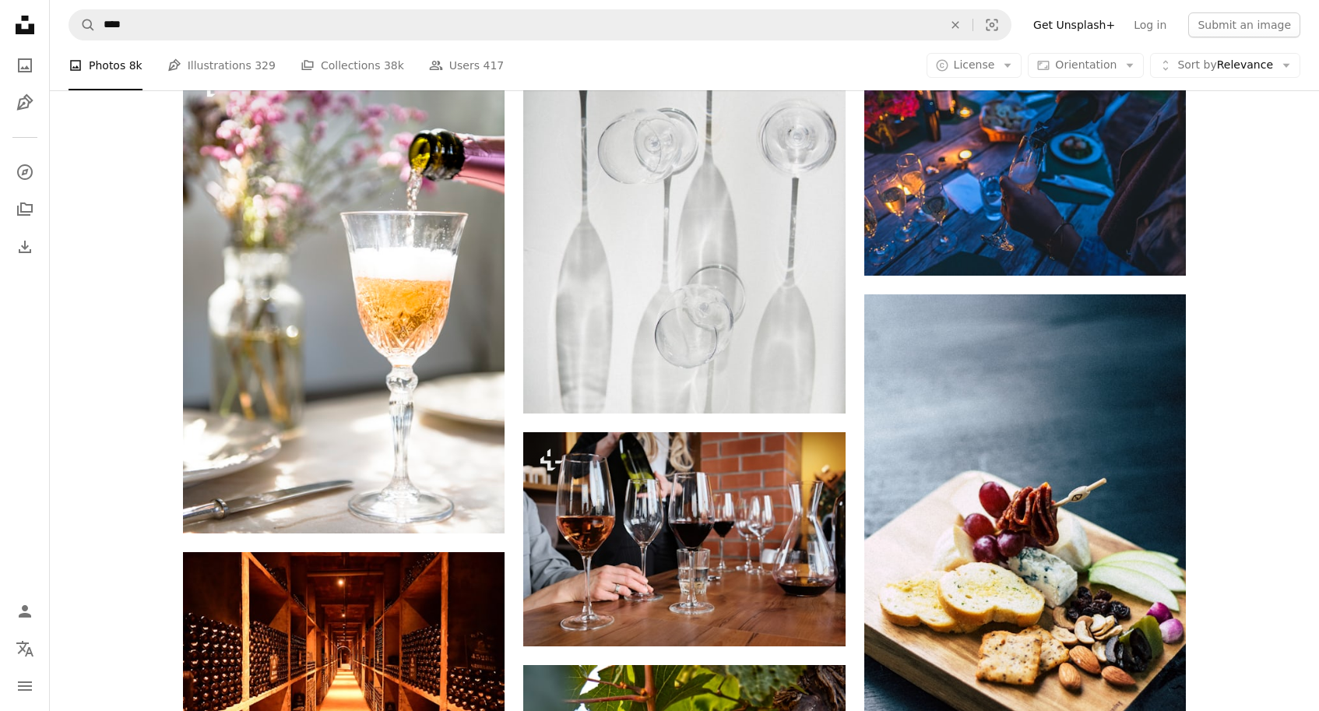
scroll to position [31782, 0]
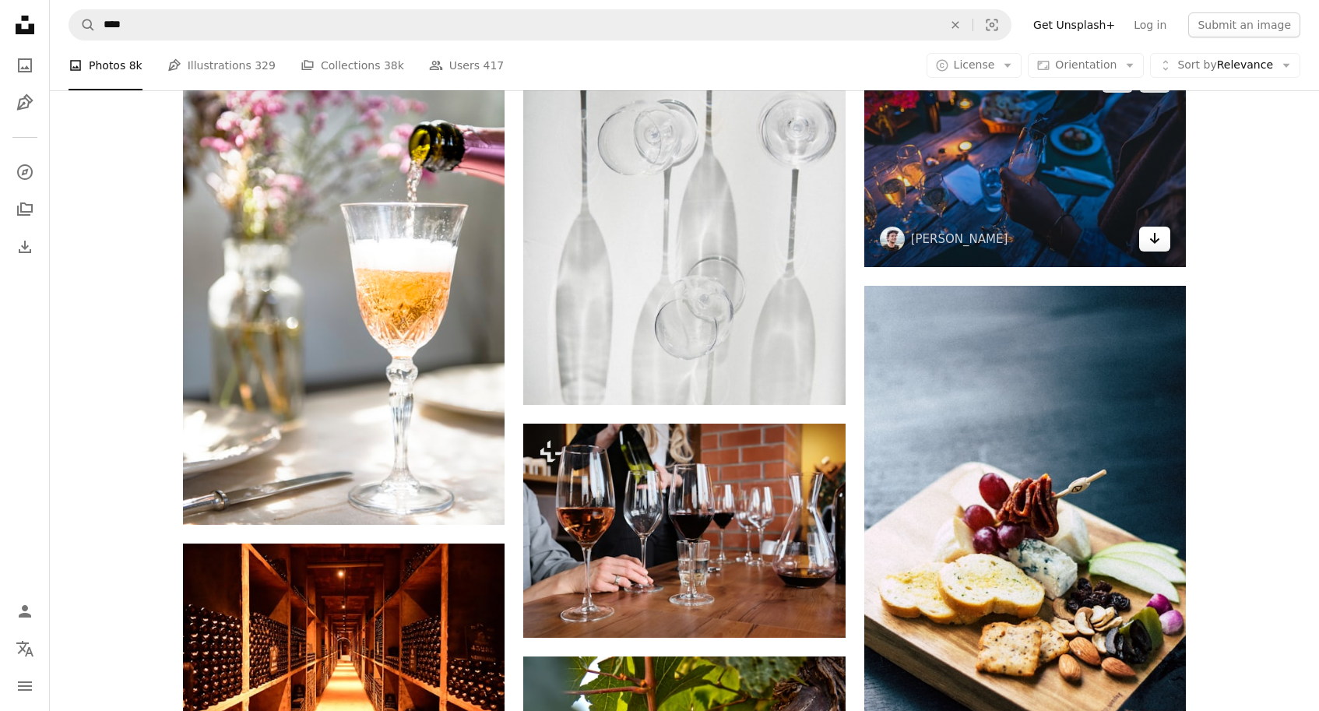
click at [1153, 237] on icon "Arrow pointing down" at bounding box center [1155, 238] width 12 height 19
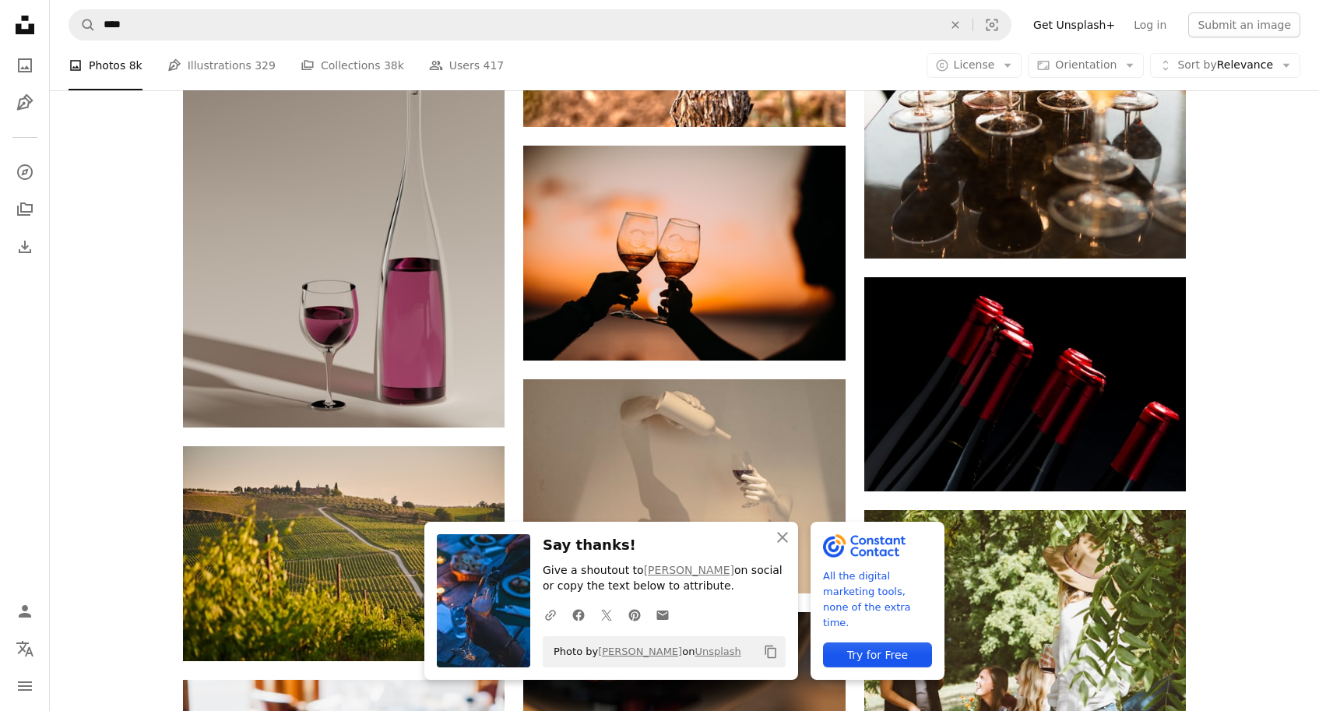
scroll to position [32795, 0]
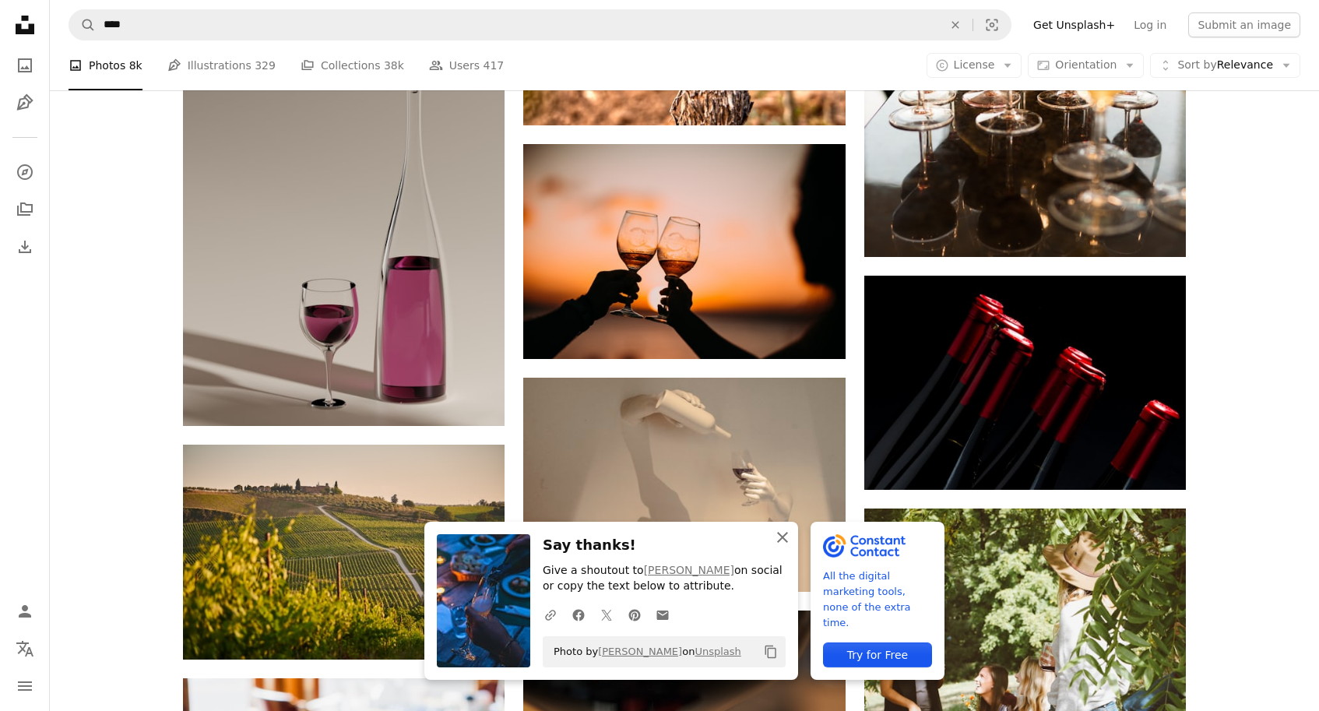
click at [787, 537] on icon "An X shape" at bounding box center [782, 537] width 19 height 19
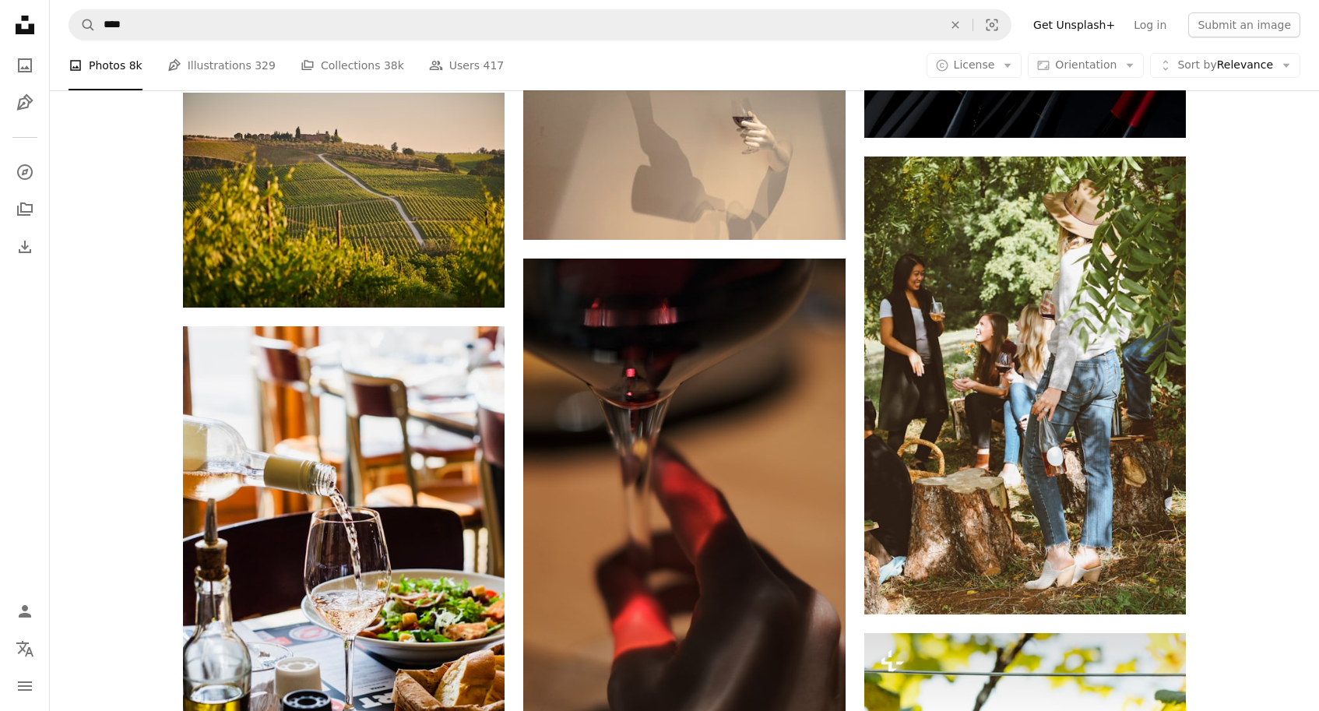
scroll to position [33150, 0]
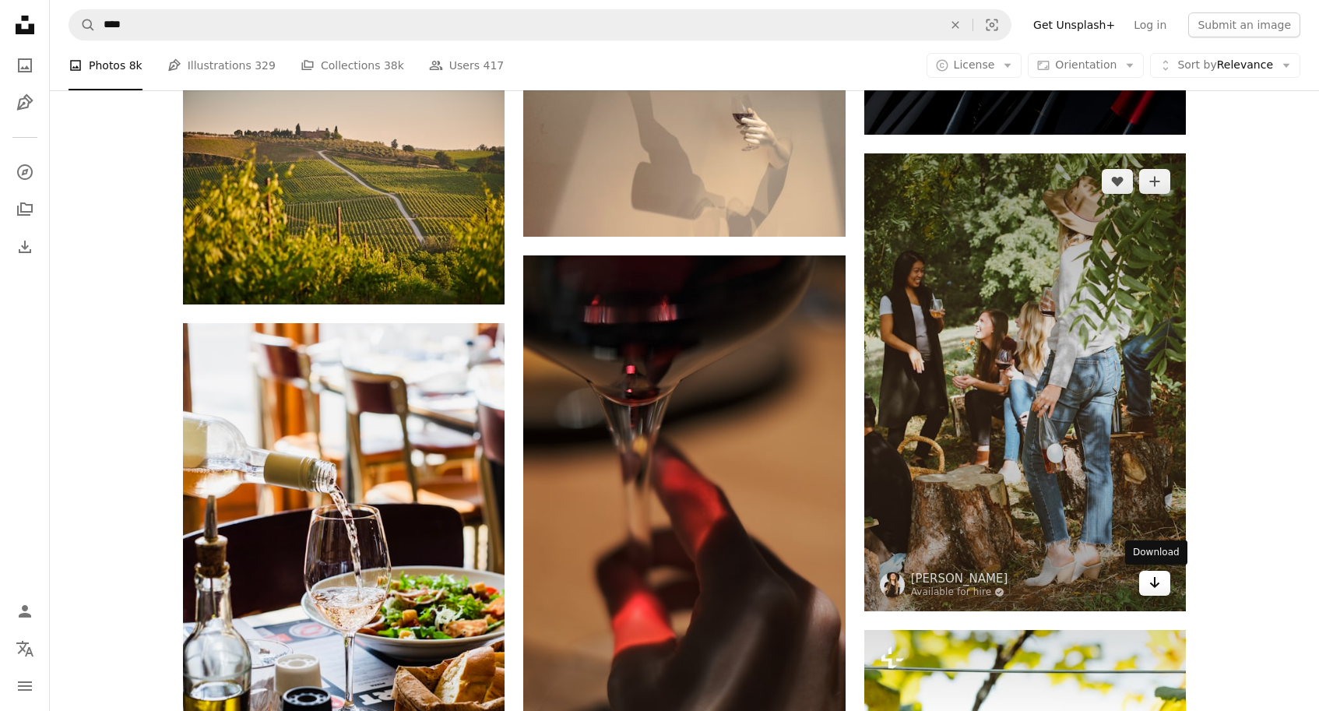
click at [1152, 586] on icon "Arrow pointing down" at bounding box center [1155, 582] width 12 height 19
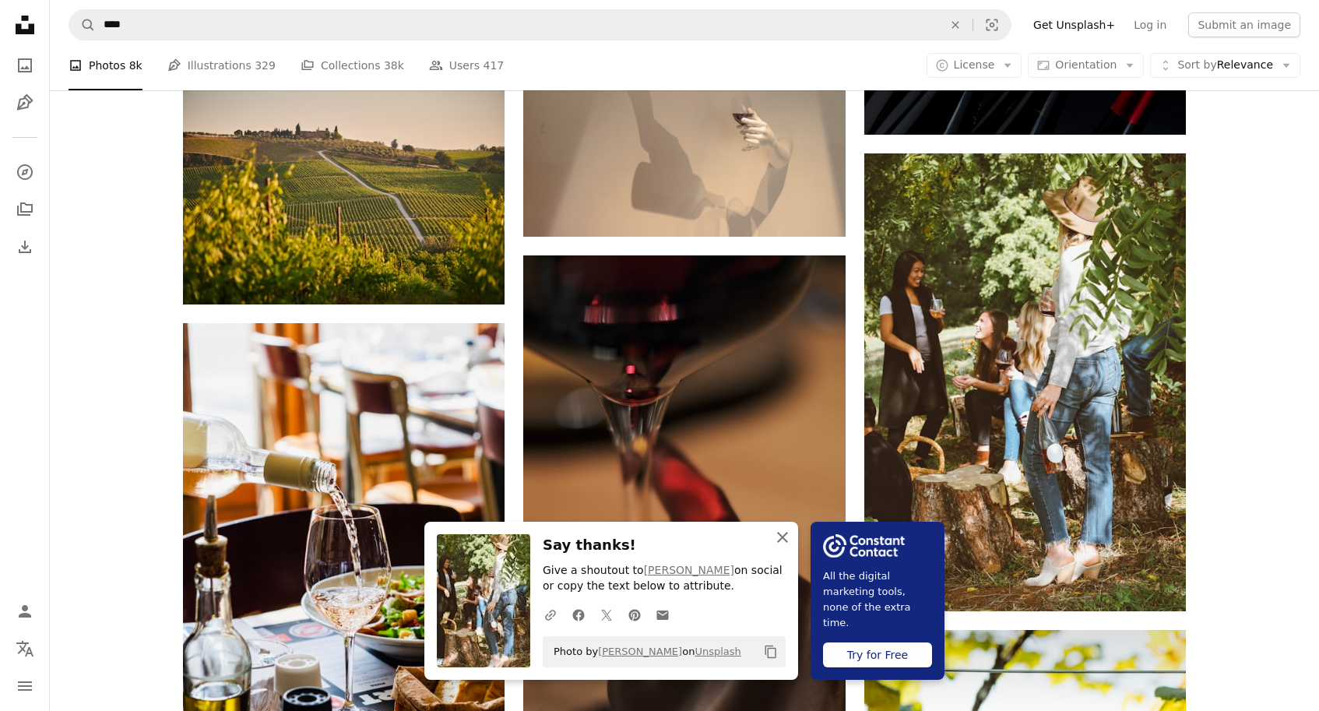
click at [783, 535] on icon "button" at bounding box center [782, 537] width 11 height 11
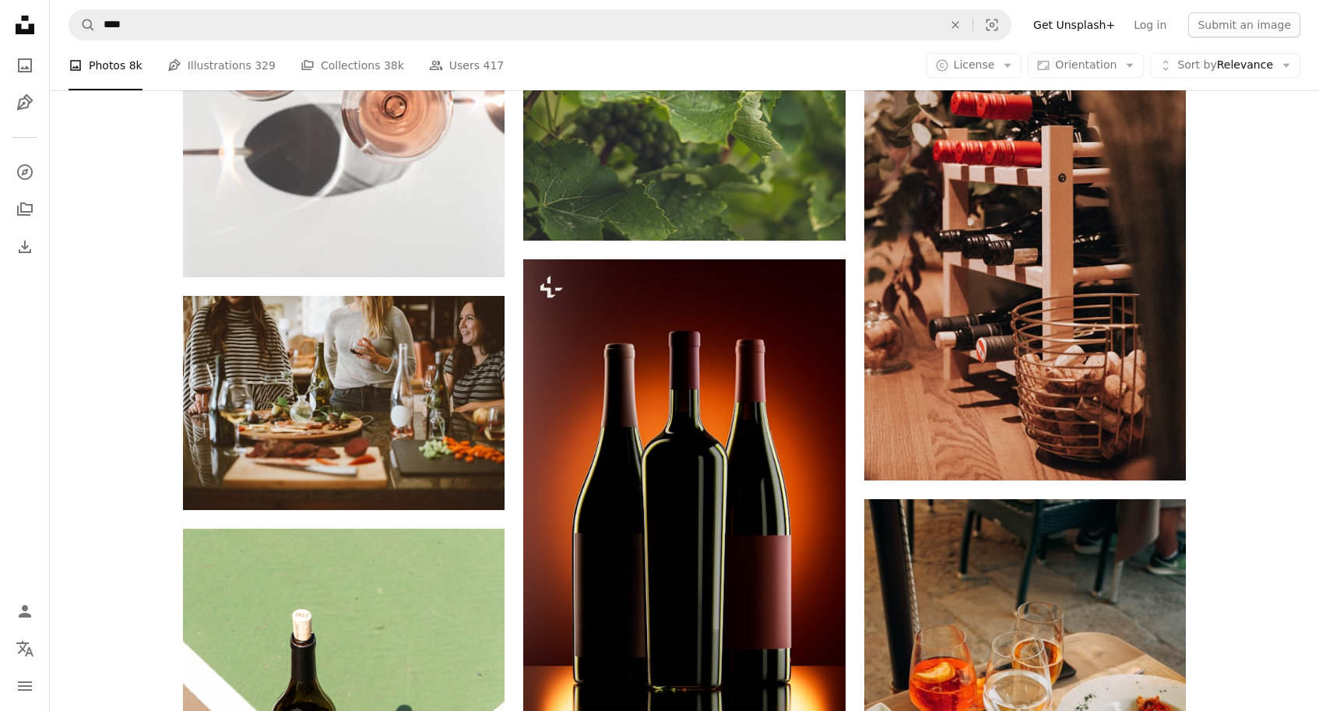
scroll to position [47514, 0]
